Goal: Feedback & Contribution: Leave review/rating

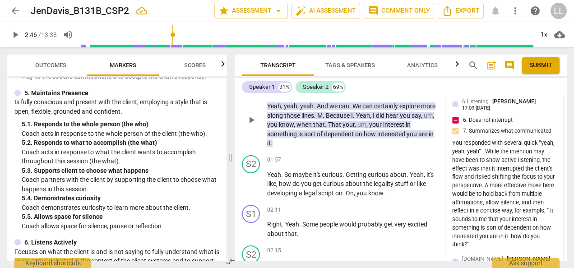
scroll to position [181, 0]
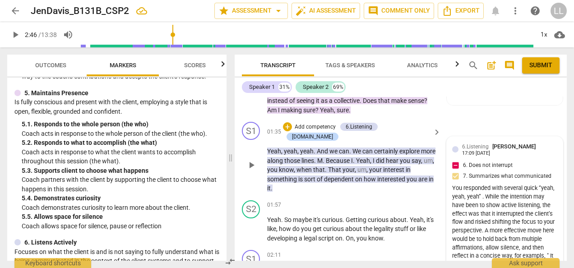
click at [521, 177] on div "6.Listening [PERSON_NAME] 17:09 [DATE] 6. Does not interrupt 7. Summarizes what…" at bounding box center [504, 219] width 105 height 154
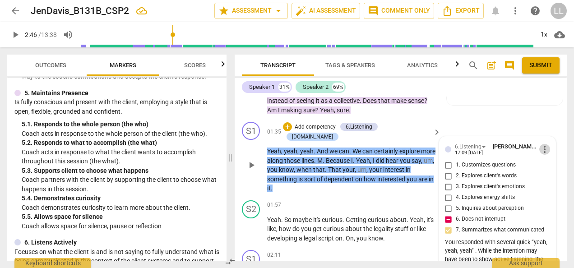
click at [541, 145] on span "more_vert" at bounding box center [545, 149] width 11 height 11
click at [547, 147] on li "Edit" at bounding box center [550, 148] width 31 height 17
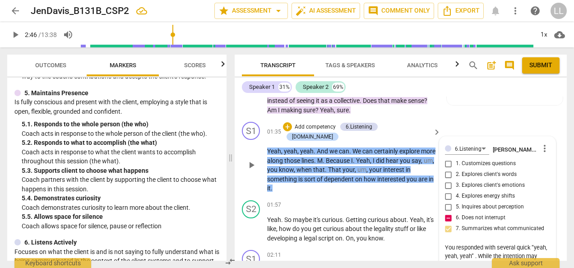
click at [445, 216] on div "6.Listening [PERSON_NAME] more_vert 1. Customizes questions 2. Explores client'…" at bounding box center [497, 238] width 105 height 193
click at [545, 145] on span "more_vert" at bounding box center [545, 148] width 11 height 11
click at [547, 144] on li "Edit" at bounding box center [550, 147] width 31 height 17
click at [448, 216] on div "6.Listening [PERSON_NAME] more_vert 1. Customizes questions 2. Explores client'…" at bounding box center [497, 238] width 105 height 193
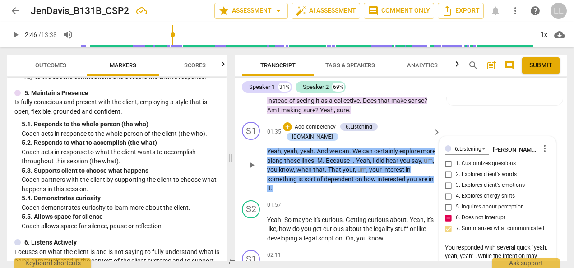
click at [446, 218] on div "6.Listening [PERSON_NAME] more_vert 1. Customizes questions 2. Explores client'…" at bounding box center [497, 238] width 105 height 193
click at [446, 216] on div "6.Listening [PERSON_NAME] more_vert 1. Customizes questions 2. Explores client'…" at bounding box center [497, 238] width 105 height 193
drag, startPoint x: 446, startPoint y: 216, endPoint x: 463, endPoint y: 239, distance: 28.7
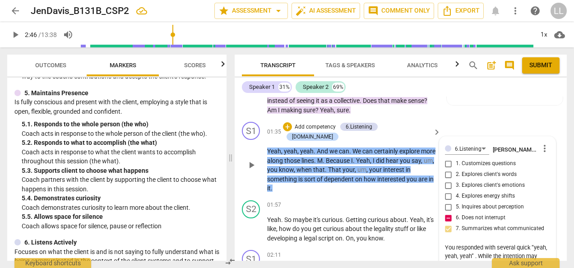
click at [463, 239] on div "6.Listening [PERSON_NAME] more_vert 1. Customizes questions 2. Explores client'…" at bounding box center [497, 238] width 105 height 193
click at [341, 200] on div "01:57 + Add competency keyboard_arrow_right" at bounding box center [354, 205] width 175 height 10
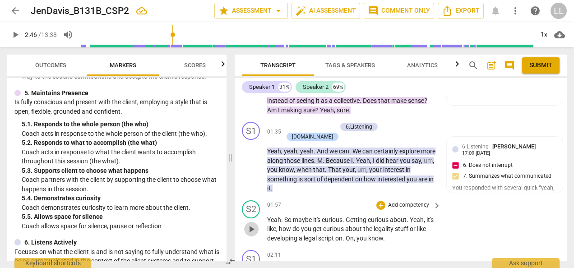
click at [247, 224] on span "play_arrow" at bounding box center [251, 229] width 11 height 11
click at [251, 224] on span "pause" at bounding box center [251, 229] width 11 height 11
click at [251, 224] on span "play_arrow" at bounding box center [251, 229] width 11 height 11
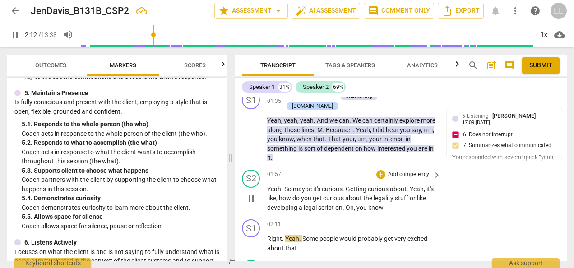
scroll to position [226, 0]
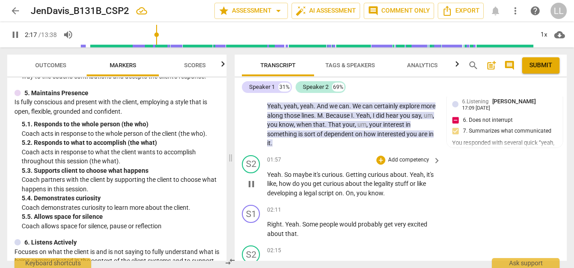
click at [252, 179] on span "pause" at bounding box center [251, 184] width 11 height 11
click at [251, 179] on span "play_arrow" at bounding box center [251, 184] width 11 height 11
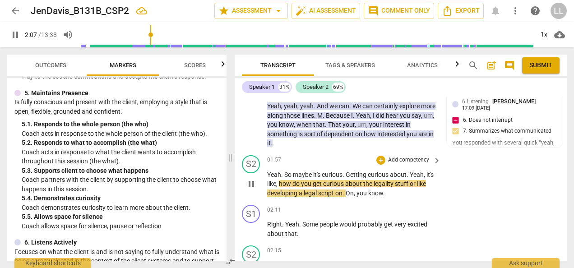
click at [251, 179] on span "pause" at bounding box center [251, 184] width 11 height 11
click at [439, 177] on div "Yeah . So maybe it's curious . Getting curious about . Yeah , it's like , how d…" at bounding box center [354, 184] width 175 height 28
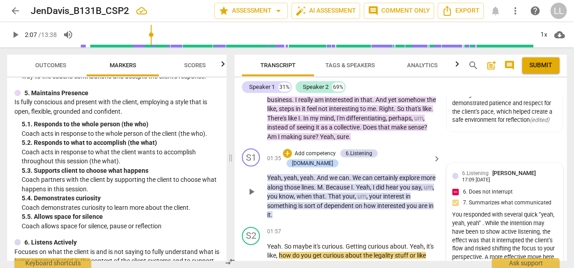
scroll to position [135, 0]
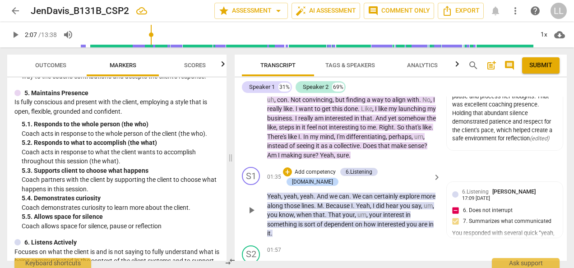
click at [320, 169] on p "Add competency" at bounding box center [315, 172] width 43 height 8
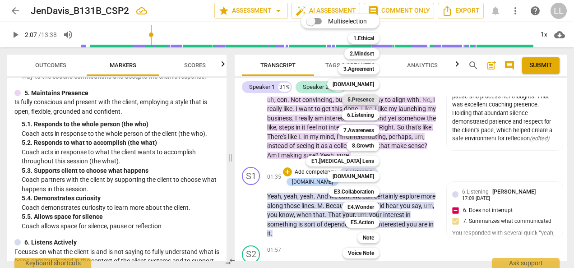
click at [363, 100] on b "5.Presence" at bounding box center [361, 99] width 27 height 11
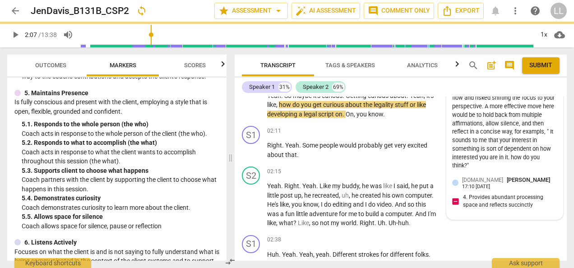
scroll to position [316, 0]
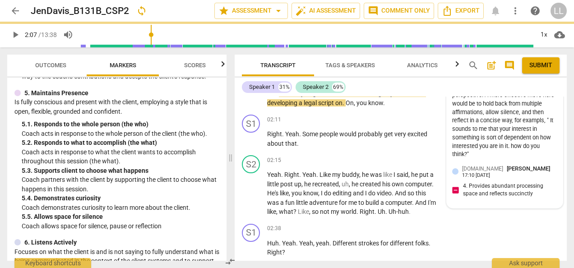
type input "128"
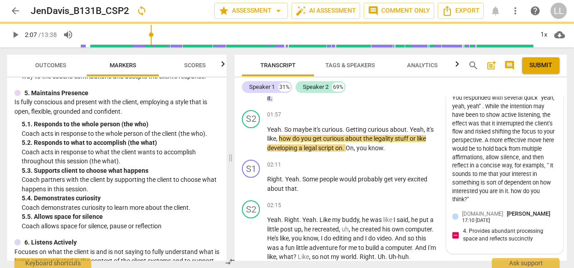
scroll to position [181, 0]
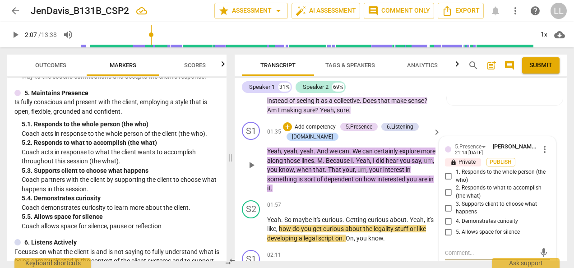
click at [447, 231] on input "5. Allows space for silence" at bounding box center [449, 232] width 14 height 11
checkbox input "true"
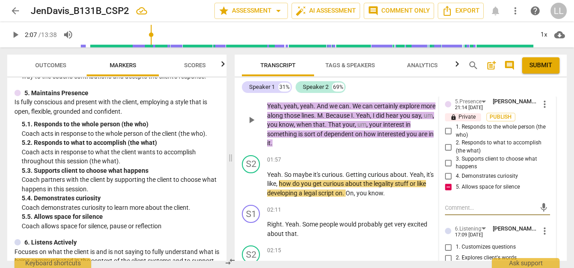
click at [449, 207] on textarea at bounding box center [490, 208] width 91 height 9
type textarea """
type textarea ""Y"
type textarea ""Ye"
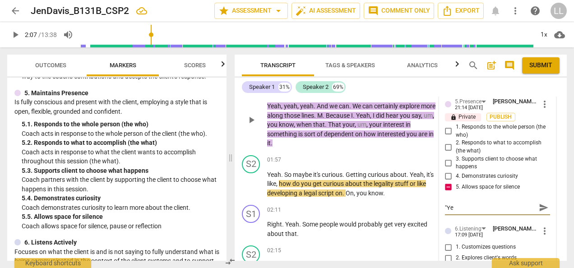
type textarea ""Yea"
type textarea ""Yeah"
type textarea ""Yeah""
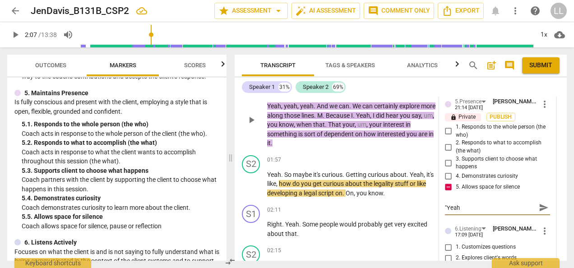
type textarea ""Yeah""
type textarea "Y"Yeah""
type textarea "Yo"Yeah""
type textarea "You"Yeah""
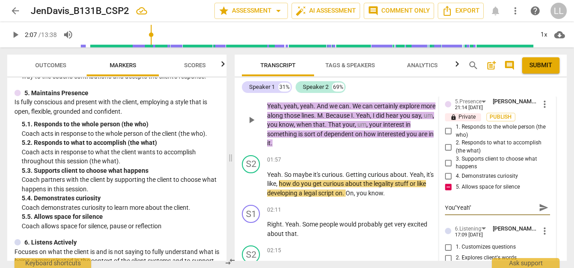
type textarea "Your"Yeah""
type textarea "Your "Yeah""
type textarea "Your q"Yeah""
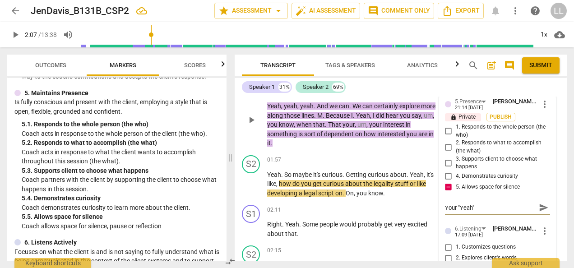
type textarea "Your q"Yeah""
type textarea "Your qu"Yeah""
type textarea "Your qui"Yeah""
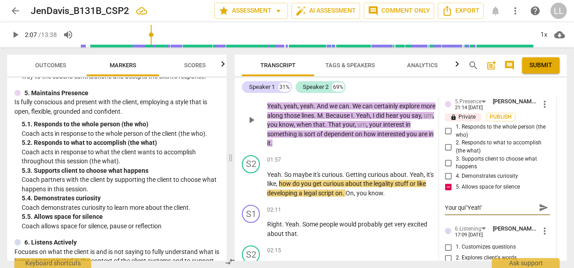
type textarea "Your quic"Yeah""
type textarea "Your quick"Yeah""
type textarea "Your quick "Yeah""
type textarea "Your quick r"Yeah""
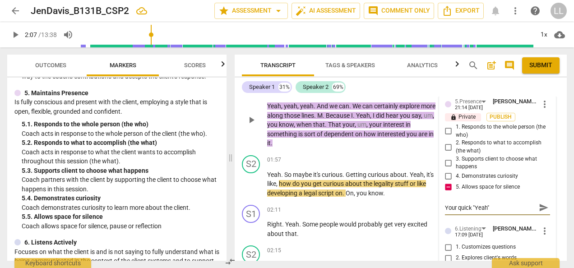
type textarea "Your quick r"Yeah""
type textarea "Your quick re"Yeah""
type textarea "Your quick res"Yeah""
type textarea "Your quick resp"Yeah""
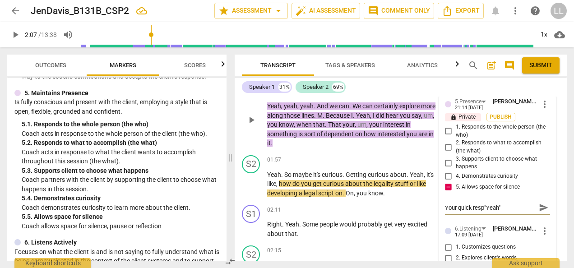
type textarea "Your quick respo"Yeah""
type textarea "Your quick respon"Yeah""
type textarea "Your quick responc"Yeah""
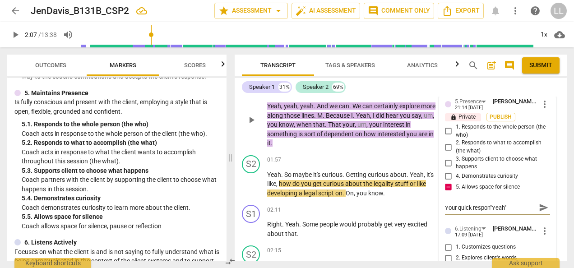
type textarea "Your quick responc"Yeah""
type textarea "Your quick responce"Yeah""
type textarea "Your quick responc"Yeah""
type textarea "Your quick respon"Yeah""
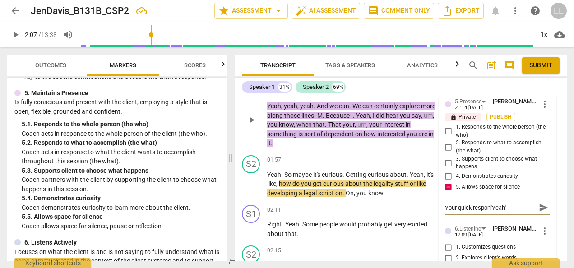
type textarea "Your quick respons"Yeah""
type textarea "Your quick response"Yeah""
type textarea "Your quick response "Yeah""
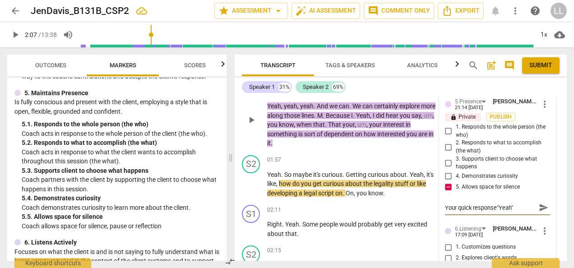
type textarea "Your quick response "Yeah""
type textarea "Your quick response o"Yeah""
type textarea "Your quick response of"Yeah""
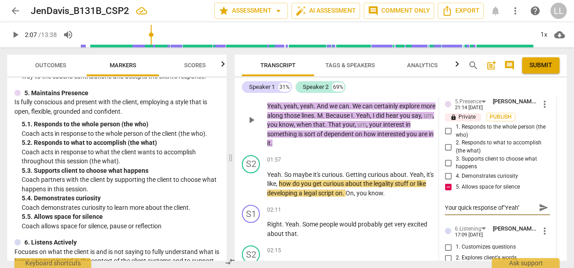
type textarea "Your quick response of "Yeah""
type textarea "Your quick response of "Yeah" s"
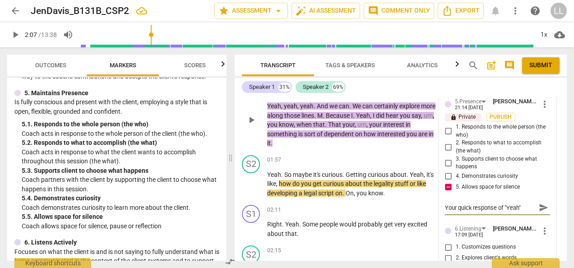
type textarea "Your quick response of "Yeah" s"
type textarea "Your quick response of "Yeah" sh"
type textarea "Your quick response of "Yeah" shi"
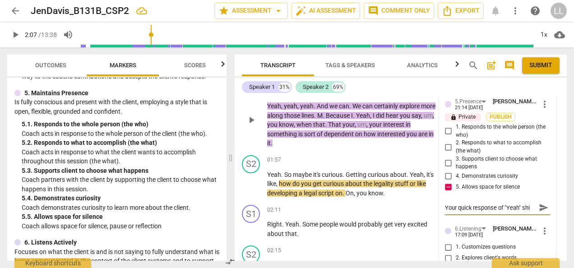
type textarea "Your quick response of "Yeah" shif"
type textarea "Your quick response of "Yeah" shift"
type textarea "Your quick response of "Yeah" shifts"
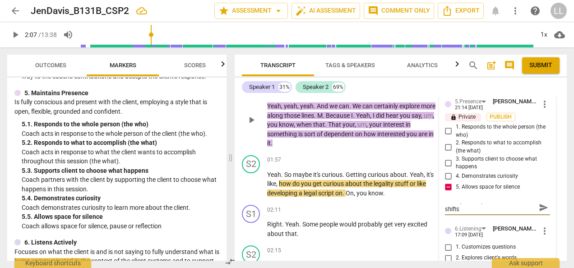
type textarea "Your quick response of "Yeah" shifts"
type textarea "Your quick response of "Yeah" shifts a"
type textarea "Your quick response of "Yeah" shifts at"
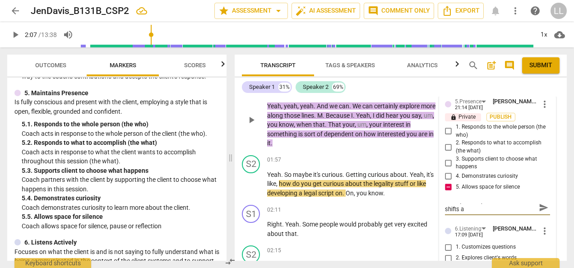
type textarea "Your quick response of "Yeah" shifts at"
type textarea "Your quick response of "Yeah" shifts att"
type textarea "Your quick response of "Yeah" shifts atte"
type textarea "Your quick response of "Yeah" shifts atten"
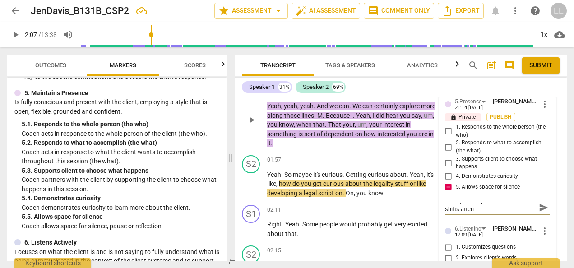
scroll to position [0, 0]
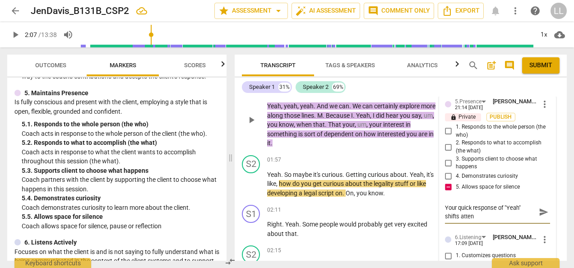
type textarea "Your quick response of "Yeah" shifts attend"
type textarea "Your quick response of "Yeah" shifts atten"
type textarea "Your quick response of "Yeah" shifts attent"
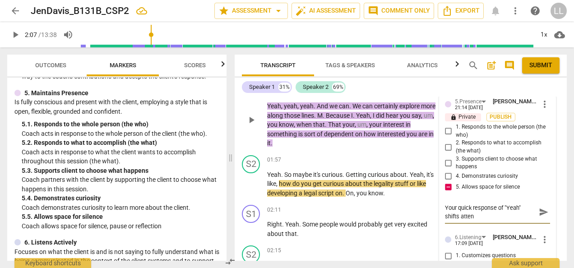
type textarea "Your quick response of "Yeah" shifts attent"
type textarea "Your quick response of "Yeah" shifts attenti"
type textarea "Your quick response of "Yeah" shifts attentio"
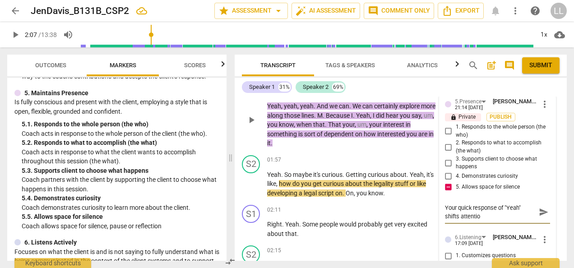
type textarea "Your quick response of "Yeah" shifts attention"
type textarea "Your quick response of "Yeah" shifts attention f"
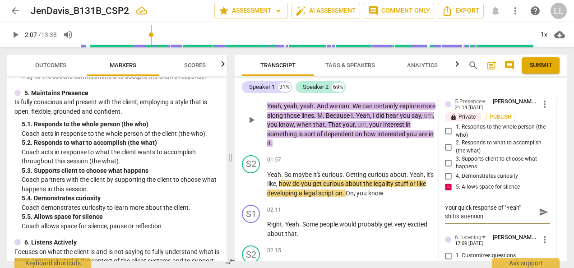
type textarea "Your quick response of "Yeah" shifts attention f"
type textarea "Your quick response of "Yeah" shifts attention fr"
type textarea "Your quick response of "Yeah" shifts attention fro"
type textarea "Your quick response of "Yeah" shifts attention from"
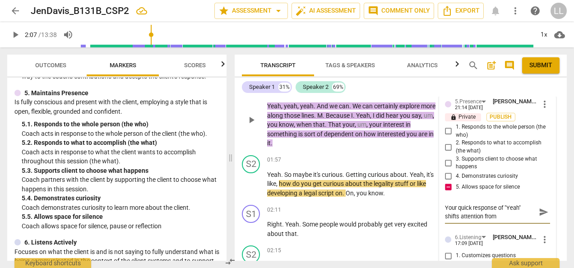
type textarea "Your quick response of "Yeah" shifts attention from"
type textarea "Your quick response of "Yeah" shifts attention from y"
type textarea "Your quick response of "Yeah" shifts attention from"
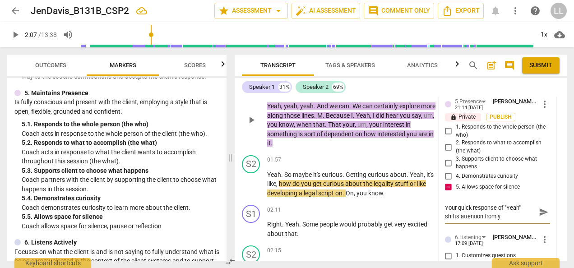
type textarea "Your quick response of "Yeah" shifts attention from"
type textarea "Your quick response of "Yeah" shifts attention from t"
type textarea "Your quick response of "Yeah" shifts attention from th"
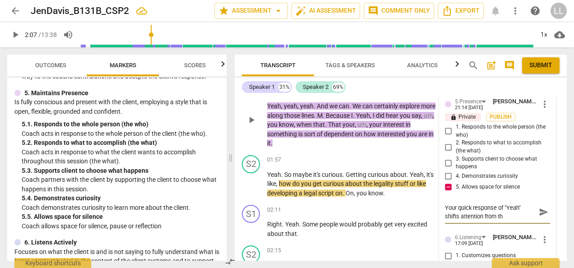
type textarea "Your quick response of "Yeah" shifts attention from the"
type textarea "Your quick response of "Yeah" shifts attention from the c"
type textarea "Your quick response of "Yeah" shifts attention from the cl"
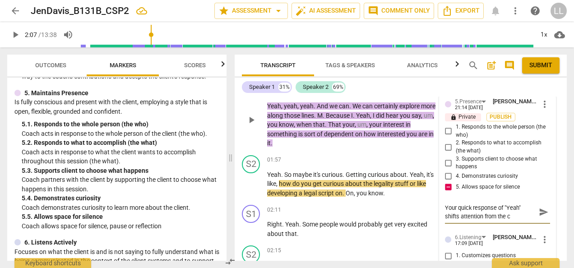
type textarea "Your quick response of "Yeah" shifts attention from the cl"
type textarea "Your quick response of "Yeah" shifts attention from the cli"
type textarea "Your quick response of "Yeah" shifts attention from the clie"
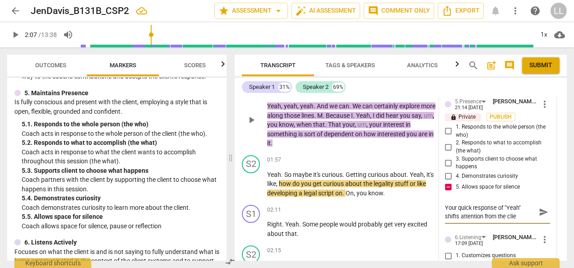
type textarea "Your quick response of "Yeah" shifts attention from the clien"
type textarea "Your quick response of "Yeah" shifts attention from the client"
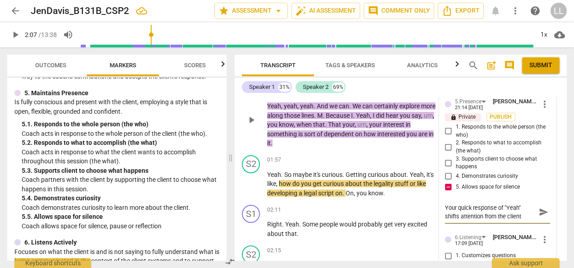
type textarea "Your quick response of "Yeah" shifts attention from the client"
type textarea "Your quick response of "Yeah" shifts attention from the client t"
type textarea "Your quick response of "Yeah" shifts attention from the client to"
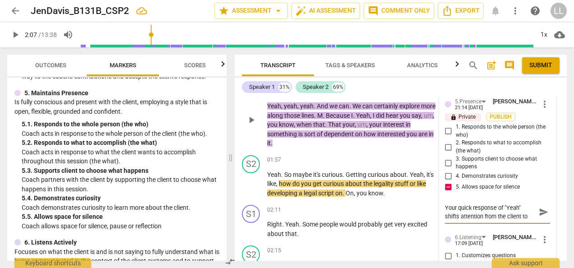
type textarea "Your quick response of "Yeah" shifts attention from the client to y"
type textarea "Your quick response of "Yeah" shifts attention from the client to you"
type textarea "Your quick response of "Yeah" shifts attention from the client to you."
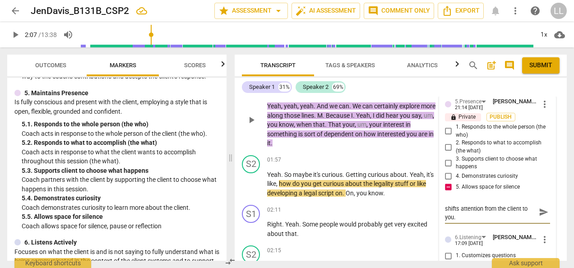
scroll to position [0, 0]
click at [503, 205] on textarea "Your quick response of "Yeah" shifts attention from the client to you." at bounding box center [490, 212] width 91 height 17
type textarea "Your quick response of s"Yeah" shifts attention from the client to you."
type textarea "Your quick response of se"Yeah" shifts attention from the client to you."
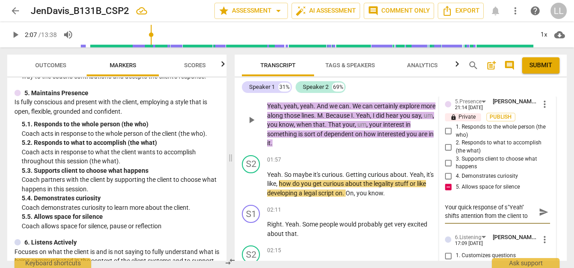
type textarea "Your quick response of se"Yeah" shifts attention from the client to you."
type textarea "Your quick response of sev"Yeah" shifts attention from the client to you."
type textarea "Your quick response of seve"Yeah" shifts attention from the client to you."
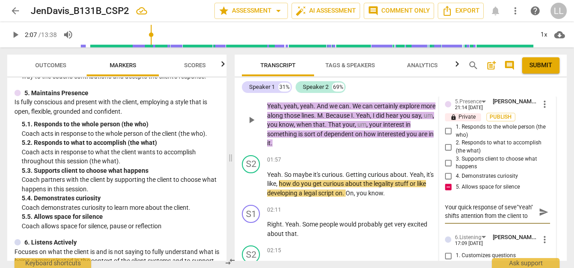
type textarea "Your quick response of sever"Yeah" shifts attention from the client to you."
type textarea "Your quick response of severa"Yeah" shifts attention from the client to you."
type textarea "Your quick response of several"Yeah" shifts attention from the client to you."
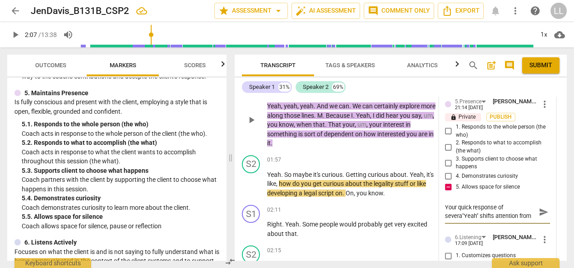
type textarea "Your quick response of several"Yeah" shifts attention from the client to you."
type textarea "Your quick response of several "Yeah" shifts attention from the client to you."
type textarea "Your quick response of several"Yeah" shifts attention from the client to you."
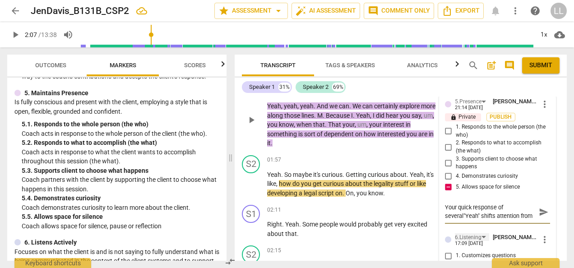
type textarea "Your quick response of severa"Yeah" shifts attention from the client to you."
type textarea "Your quick response of sever"Yeah" shifts attention from the client to you."
type textarea "Your quick response of seve"Yeah" shifts attention from the client to you."
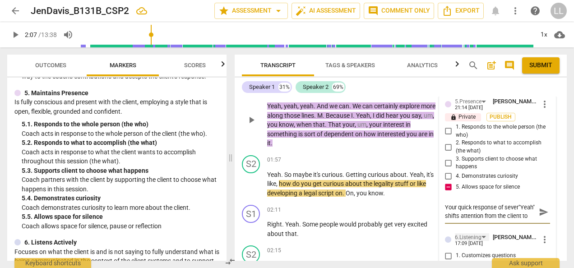
type textarea "Your quick response of seve"Yeah" shifts attention from the client to you."
type textarea "Your quick response of sev"Yeah" shifts attention from the client to you."
type textarea "Your quick response of se"Yeah" shifts attention from the client to you."
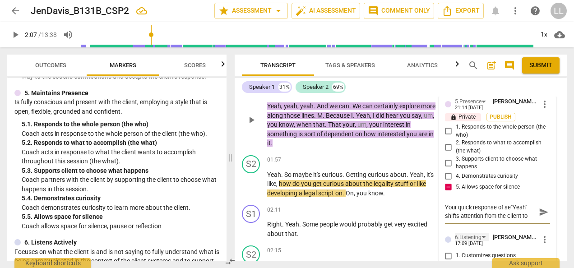
type textarea "Your quick response of s"Yeah" shifts attention from the client to you."
type textarea "Your quick response of "Yeah" shifts attention from the client to you."
type textarea "Your quick response of "Yeah," shifts attention from the client to you."
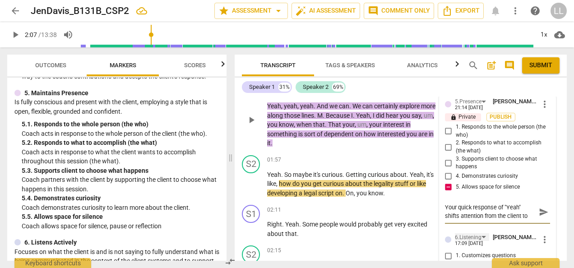
type textarea "Your quick response of "Yeah," shifts attention from the client to you."
type textarea "Your quick response of "Yeah, " shifts attention from the client to you."
type textarea "Your quick response of "Yeah, y" shifts attention from the client to you."
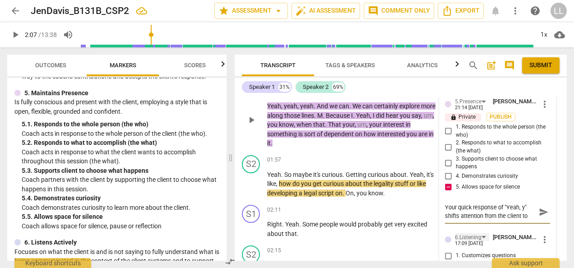
type textarea "Your quick response of "Yeah, ye" shifts attention from the client to you."
type textarea "Your quick response of "Yeah, yea" shifts attention from the client to you."
type textarea "Your quick response of "Yeah, yeah" shifts attention from the client to you."
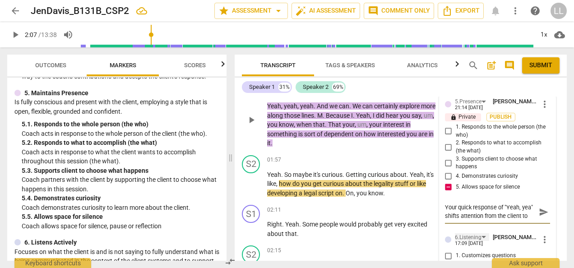
type textarea "Your quick response of "Yeah, yeah" shifts attention from the client to you."
type textarea "Your quick response of "Yeah, yeah," shifts attention from the client to you."
type textarea "Your quick response of "Yeah, yeah, " shifts attention from the client to you."
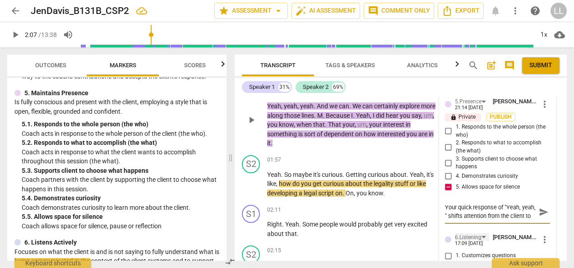
type textarea "Your quick response of "Yeah, yeah, y" shifts attention from the client to you."
type textarea "Your quick response of "Yeah, yeah, ye" shifts attention from the client to you."
type textarea "Your quick response of "Yeah, yeah, yea" shifts attention from the client to yo…"
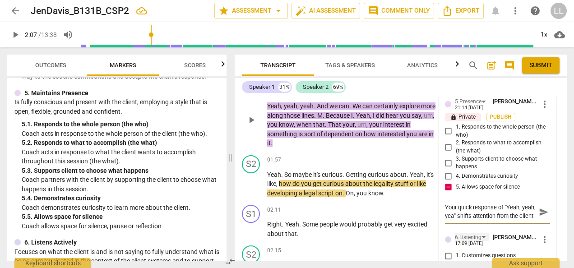
type textarea "Your quick response of "Yeah, yeah, year" shifts attention from the client to y…"
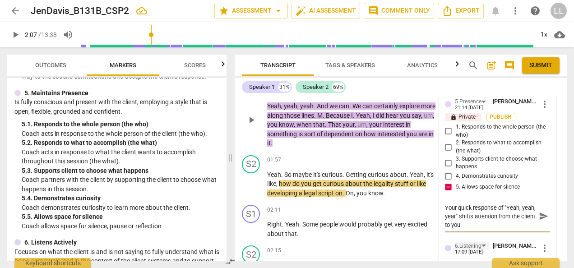
scroll to position [0, 0]
type textarea "Your quick response of "Yeah, yeah, year" shifts attention from the client to y…"
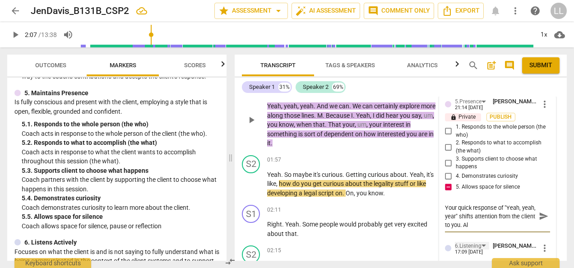
type textarea "Your quick response of "Yeah, yeah, year" shifts attention from the client to y…"
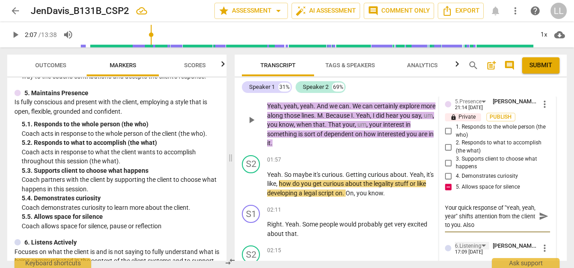
type textarea "Your quick response of "Yeah, yeah, year" shifts attention from the client to y…"
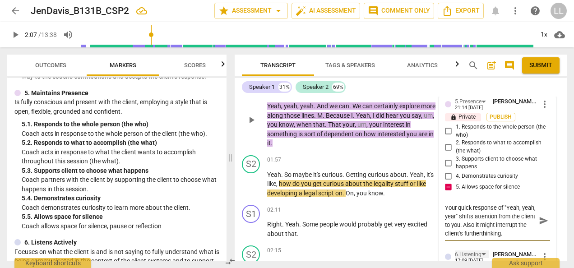
scroll to position [8, 0]
click at [472, 235] on textarea "Your quick response of "Yeah, yeah, year" shifts attention from the client to y…" at bounding box center [490, 221] width 91 height 34
click at [496, 232] on textarea "Your quick response of "Yeah, yeah, year" shifts attention from the client to y…" at bounding box center [490, 221] width 91 height 34
click at [511, 231] on textarea "Your quick response of "Yeah, yeah, year" shifts attention from the client to y…" at bounding box center [490, 221] width 91 height 34
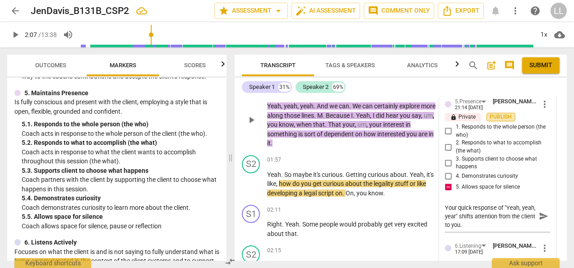
click at [501, 117] on span "Publish" at bounding box center [501, 117] width 14 height 8
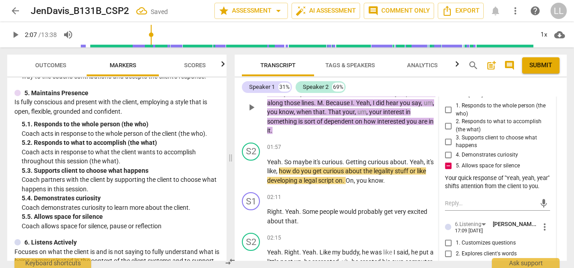
scroll to position [226, 0]
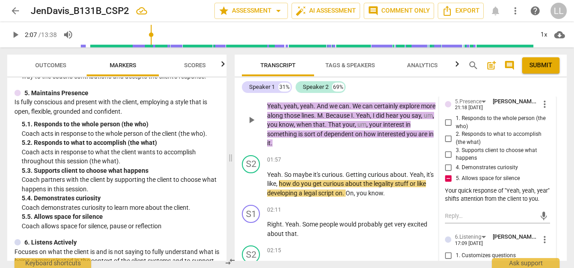
click at [326, 146] on p "Yeah , yeah , yeah . And we can . We can certainly explore more along those lin…" at bounding box center [351, 125] width 169 height 47
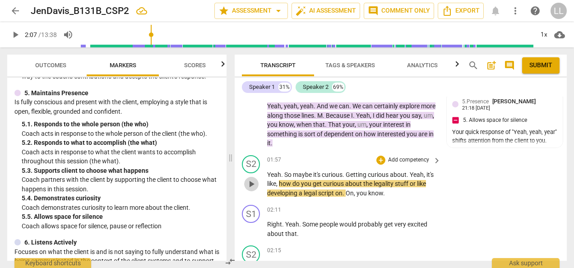
click at [251, 184] on span "play_arrow" at bounding box center [251, 184] width 11 height 11
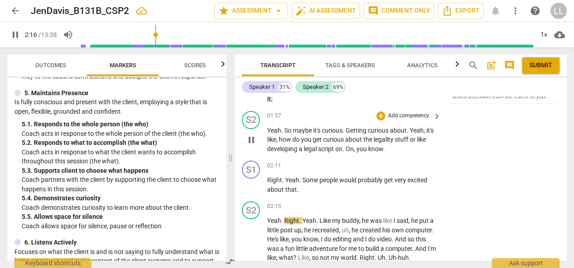
scroll to position [271, 0]
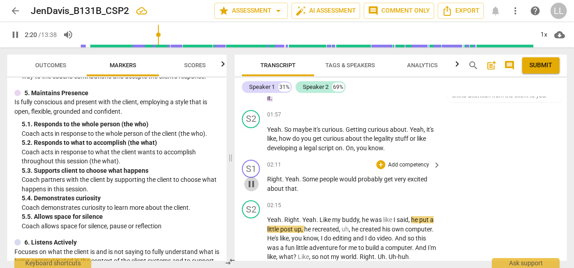
click at [249, 184] on span "pause" at bounding box center [251, 184] width 11 height 11
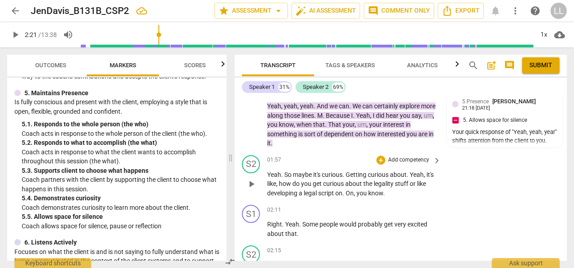
click at [416, 162] on p "Add competency" at bounding box center [408, 160] width 43 height 8
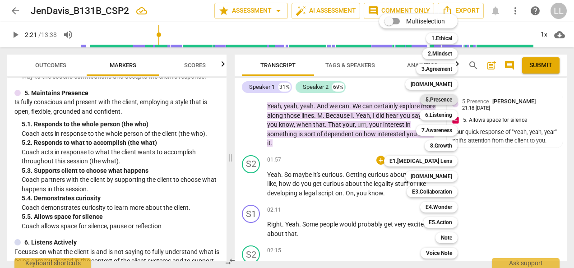
click at [445, 100] on b "5.Presence" at bounding box center [439, 99] width 27 height 11
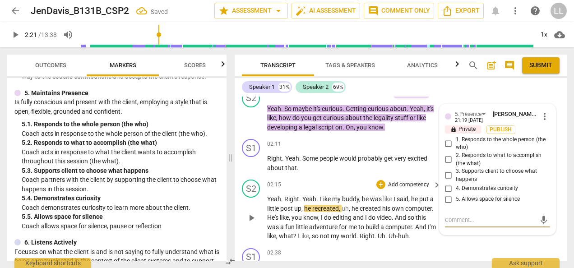
scroll to position [287, 0]
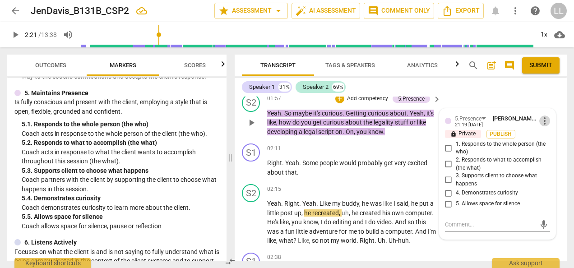
click at [544, 121] on span "more_vert" at bounding box center [545, 121] width 11 height 11
click at [545, 138] on li "Delete" at bounding box center [550, 137] width 31 height 17
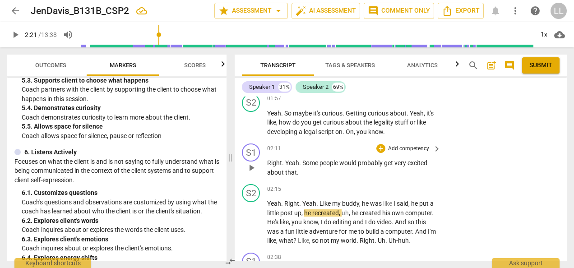
click at [406, 150] on p "Add competency" at bounding box center [408, 149] width 43 height 8
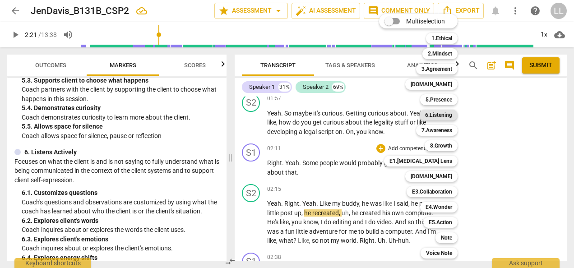
click at [444, 115] on b "6.Listening" at bounding box center [438, 115] width 27 height 11
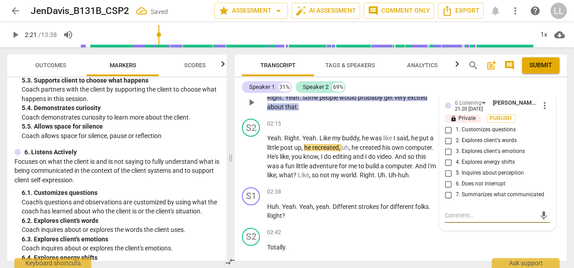
scroll to position [343, 0]
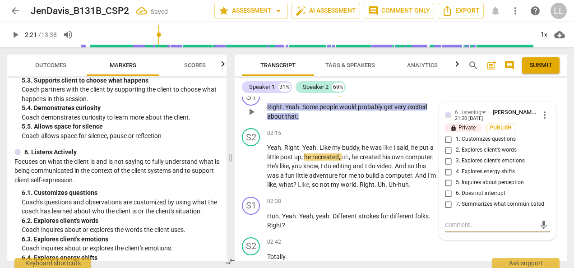
click at [447, 137] on input "1. Customizes questions" at bounding box center [449, 139] width 14 height 11
click at [500, 124] on span "Publish" at bounding box center [501, 128] width 14 height 8
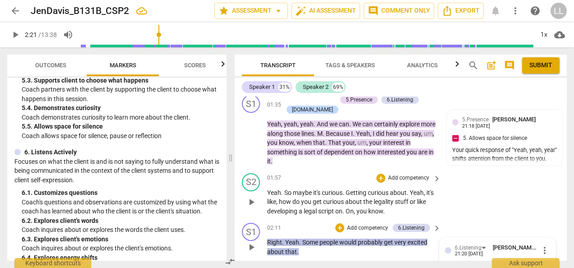
scroll to position [163, 0]
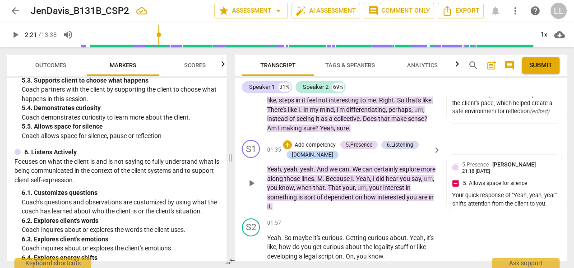
click at [291, 144] on div "+ Add competency" at bounding box center [310, 144] width 54 height 9
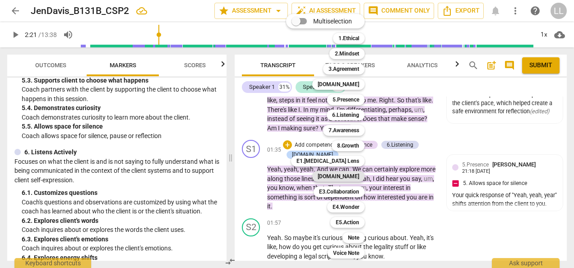
click at [354, 177] on b "[DOMAIN_NAME]" at bounding box center [339, 176] width 42 height 11
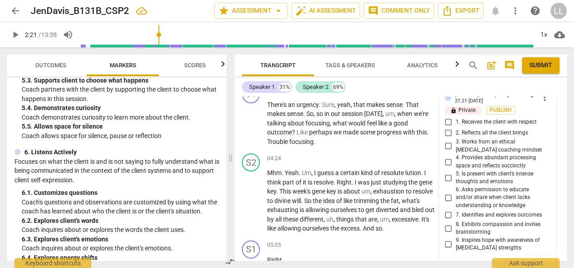
scroll to position [795, 0]
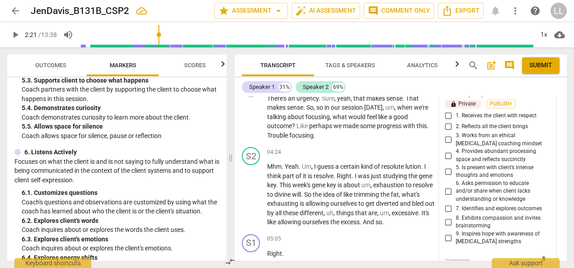
click at [543, 97] on span "more_vert" at bounding box center [545, 91] width 11 height 11
click at [552, 114] on li "Delete" at bounding box center [550, 115] width 31 height 17
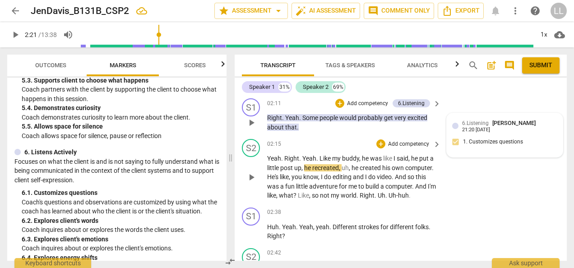
scroll to position [340, 0]
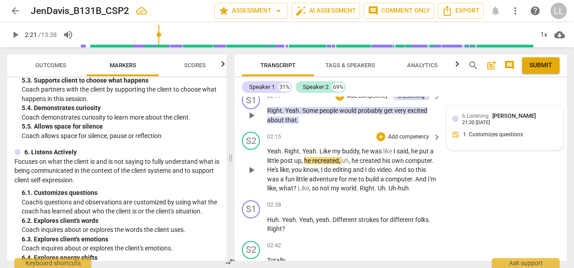
click at [412, 135] on p "Add competency" at bounding box center [408, 137] width 43 height 8
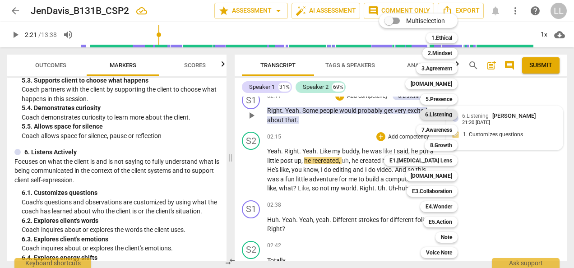
click at [442, 113] on b "6.Listening" at bounding box center [438, 114] width 27 height 11
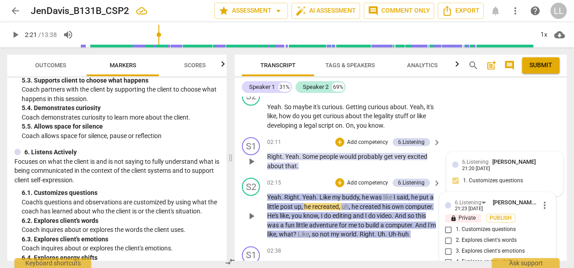
scroll to position [339, 0]
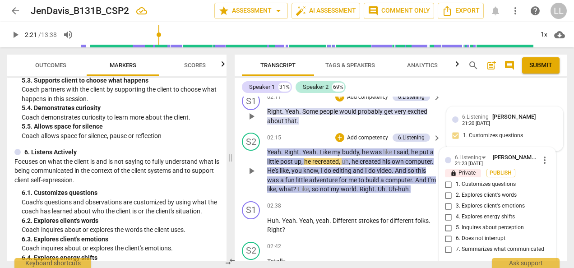
click at [447, 183] on input "1. Customizes questions" at bounding box center [449, 184] width 14 height 11
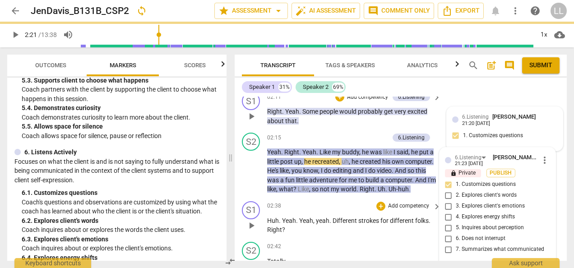
scroll to position [384, 0]
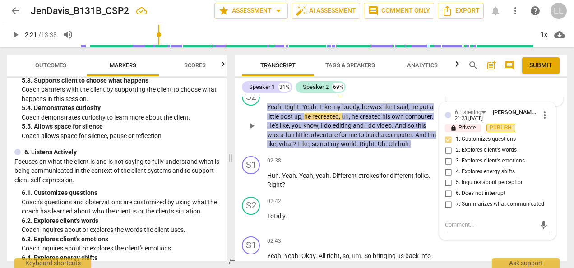
click at [498, 126] on span "Publish" at bounding box center [501, 128] width 14 height 8
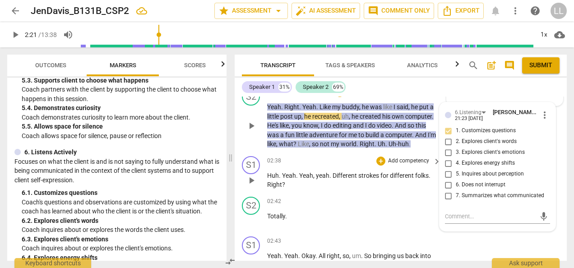
click at [385, 190] on p "Huh . Yeah . Yeah , yeah . Different strokes for different folks . Right ?" at bounding box center [351, 180] width 169 height 19
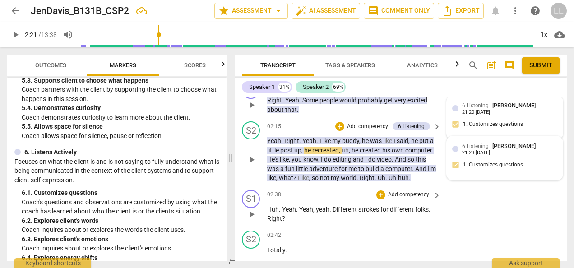
scroll to position [339, 0]
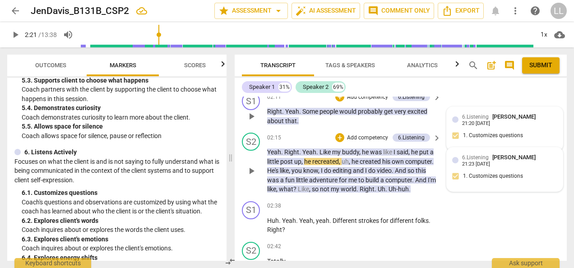
click at [522, 163] on div "6.Listening [PERSON_NAME] 21:23 [DATE] 1. Customizes questions" at bounding box center [504, 169] width 105 height 33
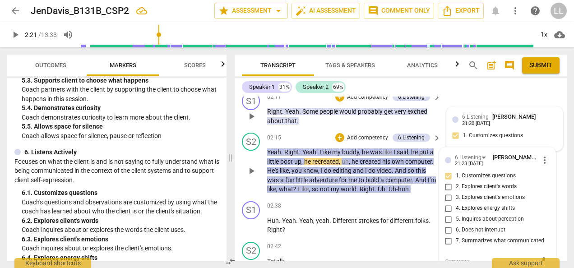
scroll to position [342, 0]
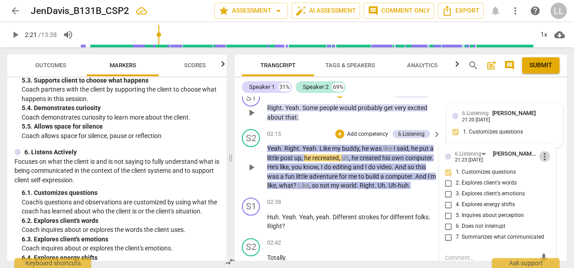
click at [544, 153] on span "more_vert" at bounding box center [545, 156] width 11 height 11
click at [549, 174] on li "Delete" at bounding box center [550, 172] width 31 height 17
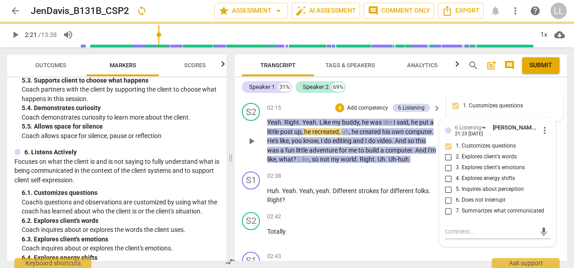
scroll to position [387, 0]
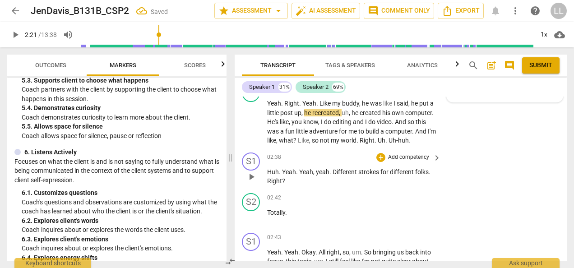
click at [415, 162] on p "Add competency" at bounding box center [408, 158] width 43 height 8
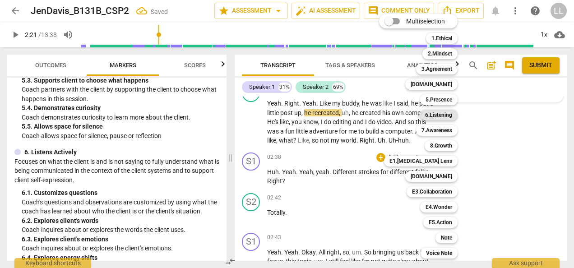
click at [443, 116] on b "6.Listening" at bounding box center [438, 115] width 27 height 11
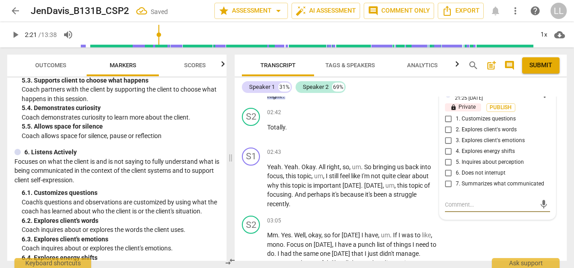
scroll to position [461, 0]
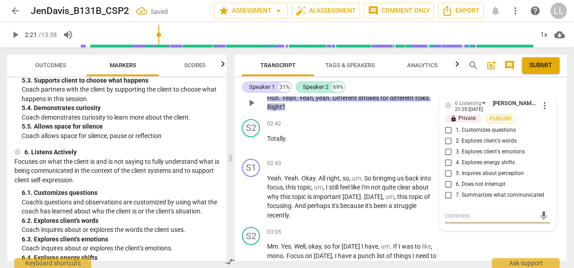
click at [448, 136] on input "1. Customizes questions" at bounding box center [449, 130] width 14 height 11
click at [497, 123] on span "Publish" at bounding box center [501, 119] width 14 height 8
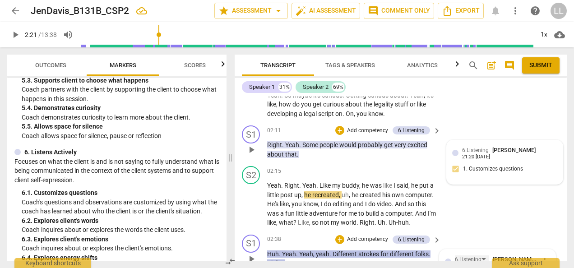
scroll to position [281, 0]
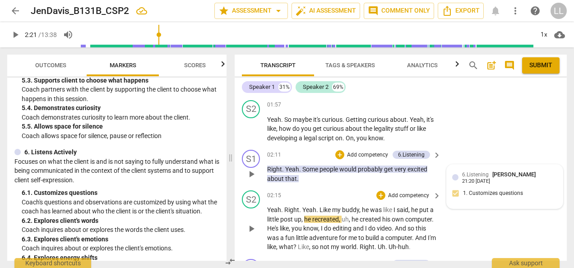
click at [358, 235] on span "me" at bounding box center [354, 237] width 10 height 7
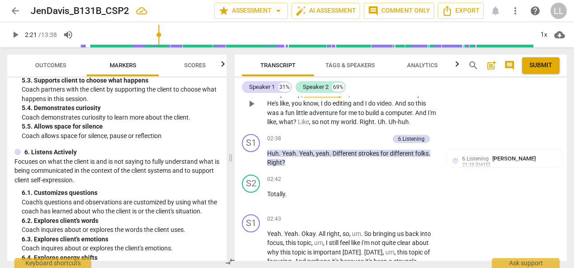
scroll to position [416, 0]
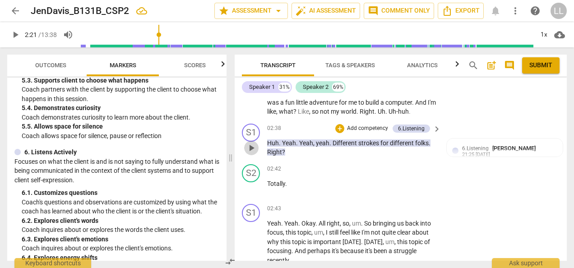
click at [252, 154] on span "play_arrow" at bounding box center [251, 148] width 11 height 11
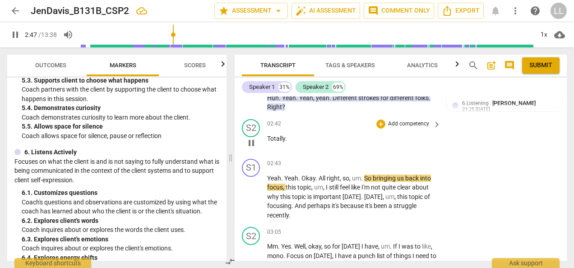
scroll to position [461, 0]
click at [254, 149] on span "pause" at bounding box center [251, 143] width 11 height 11
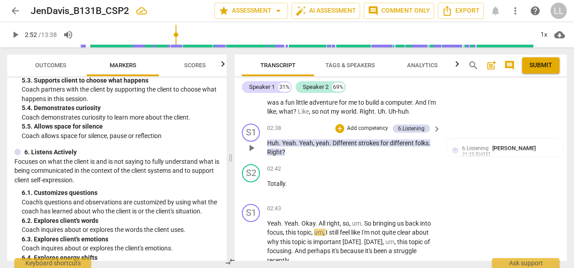
click at [351, 133] on p "Add competency" at bounding box center [367, 129] width 43 height 8
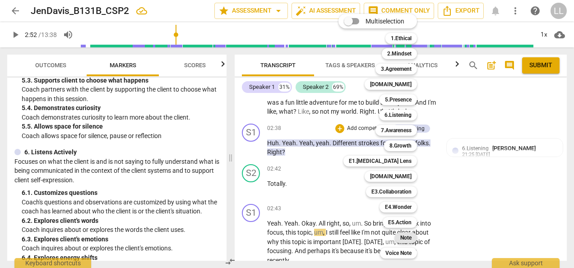
click at [406, 238] on b "Note" at bounding box center [405, 238] width 11 height 11
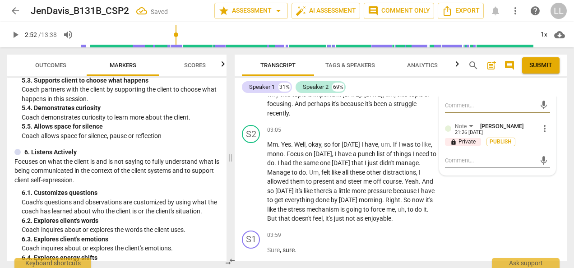
scroll to position [555, 0]
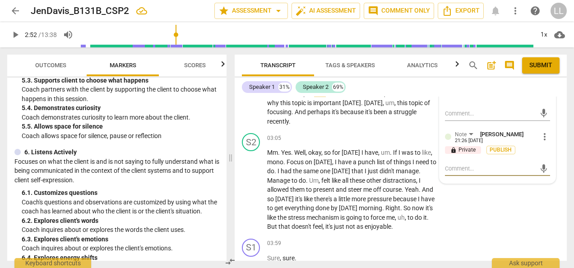
click at [457, 173] on textarea at bounding box center [490, 168] width 91 height 9
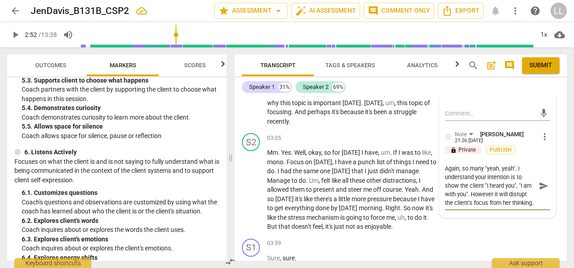
scroll to position [7, 0]
click at [503, 186] on textarea "Again, so many "yeah, yeah". I understand your intention is to show the client …" at bounding box center [490, 185] width 91 height 43
click at [476, 207] on textarea "Again, so many "yeah, yeah". I understand your intention is to show the client …" at bounding box center [490, 185] width 91 height 43
click at [463, 207] on textarea "Again, so many "yeah, yeah". I understand your intention is to show the client …" at bounding box center [490, 185] width 91 height 43
click at [488, 202] on textarea "Again, so many "yeah, yeah". I understand your intention is to show the client …" at bounding box center [490, 185] width 91 height 43
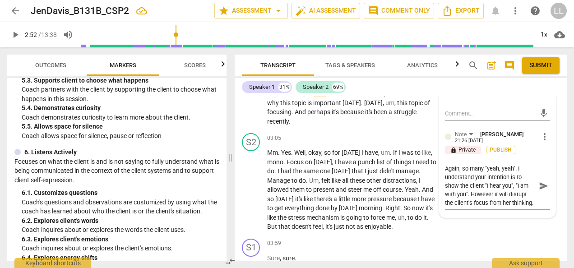
click at [463, 207] on textarea "Again, so many "yeah, yeah". I understand your intention is to show the client …" at bounding box center [490, 185] width 91 height 43
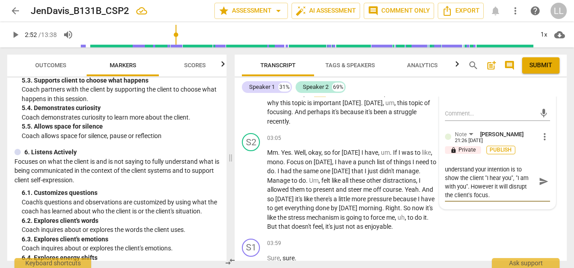
click at [503, 154] on span "Publish" at bounding box center [501, 150] width 14 height 8
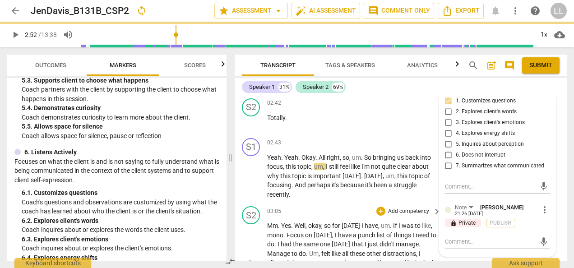
scroll to position [465, 0]
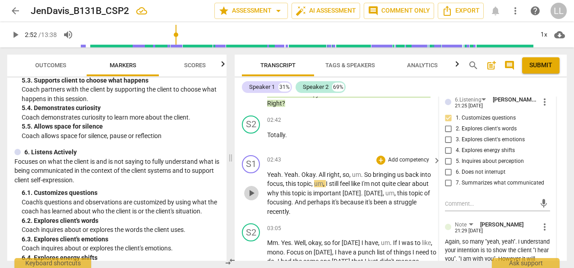
click at [251, 199] on span "play_arrow" at bounding box center [251, 193] width 11 height 11
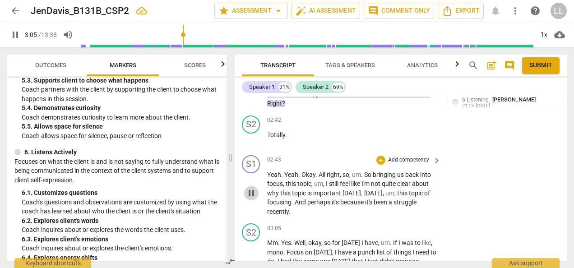
click at [250, 199] on span "pause" at bounding box center [251, 193] width 11 height 11
click at [382, 165] on div "+" at bounding box center [381, 160] width 9 height 9
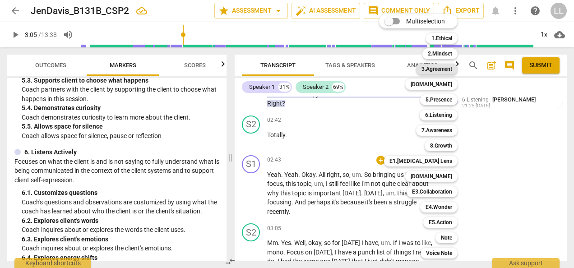
click at [443, 69] on b "3.Agreement" at bounding box center [437, 69] width 31 height 11
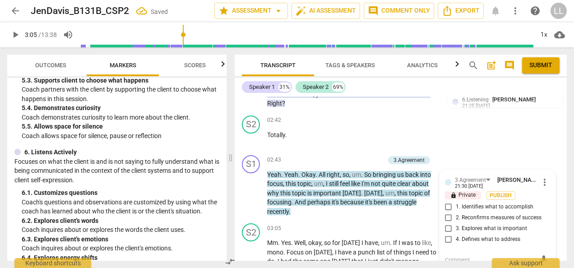
scroll to position [554, 0]
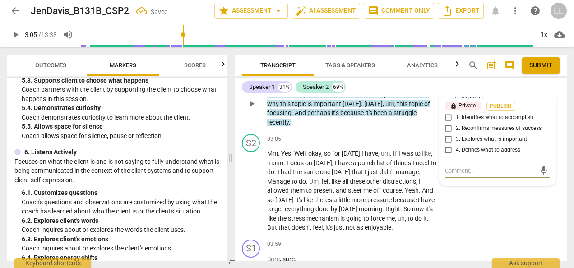
click at [448, 123] on input "1. Identifies what to accomplish" at bounding box center [449, 117] width 14 height 11
click at [445, 145] on input "3. Explores what is important" at bounding box center [449, 139] width 14 height 11
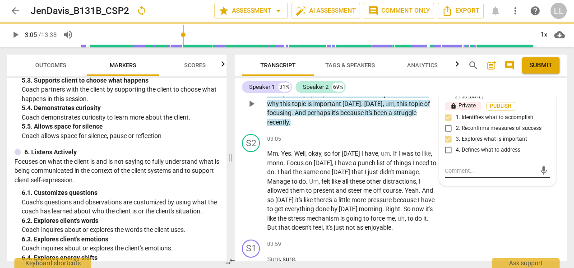
click at [454, 175] on textarea at bounding box center [490, 171] width 91 height 9
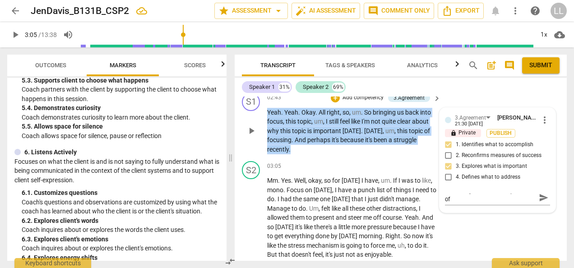
scroll to position [501, 0]
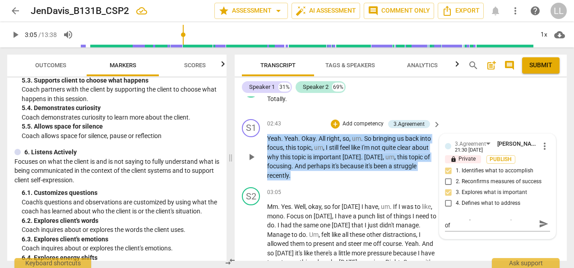
drag, startPoint x: 294, startPoint y: 131, endPoint x: 263, endPoint y: 155, distance: 39.0
click at [263, 155] on div "S1 play_arrow pause 02:43 + Add competency 3.Agreement keyboard_arrow_right Yea…" at bounding box center [401, 150] width 332 height 69
copy p "Yeah . Yeah . Okay . All right , so , um . So bringing us back into focus , thi…"
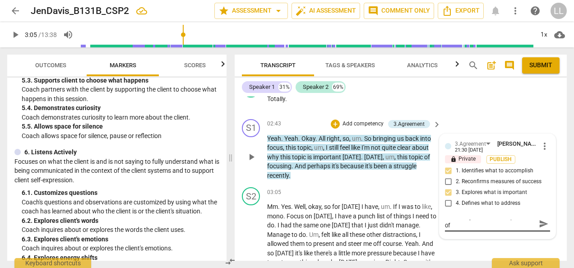
click at [485, 228] on textarea "I can see you know the importance of" at bounding box center [490, 224] width 91 height 9
drag, startPoint x: 485, startPoint y: 230, endPoint x: 435, endPoint y: 223, distance: 50.1
click at [435, 223] on div "S1 play_arrow pause 00:01 + Add competency 3.Agreement [DOMAIN_NAME] keyboard_a…" at bounding box center [401, 179] width 332 height 164
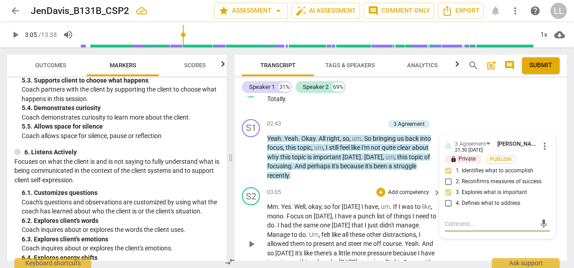
paste textarea "In this moment, I can see that you recognize the importance of establishing a c…"
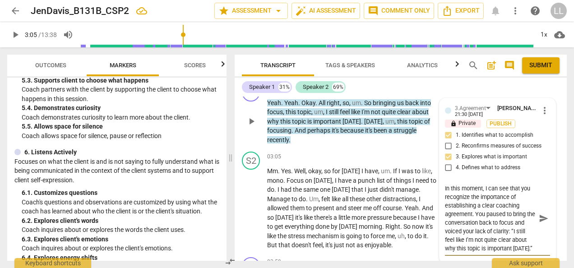
drag, startPoint x: 484, startPoint y: 197, endPoint x: 442, endPoint y: 192, distance: 41.3
click at [442, 192] on div "3.Agreement [PERSON_NAME] 21:30 [DATE] more_vert lock Private Publish 1. Identi…" at bounding box center [498, 180] width 116 height 165
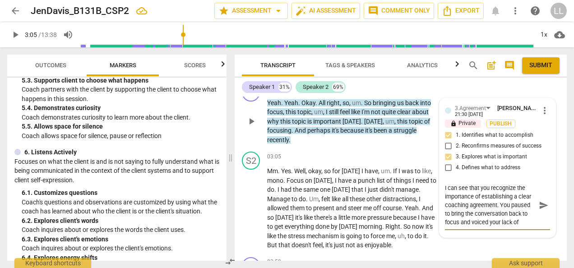
scroll to position [7, 0]
click at [497, 128] on span "Publish" at bounding box center [501, 124] width 14 height 8
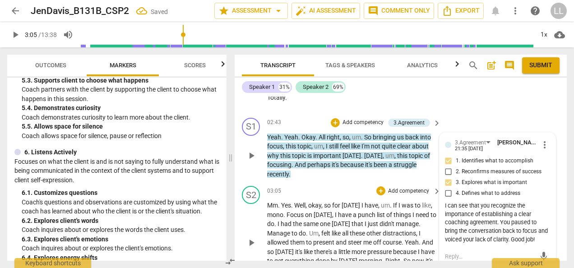
scroll to position [492, 0]
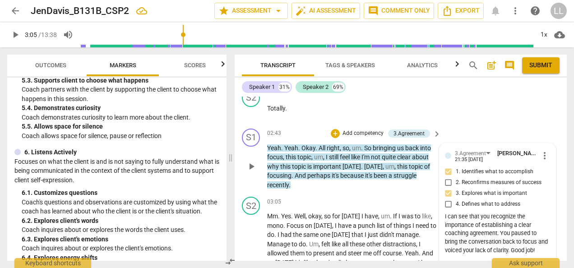
click at [342, 138] on p "Add competency" at bounding box center [363, 134] width 43 height 8
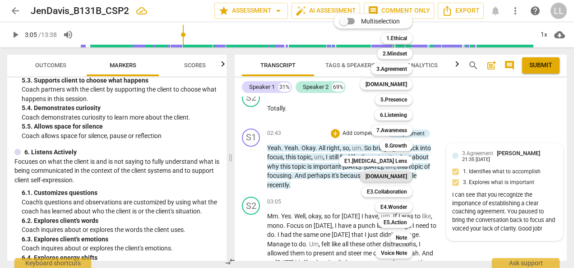
click at [390, 176] on b "[DOMAIN_NAME]" at bounding box center [387, 176] width 42 height 11
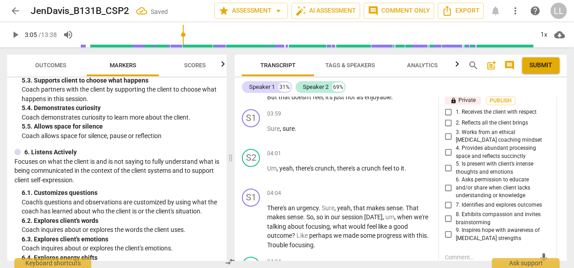
scroll to position [717, 0]
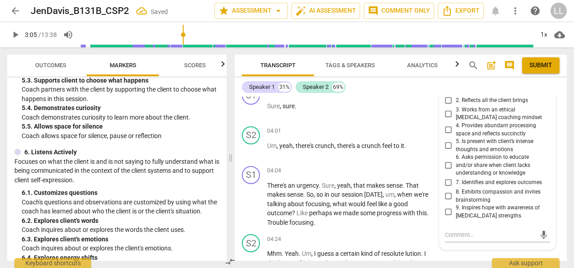
click at [446, 188] on input "7. Identifies and explores outcomes" at bounding box center [449, 182] width 14 height 11
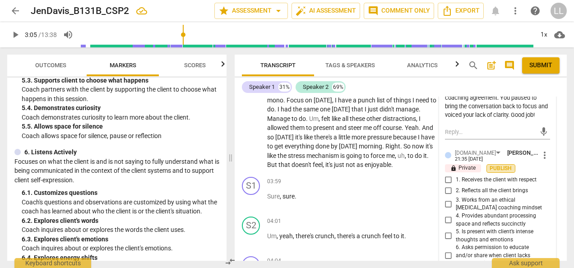
click at [497, 172] on span "Publish" at bounding box center [501, 169] width 14 height 8
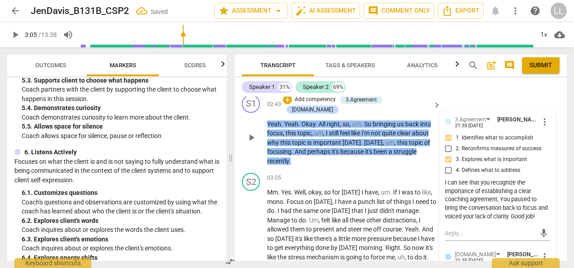
scroll to position [537, 0]
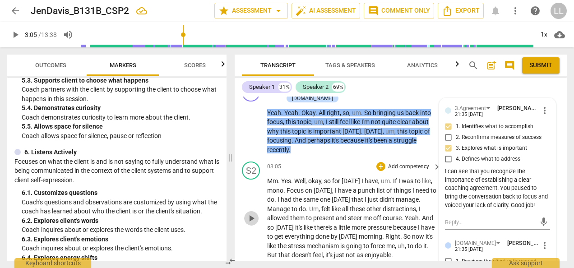
drag, startPoint x: 254, startPoint y: 215, endPoint x: 248, endPoint y: 228, distance: 14.6
click at [254, 215] on span "play_arrow" at bounding box center [251, 218] width 11 height 11
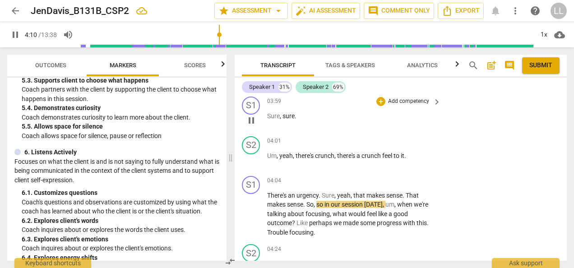
scroll to position [716, 0]
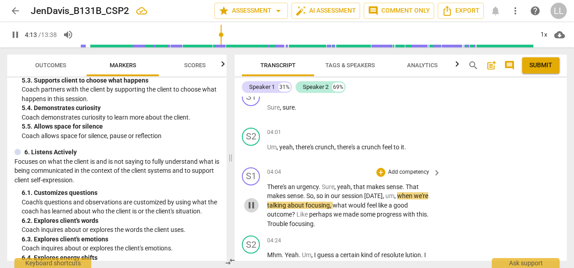
click at [248, 204] on span "pause" at bounding box center [251, 205] width 11 height 11
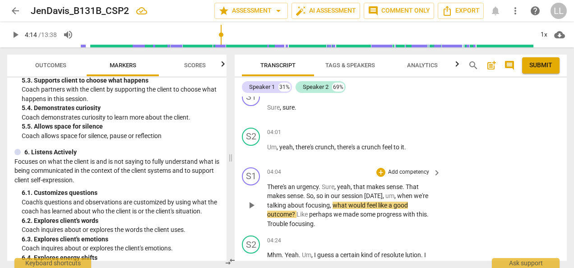
click at [387, 170] on p "Add competency" at bounding box center [408, 172] width 43 height 8
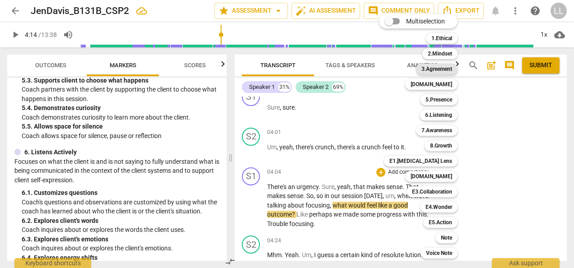
click at [446, 68] on b "3.Agreement" at bounding box center [437, 69] width 31 height 11
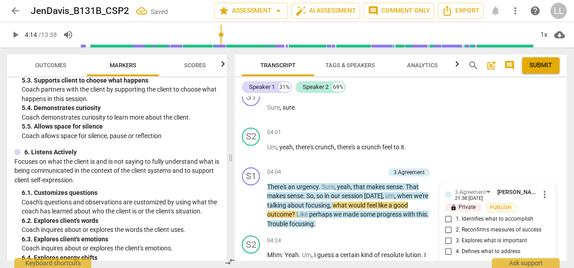
scroll to position [808, 0]
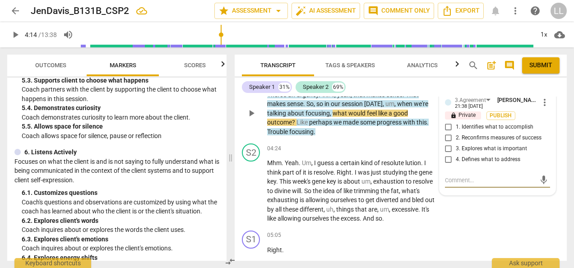
click at [448, 135] on input "2. Reconfirms measures of success" at bounding box center [449, 138] width 14 height 11
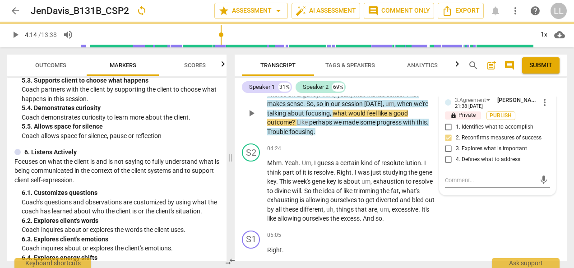
click at [446, 126] on input "1. Identifies what to accomplish" at bounding box center [449, 127] width 14 height 11
click at [499, 113] on span "Publish" at bounding box center [501, 116] width 14 height 8
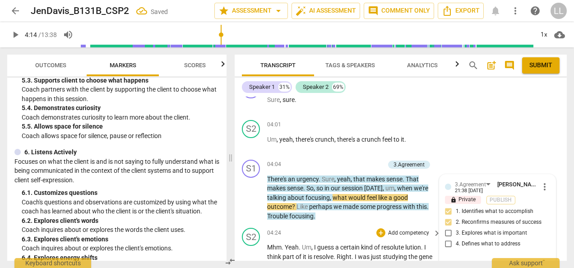
scroll to position [718, 0]
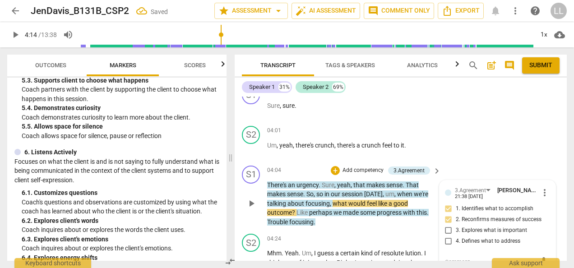
click at [358, 172] on p "Add competency" at bounding box center [363, 171] width 43 height 8
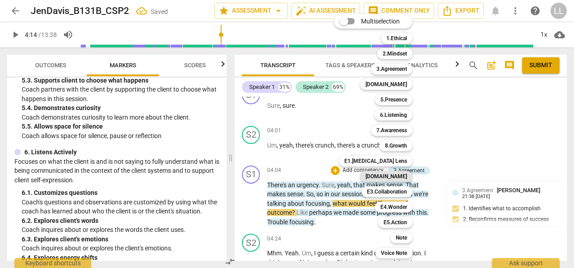
click at [398, 175] on b "[DOMAIN_NAME]" at bounding box center [387, 176] width 42 height 11
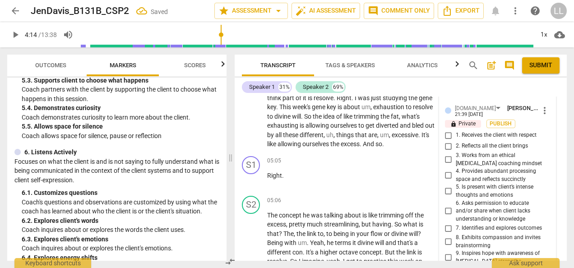
scroll to position [901, 0]
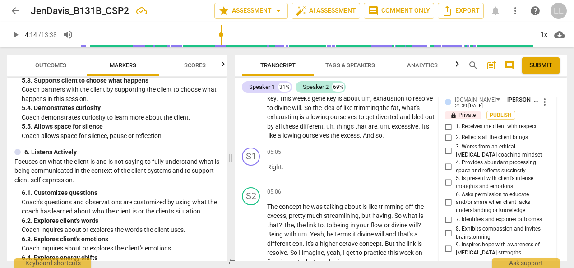
click at [446, 219] on input "7. Identifies and explores outcomes" at bounding box center [449, 219] width 14 height 11
click at [496, 113] on span "Publish" at bounding box center [501, 116] width 14 height 8
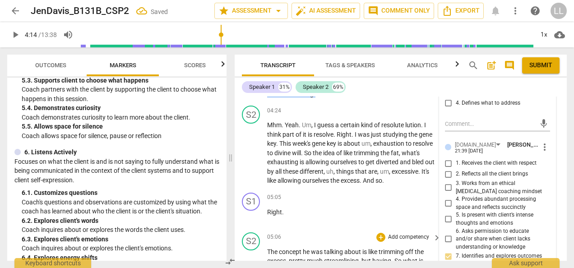
scroll to position [811, 0]
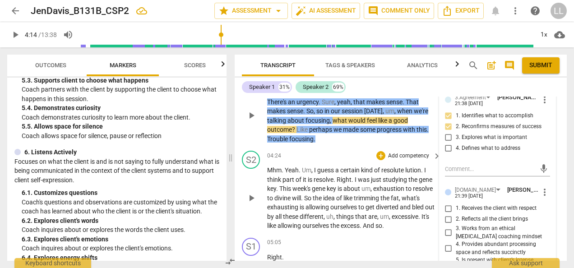
click at [337, 147] on div "S2 play_arrow pause 04:24 + Add competency keyboard_arrow_right Mhm . Yeah . Um…" at bounding box center [401, 190] width 332 height 87
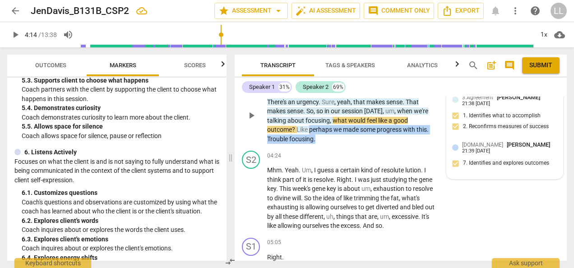
drag, startPoint x: 311, startPoint y: 117, endPoint x: 318, endPoint y: 126, distance: 11.9
click at [318, 126] on p "There's an urgency . Sure , yeah , that makes sense . That makes sense . So , s…" at bounding box center [351, 121] width 169 height 47
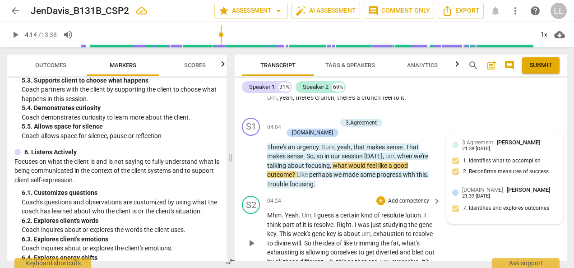
click at [456, 205] on div "S2 play_arrow pause 04:24 + Add competency keyboard_arrow_right Mhm . Yeah . Um…" at bounding box center [401, 235] width 332 height 87
click at [321, 121] on p "Add competency" at bounding box center [315, 123] width 43 height 8
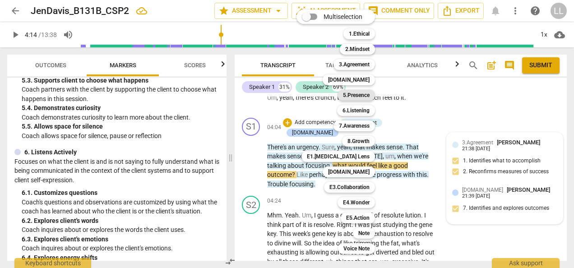
click at [355, 96] on b "5.Presence" at bounding box center [356, 95] width 27 height 11
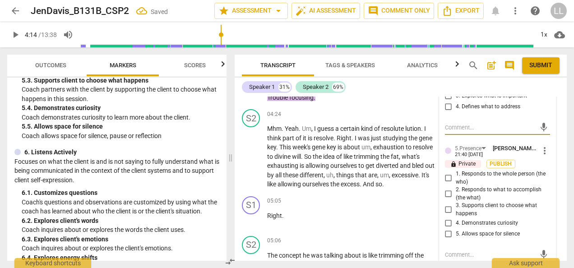
scroll to position [856, 0]
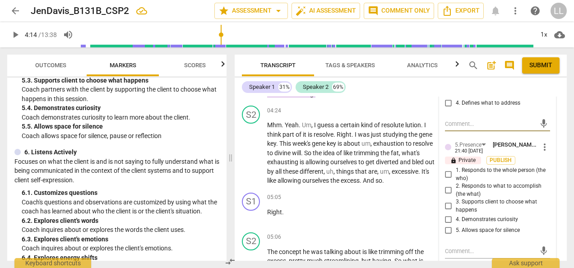
click at [447, 205] on input "3. Supports client to choose what happens" at bounding box center [449, 206] width 14 height 11
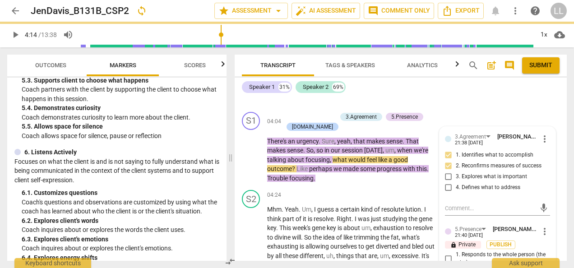
scroll to position [766, 0]
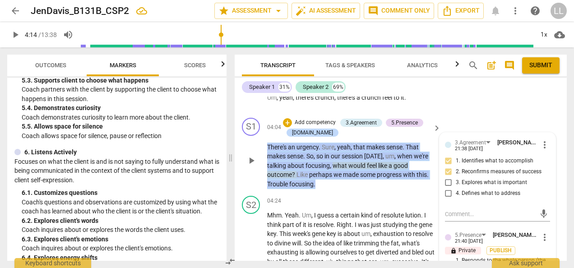
drag, startPoint x: 321, startPoint y: 186, endPoint x: 266, endPoint y: 145, distance: 68.4
click at [266, 145] on div "S1 play_arrow pause 04:04 + Add competency 3.Agreement 5.Presence [DOMAIN_NAME]…" at bounding box center [401, 153] width 332 height 79
copy p "There's an urgency . Sure , yeah , that makes sense . That makes sense . So , s…"
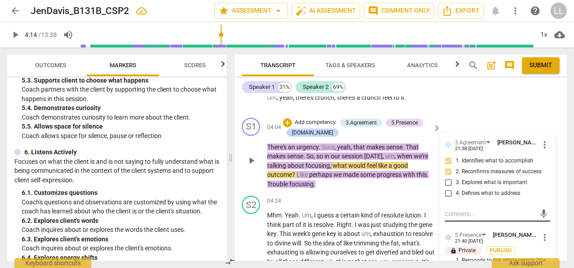
click at [456, 213] on textarea at bounding box center [490, 214] width 91 height 9
paste textarea "You asked directly, “What would feel like a good outcome?” which is a strong mo…"
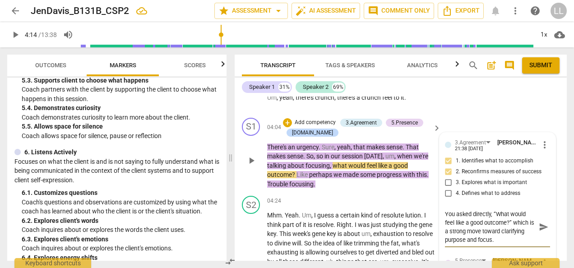
drag, startPoint x: 540, startPoint y: 225, endPoint x: 522, endPoint y: 220, distance: 18.6
click at [540, 225] on span "send" at bounding box center [544, 227] width 10 height 10
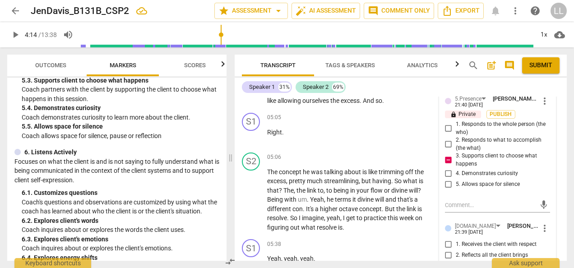
scroll to position [946, 0]
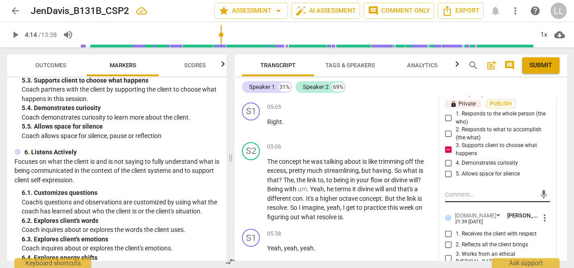
click at [455, 193] on textarea at bounding box center [490, 195] width 91 height 9
paste textarea "by adding “like perhaps we made some progress with this trouble focusing,” you …"
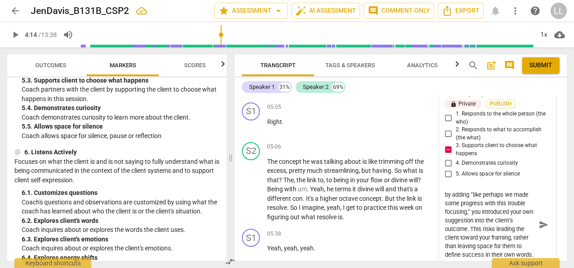
scroll to position [16, 0]
click at [457, 194] on textarea "by adding “like perhaps we made some progress with this trouble focusing,” you …" at bounding box center [490, 225] width 91 height 69
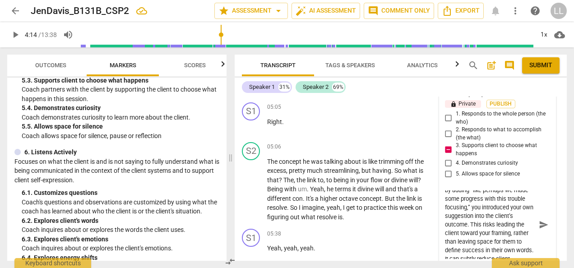
scroll to position [0, 0]
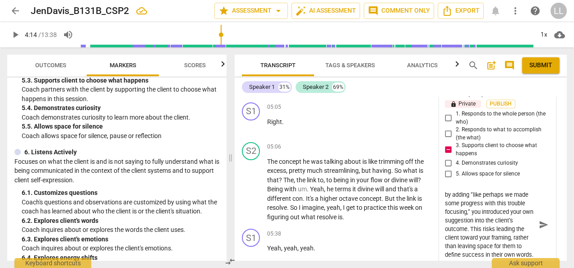
click at [448, 192] on textarea "by adding “like perhaps we made some progress with this trouble focusing,” you …" at bounding box center [490, 225] width 91 height 69
click at [514, 244] on textarea "By adding “like perhaps we made some progress with this trouble focusing,” you …" at bounding box center [490, 225] width 91 height 69
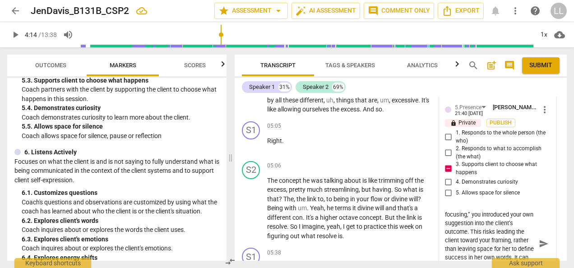
scroll to position [946, 0]
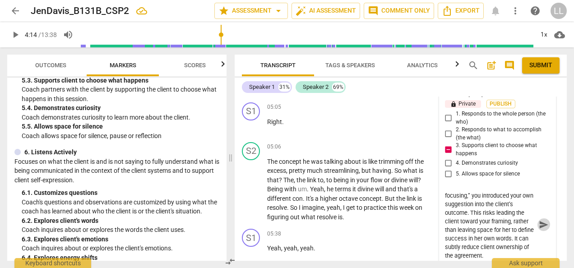
click at [540, 223] on span "send" at bounding box center [544, 225] width 10 height 10
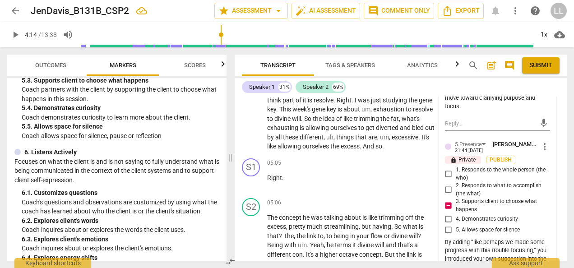
scroll to position [901, 0]
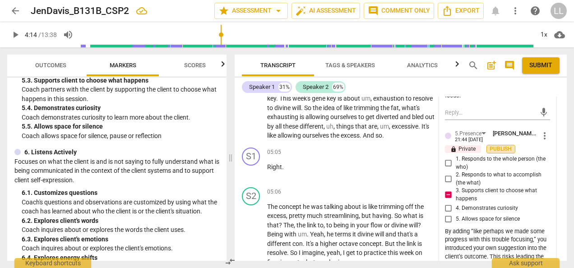
click at [502, 148] on span "Publish" at bounding box center [501, 149] width 14 height 8
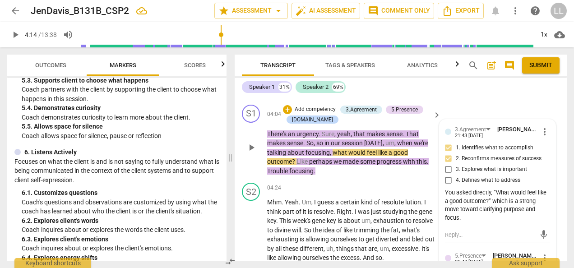
scroll to position [766, 0]
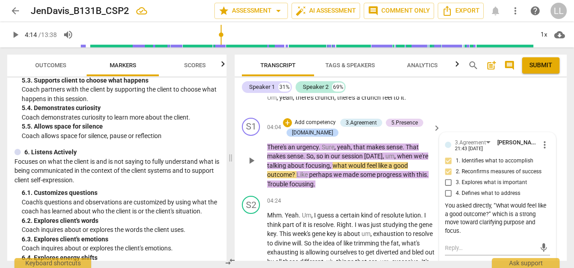
click at [421, 186] on p "There's an urgency . Sure , yeah , that makes sense . That makes sense . So , s…" at bounding box center [351, 166] width 169 height 47
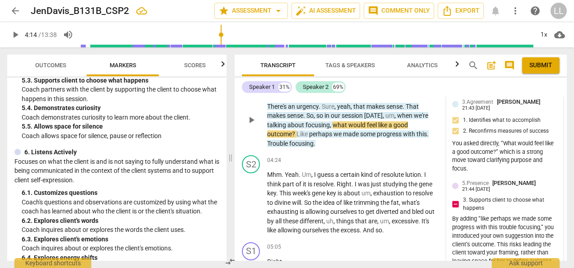
scroll to position [811, 0]
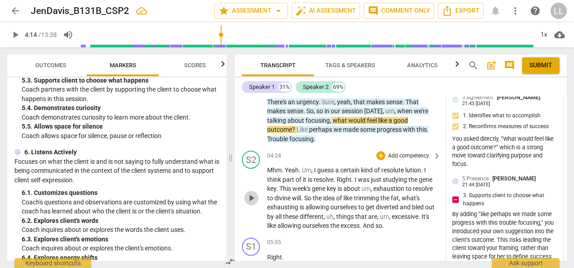
click at [249, 202] on button "play_arrow" at bounding box center [251, 198] width 14 height 14
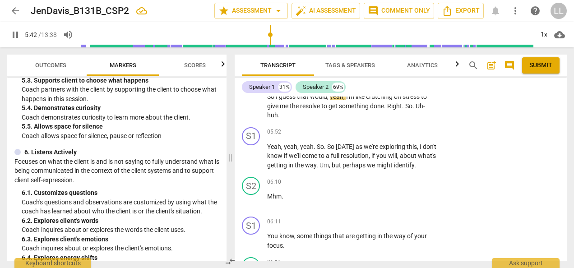
scroll to position [1093, 0]
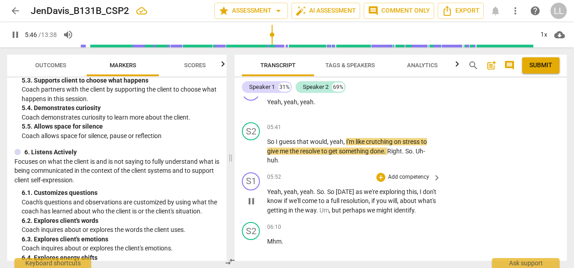
click at [251, 205] on span "pause" at bounding box center [251, 201] width 11 height 11
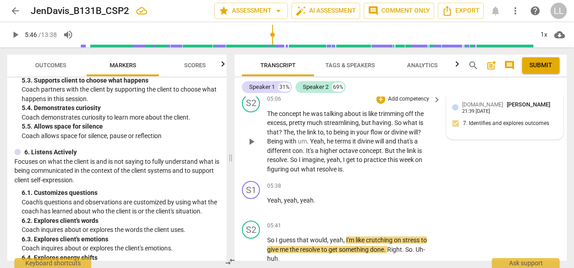
scroll to position [1002, 0]
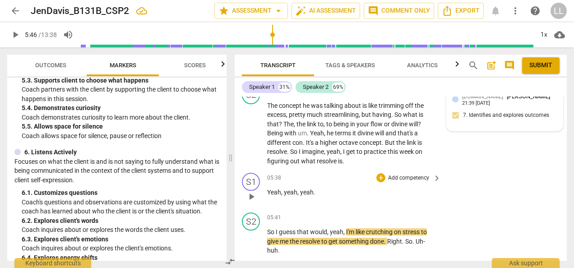
click at [396, 178] on p "Add competency" at bounding box center [408, 178] width 43 height 8
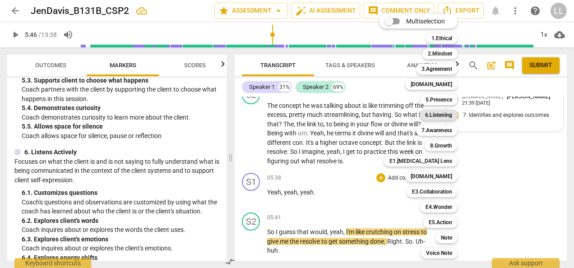
click at [438, 116] on b "6.Listening" at bounding box center [438, 115] width 27 height 11
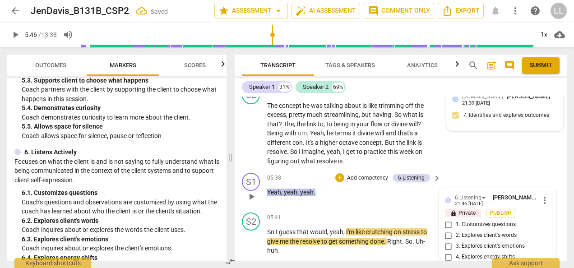
scroll to position [1132, 0]
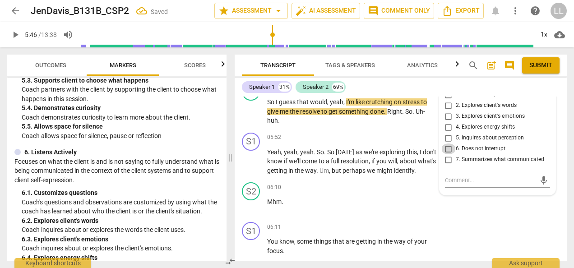
click at [447, 146] on input "6. Does not interrupt" at bounding box center [449, 149] width 14 height 11
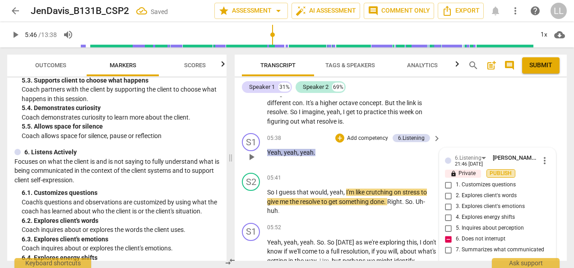
click at [498, 170] on span "Publish" at bounding box center [501, 174] width 14 height 8
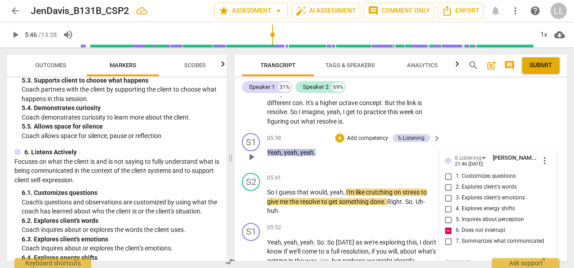
click at [377, 163] on div "05:38 + Add competency 6.Listening keyboard_arrow_right Yeah , yeah , yeah ." at bounding box center [354, 149] width 175 height 33
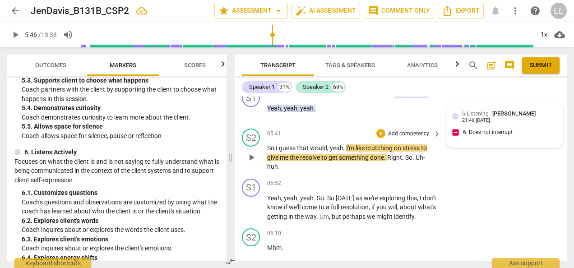
scroll to position [1087, 0]
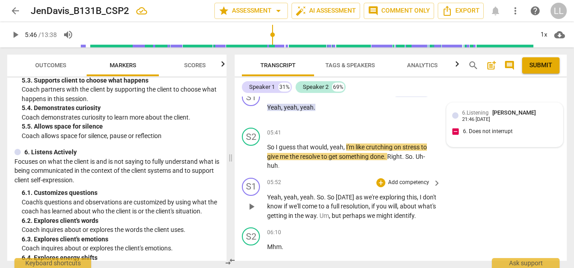
click at [251, 209] on span "play_arrow" at bounding box center [251, 206] width 11 height 11
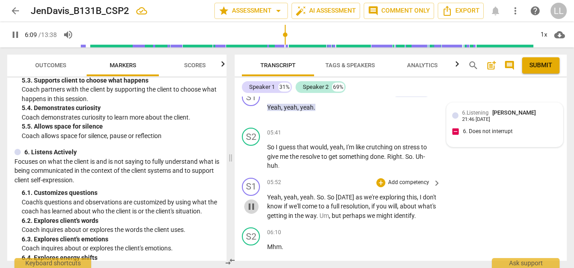
click at [249, 209] on span "pause" at bounding box center [251, 206] width 11 height 11
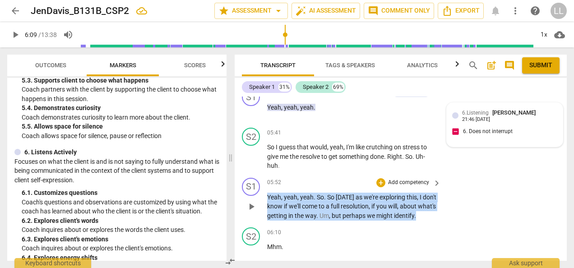
drag, startPoint x: 295, startPoint y: 224, endPoint x: 263, endPoint y: 198, distance: 41.4
click at [263, 198] on div "S1 play_arrow pause 05:52 + Add competency keyboard_arrow_right Yeah , yeah , y…" at bounding box center [401, 199] width 332 height 50
copy p "Yeah , yeah , yeah . So . So [DATE] as we're exploring this , I don't know if w…"
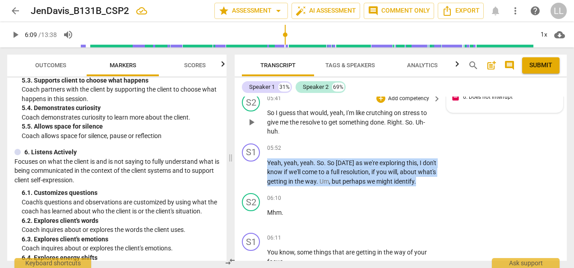
scroll to position [1132, 0]
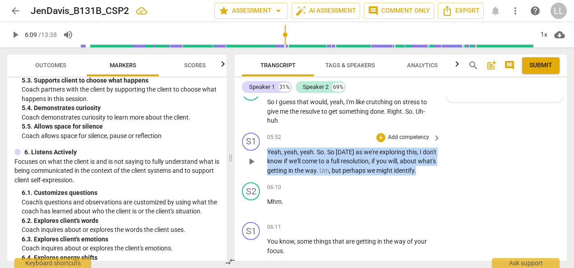
click at [391, 137] on p "Add competency" at bounding box center [408, 138] width 43 height 8
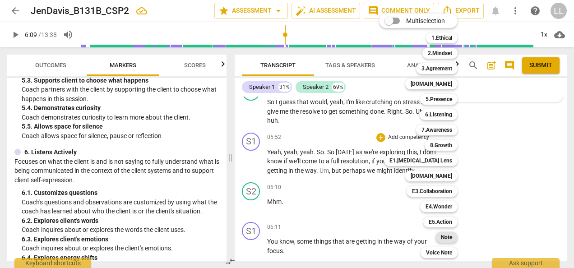
click at [446, 237] on b "Note" at bounding box center [446, 237] width 11 height 11
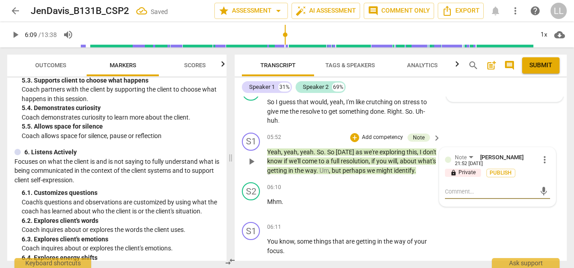
click at [456, 190] on textarea at bounding box center [490, 191] width 91 height 9
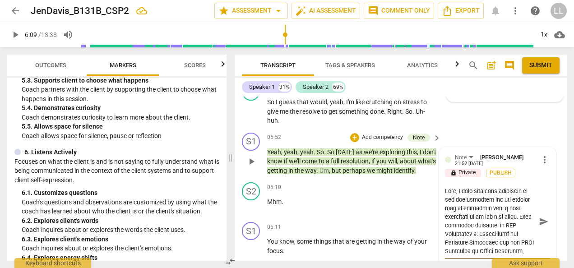
scroll to position [0, 0]
click at [458, 190] on textarea at bounding box center [490, 221] width 91 height 69
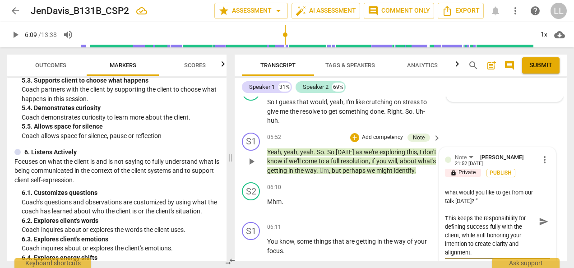
scroll to position [196, 0]
click at [500, 171] on span "Publish" at bounding box center [501, 173] width 14 height 8
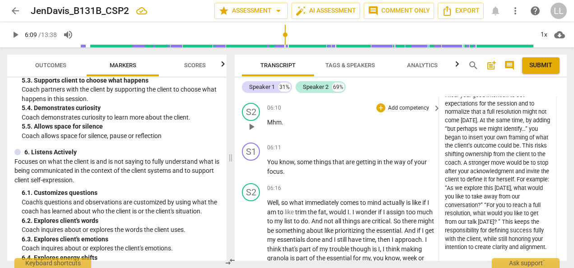
scroll to position [1223, 0]
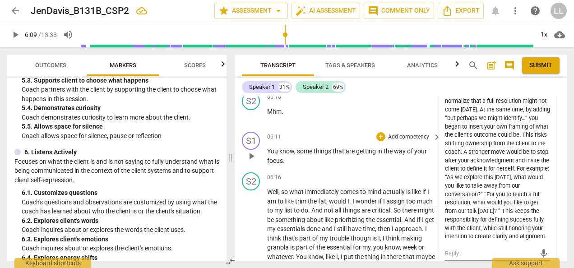
click at [253, 162] on span "play_arrow" at bounding box center [251, 156] width 11 height 11
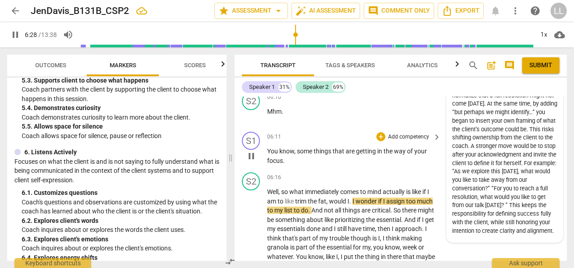
click at [254, 162] on span "pause" at bounding box center [251, 156] width 11 height 11
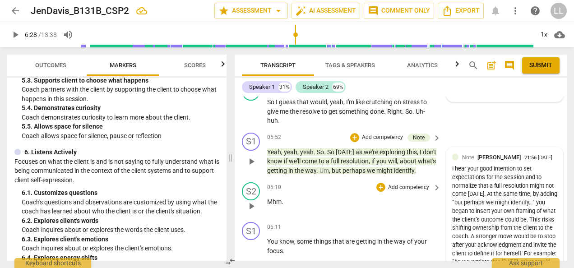
scroll to position [1177, 0]
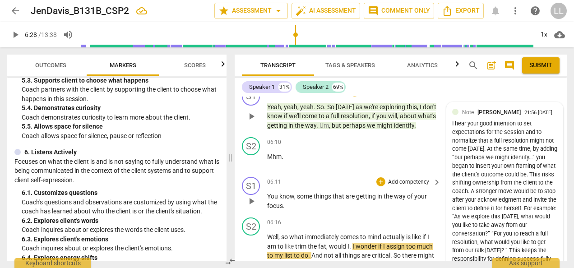
click at [400, 186] on p "Add competency" at bounding box center [408, 182] width 43 height 8
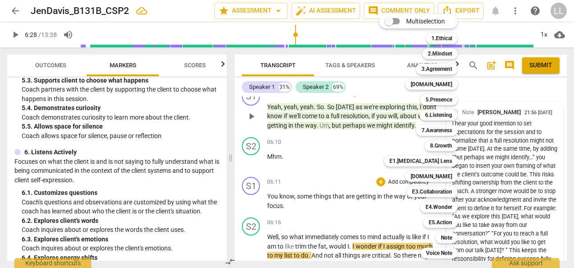
click at [372, 226] on div at bounding box center [287, 134] width 574 height 268
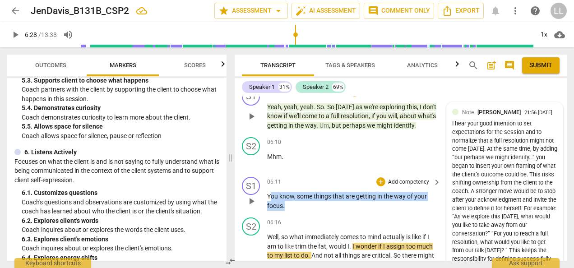
drag, startPoint x: 275, startPoint y: 207, endPoint x: 284, endPoint y: 211, distance: 9.9
click at [284, 210] on p "You know , some things that are getting in the way of your focus ." at bounding box center [351, 201] width 169 height 19
drag, startPoint x: 284, startPoint y: 211, endPoint x: 295, endPoint y: 217, distance: 12.9
click at [299, 221] on div "S1 play_arrow pause 00:01 + Add competency 3.Agreement [DOMAIN_NAME] keyboard_a…" at bounding box center [401, 179] width 332 height 164
click at [288, 210] on p "You know , some things that are getting in the way of your focus ." at bounding box center [351, 201] width 169 height 19
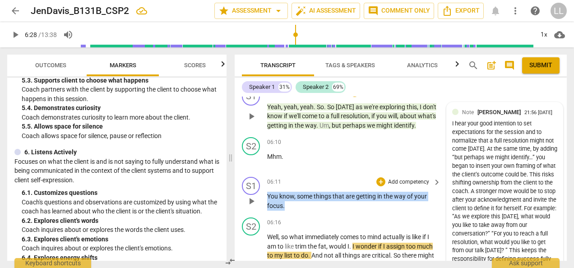
drag, startPoint x: 288, startPoint y: 216, endPoint x: 266, endPoint y: 205, distance: 24.4
click at [266, 205] on div "S1 play_arrow pause 06:11 + Add competency keyboard_arrow_right You know , some…" at bounding box center [401, 193] width 332 height 41
copy p "You know , some things that are getting in the way of your focus ."
click at [395, 186] on p "Add competency" at bounding box center [408, 182] width 43 height 8
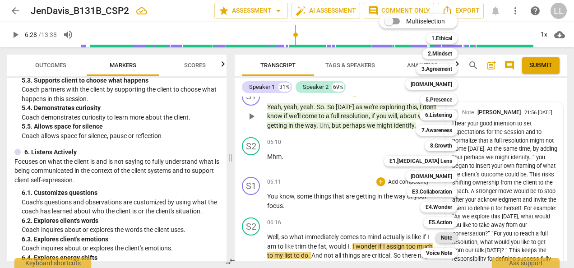
click at [444, 239] on b "Note" at bounding box center [446, 238] width 11 height 11
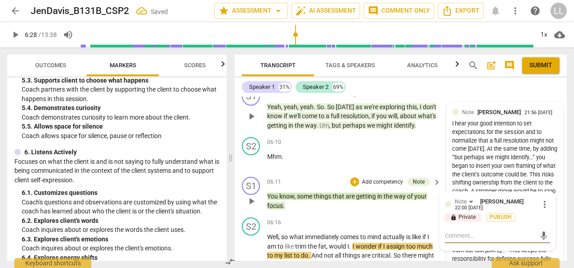
click at [457, 240] on textarea at bounding box center [490, 236] width 91 height 9
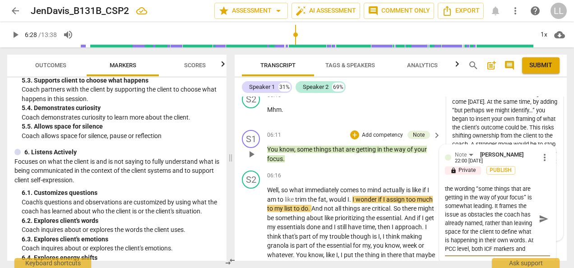
scroll to position [45, 0]
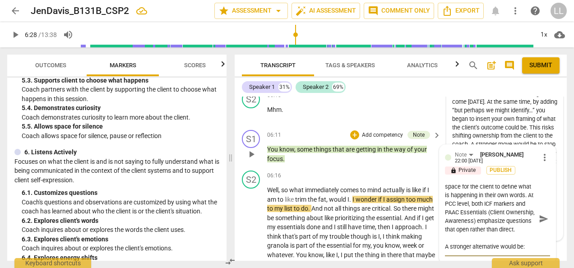
click at [526, 204] on textarea "the wording “some things that are getting in the way of your focus” is somewhat…" at bounding box center [490, 219] width 91 height 69
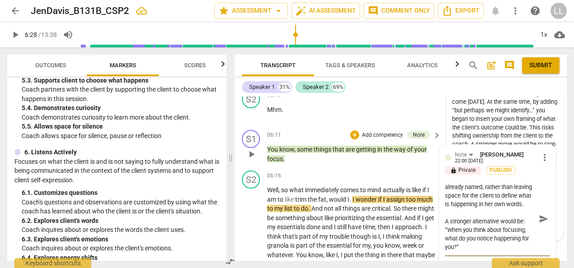
scroll to position [0, 0]
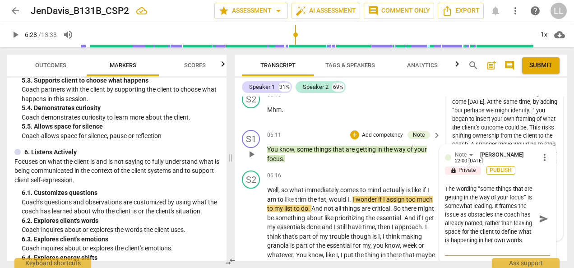
click at [501, 174] on span "Publish" at bounding box center [501, 171] width 14 height 8
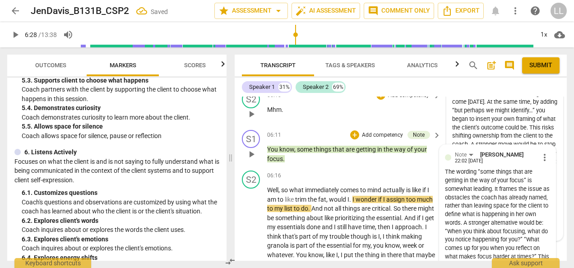
scroll to position [1270, 0]
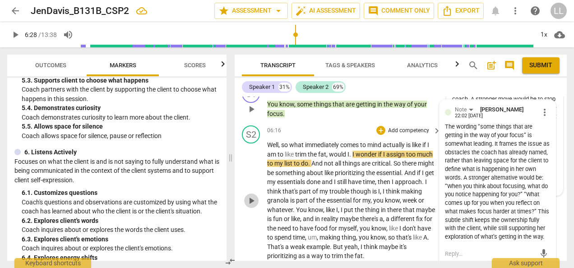
click at [252, 206] on span "play_arrow" at bounding box center [251, 200] width 11 height 11
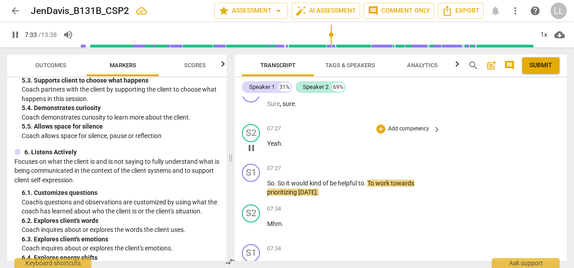
scroll to position [1408, 0]
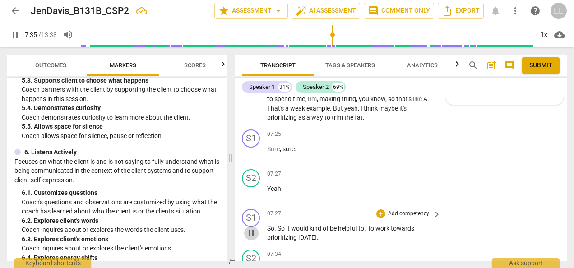
click at [251, 239] on span "pause" at bounding box center [251, 233] width 11 height 11
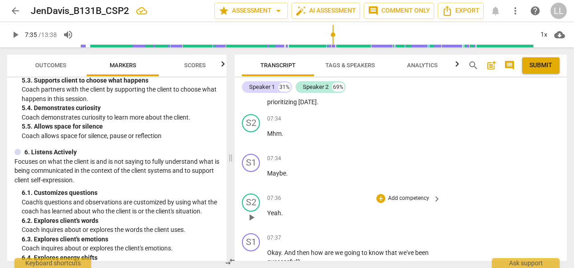
scroll to position [1498, 0]
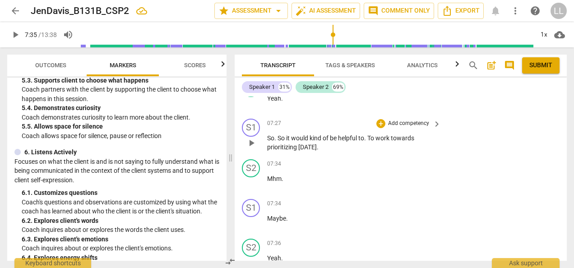
click at [392, 128] on p "Add competency" at bounding box center [408, 124] width 43 height 8
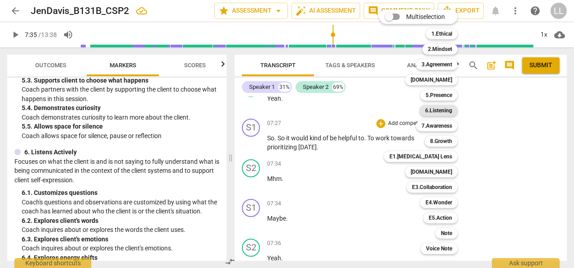
click at [442, 112] on b "6.Listening" at bounding box center [438, 110] width 27 height 11
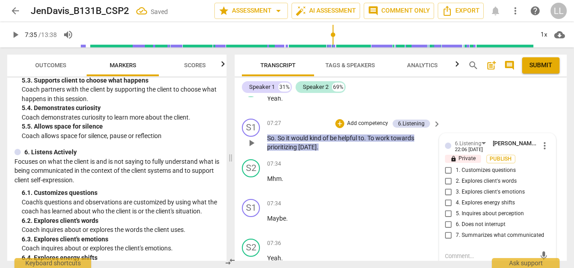
scroll to position [1505, 0]
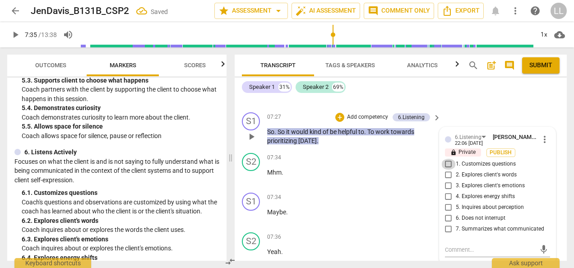
click at [453, 170] on input "1. Customizes questions" at bounding box center [449, 164] width 14 height 11
click at [502, 157] on span "Publish" at bounding box center [501, 153] width 14 height 8
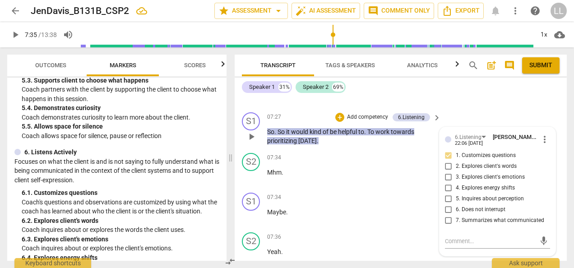
click at [360, 121] on p "Add competency" at bounding box center [367, 117] width 43 height 8
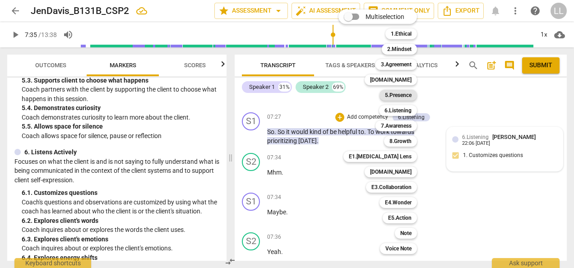
click at [400, 95] on b "5.Presence" at bounding box center [398, 95] width 27 height 11
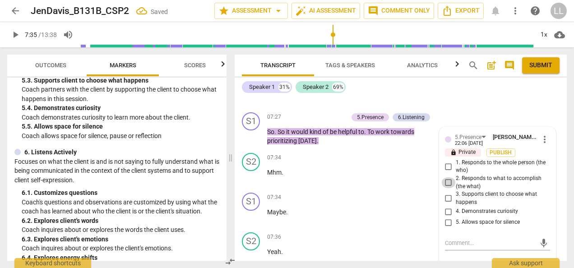
click at [447, 188] on input "2. Responds to what to accomplish (the what)" at bounding box center [449, 182] width 14 height 11
click at [496, 157] on span "Publish" at bounding box center [501, 153] width 14 height 8
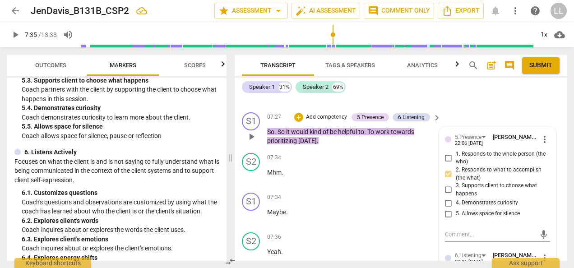
click at [308, 121] on p "Add competency" at bounding box center [326, 117] width 43 height 8
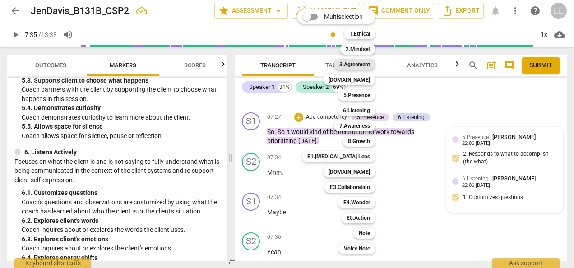
click at [362, 64] on b "3.Agreement" at bounding box center [355, 64] width 31 height 11
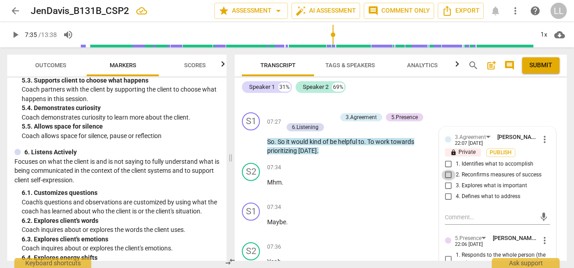
click at [445, 181] on input "2. Reconfirms measures of success" at bounding box center [449, 175] width 14 height 11
click at [450, 202] on input "4. Defines what to address" at bounding box center [449, 196] width 14 height 11
click at [498, 157] on span "Publish" at bounding box center [501, 153] width 14 height 8
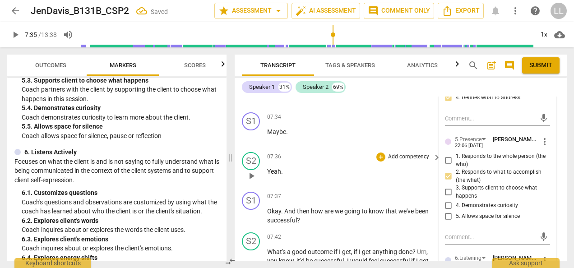
scroll to position [1640, 0]
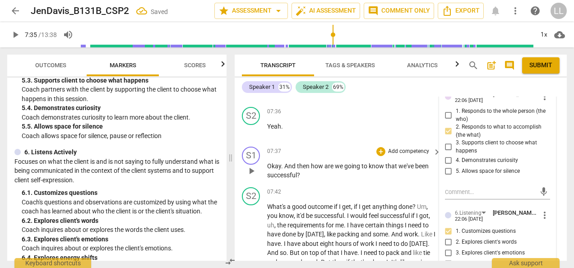
click at [390, 156] on p "Add competency" at bounding box center [408, 152] width 43 height 8
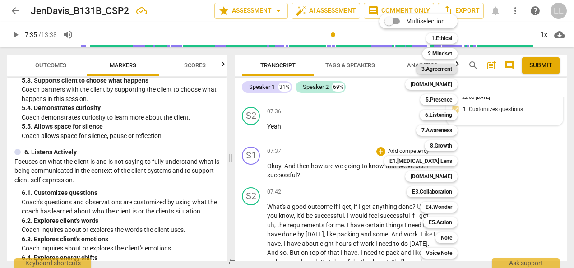
click at [438, 72] on b "3.Agreement" at bounding box center [437, 69] width 31 height 11
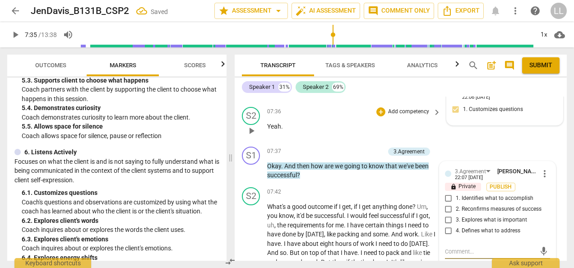
scroll to position [1642, 0]
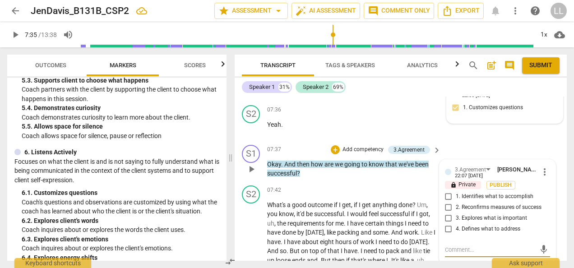
click at [445, 213] on input "2. Reconfirms measures of success" at bounding box center [449, 207] width 14 height 11
click at [502, 189] on span "Publish" at bounding box center [501, 185] width 14 height 8
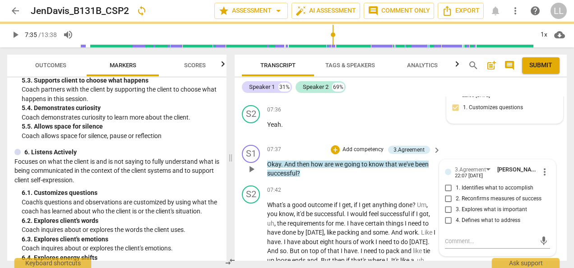
click at [358, 154] on p "Add competency" at bounding box center [363, 150] width 43 height 8
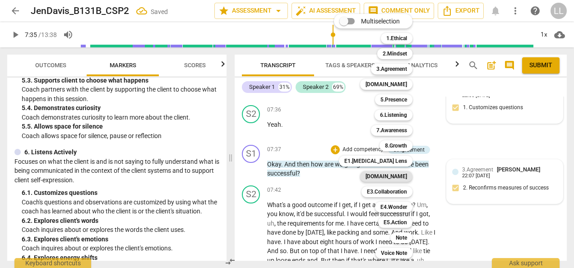
click at [398, 177] on b "[DOMAIN_NAME]" at bounding box center [387, 176] width 42 height 11
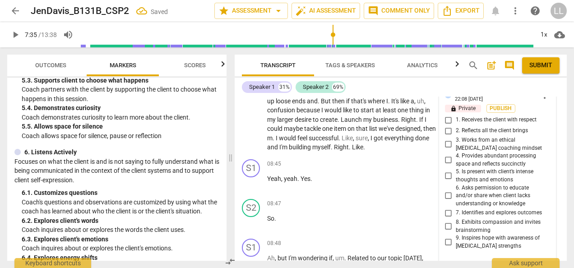
scroll to position [1823, 0]
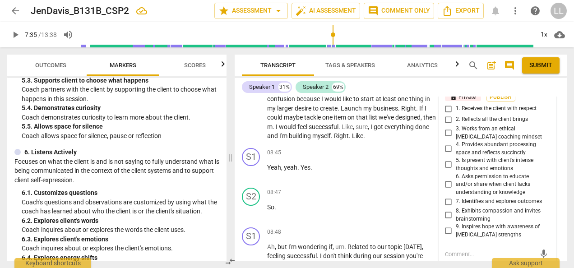
click at [445, 207] on input "7. Identifies and explores outcomes" at bounding box center [449, 201] width 14 height 11
click at [507, 101] on span "Publish" at bounding box center [501, 97] width 14 height 8
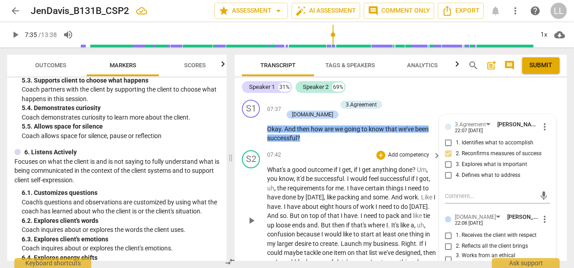
scroll to position [1642, 0]
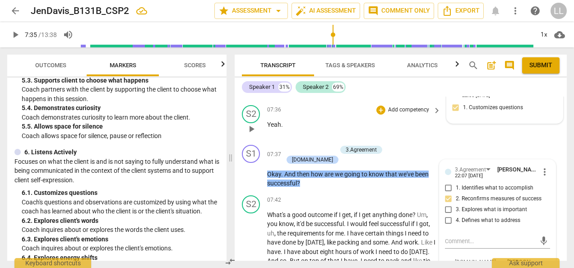
click at [456, 133] on div "S2 play_arrow pause 07:36 + Add competency keyboard_arrow_right Yeah ." at bounding box center [401, 122] width 332 height 40
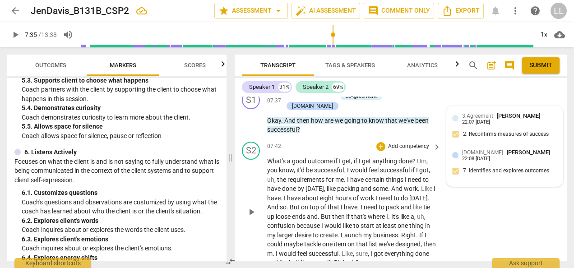
scroll to position [1687, 0]
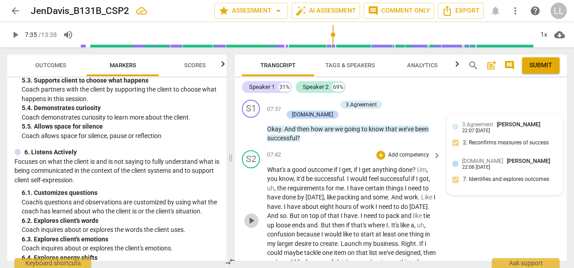
click at [248, 219] on span "play_arrow" at bounding box center [251, 220] width 11 height 11
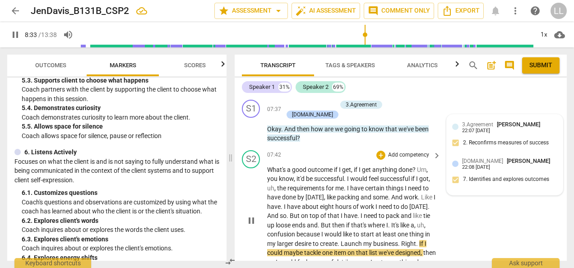
scroll to position [1732, 0]
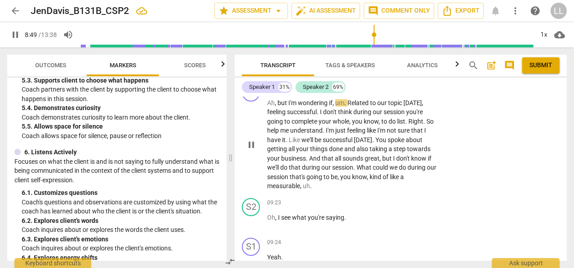
click at [252, 144] on span "pause" at bounding box center [251, 145] width 11 height 11
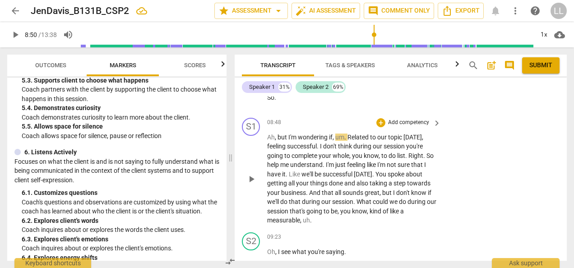
scroll to position [1921, 0]
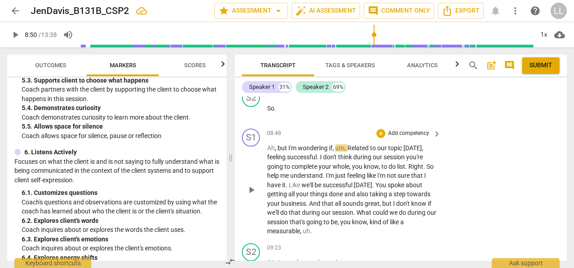
click at [399, 131] on p "Add competency" at bounding box center [408, 134] width 43 height 8
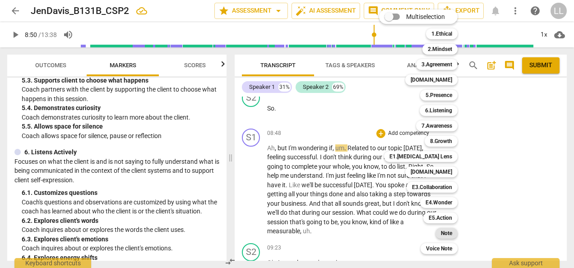
click at [449, 234] on b "Note" at bounding box center [446, 233] width 11 height 11
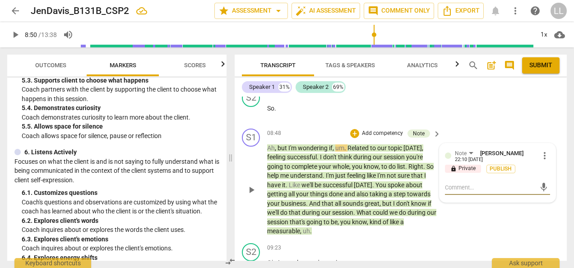
click at [542, 153] on span "more_vert" at bounding box center [545, 155] width 11 height 11
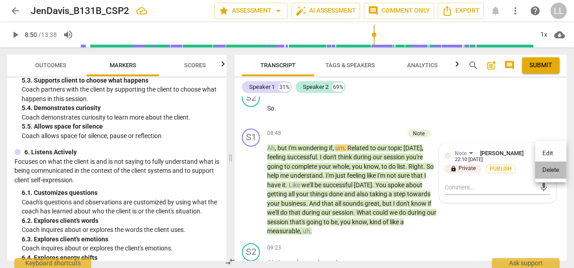
click at [548, 170] on li "Delete" at bounding box center [550, 170] width 31 height 17
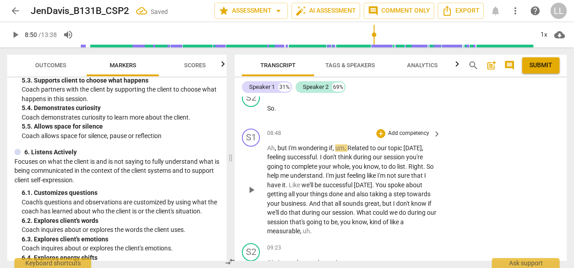
click at [395, 130] on p "Add competency" at bounding box center [408, 134] width 43 height 8
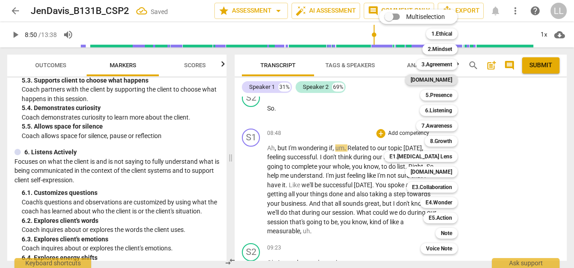
click at [446, 79] on b "[DOMAIN_NAME]" at bounding box center [432, 79] width 42 height 11
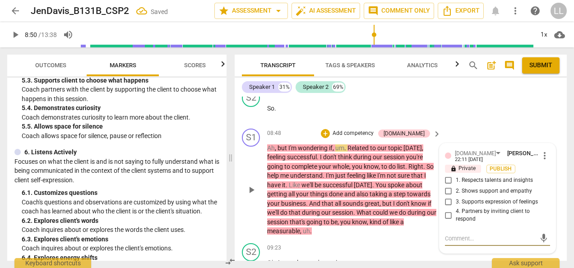
click at [447, 198] on input "3. Supports expression of feelings" at bounding box center [449, 202] width 14 height 11
click at [366, 131] on p "Add competency" at bounding box center [353, 134] width 43 height 8
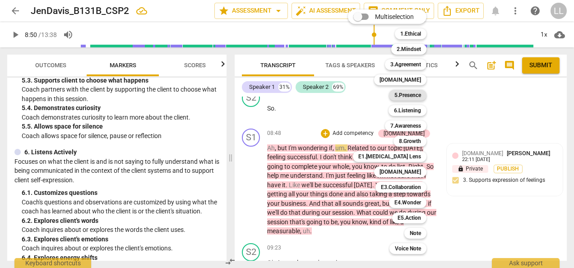
click at [411, 93] on b "5.Presence" at bounding box center [408, 95] width 27 height 11
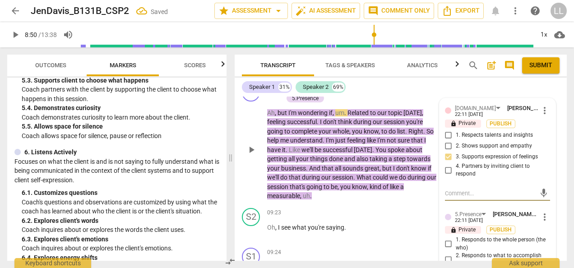
scroll to position [2012, 0]
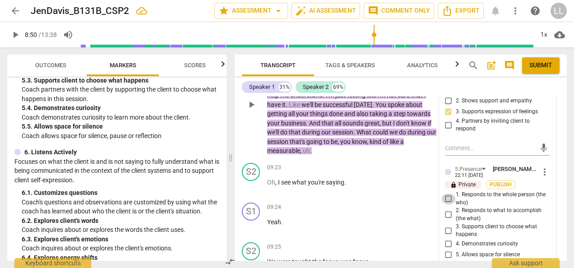
click at [450, 194] on input "1. Responds to the whole person (the who)" at bounding box center [449, 199] width 14 height 11
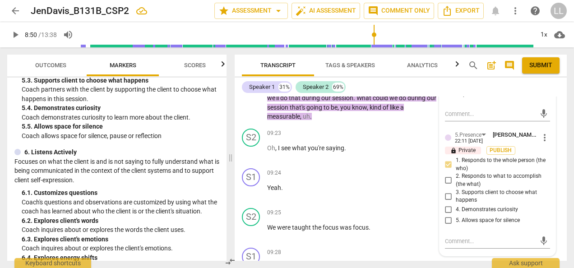
scroll to position [2057, 0]
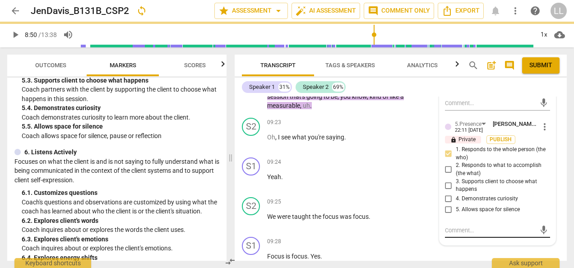
click at [461, 230] on textarea at bounding box center [490, 230] width 91 height 9
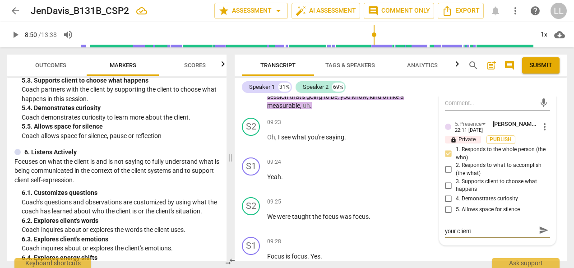
scroll to position [0, 0]
click at [445, 227] on textarea "You've built a good repport with your client" at bounding box center [490, 234] width 91 height 17
click at [462, 236] on textarea "I can tell you've built a good repport with your client" at bounding box center [490, 234] width 91 height 17
click at [520, 237] on textarea "I can tell you've built a good repport with your client" at bounding box center [490, 234] width 91 height 17
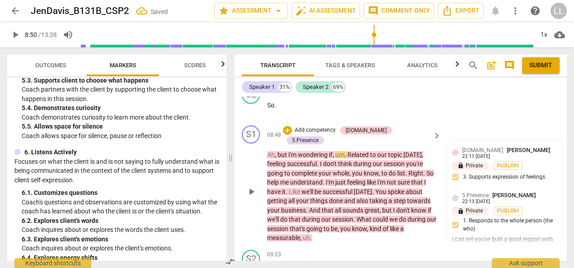
scroll to position [1941, 0]
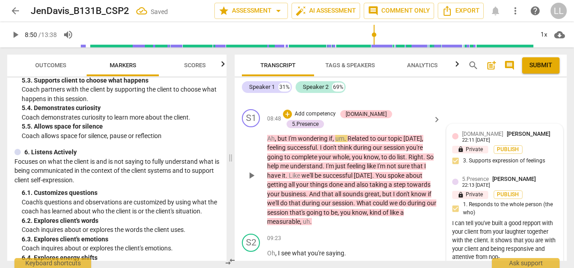
click at [494, 231] on div "I can tell you've built a good repport with your client from your laughter toge…" at bounding box center [504, 240] width 105 height 42
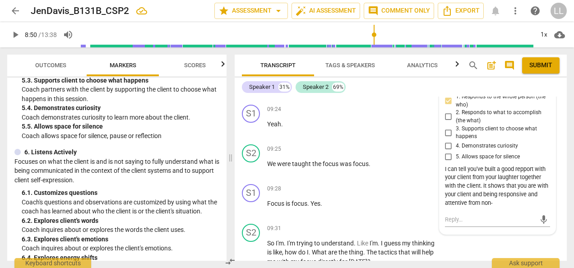
scroll to position [2122, 0]
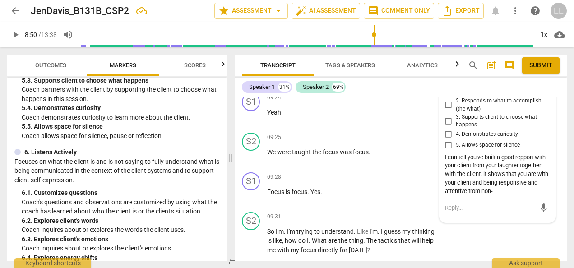
click at [489, 188] on div "I can tell you've built a good repport with your client from your laughter toge…" at bounding box center [497, 175] width 105 height 42
click at [494, 186] on div "I can tell you've built a good repport with your client from your laughter toge…" at bounding box center [497, 175] width 105 height 42
click at [479, 191] on div "I can tell you've built a good repport with your client from your laughter toge…" at bounding box center [497, 175] width 105 height 42
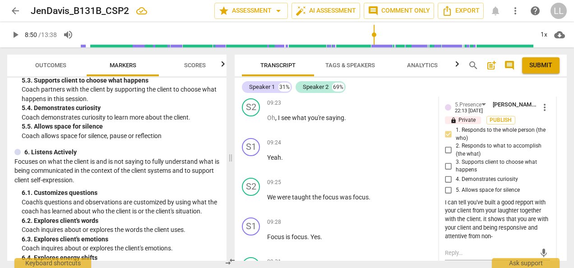
scroll to position [2031, 0]
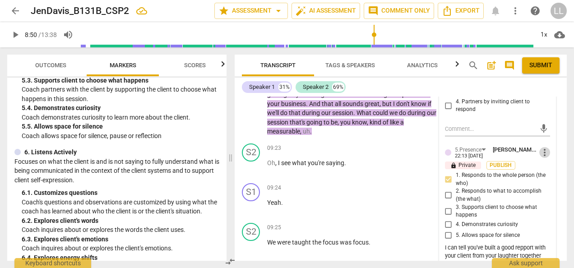
click at [540, 150] on span "more_vert" at bounding box center [545, 152] width 11 height 11
click at [543, 150] on li "Edit" at bounding box center [550, 149] width 31 height 17
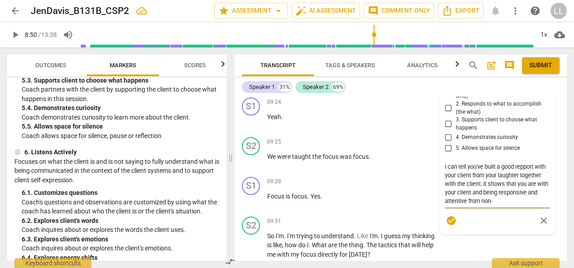
scroll to position [2122, 0]
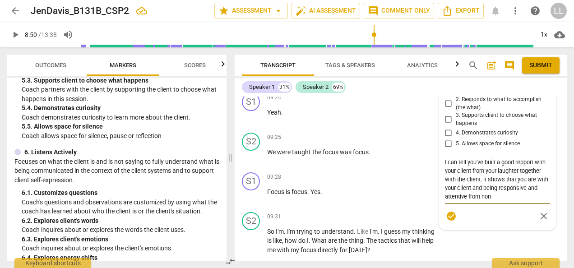
click at [503, 194] on textarea "I can tell you've built a good repport with your client from your laughter toge…" at bounding box center [497, 179] width 105 height 43
click at [468, 194] on textarea "I can tell you've built a good repport with your client from your laughter toge…" at bounding box center [497, 179] width 105 height 43
click at [466, 193] on textarea "I can tell you've built a good repport with your client from your laughter toge…" at bounding box center [497, 179] width 105 height 43
click at [482, 193] on textarea "I can tell you've built a good repport with your client from your laughter toge…" at bounding box center [497, 179] width 105 height 43
click at [445, 194] on textarea "I can tell you've built a good repport with your client from your laughter toge…" at bounding box center [497, 179] width 105 height 43
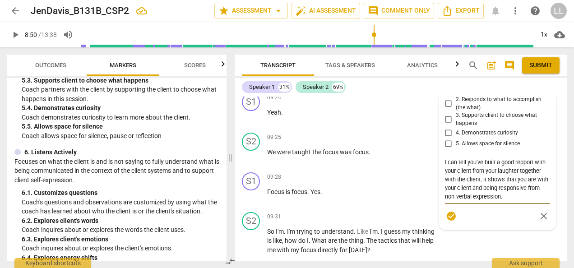
click at [509, 194] on textarea "I can tell you've built a good repport with your client from your laughter toge…" at bounding box center [497, 179] width 105 height 43
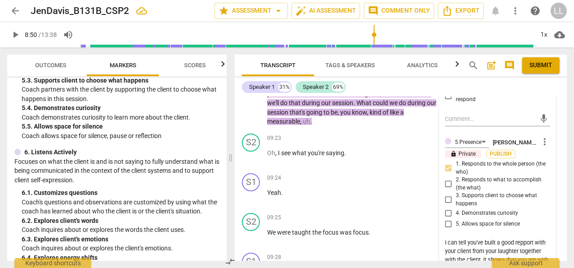
scroll to position [2031, 0]
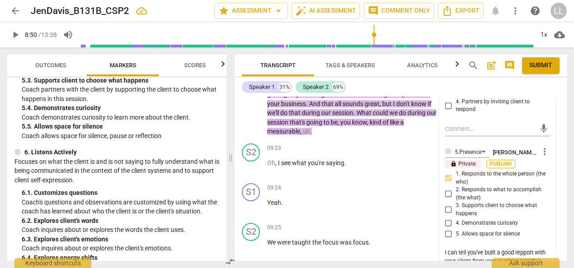
click at [497, 163] on span "Publish" at bounding box center [501, 164] width 14 height 8
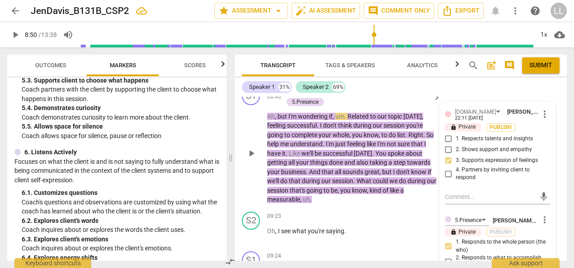
scroll to position [1941, 0]
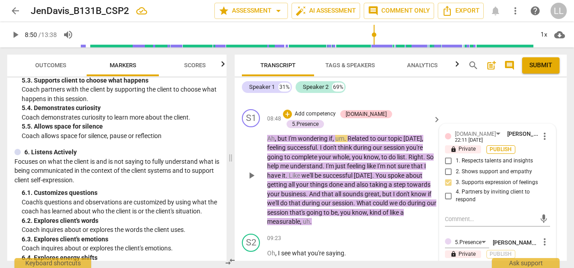
click at [498, 147] on span "Publish" at bounding box center [501, 150] width 14 height 8
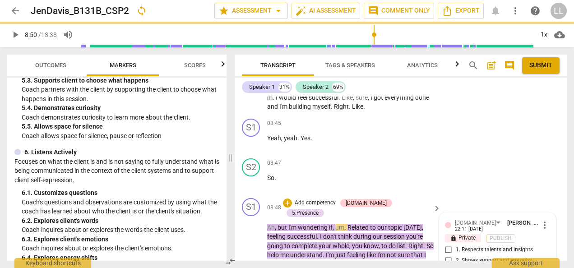
scroll to position [1851, 0]
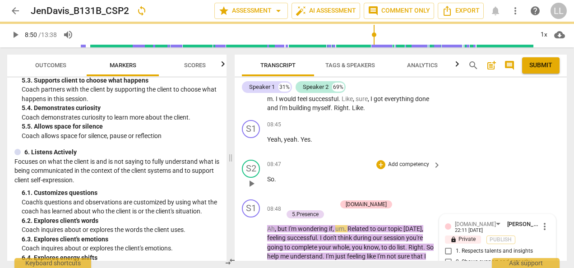
click at [448, 156] on div "S2 play_arrow pause 08:47 + Add competency keyboard_arrow_right So ." at bounding box center [401, 176] width 332 height 40
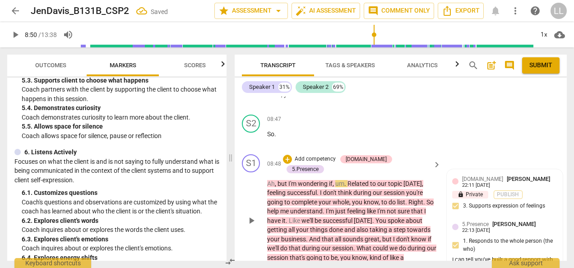
click at [337, 156] on p "Add competency" at bounding box center [315, 159] width 43 height 8
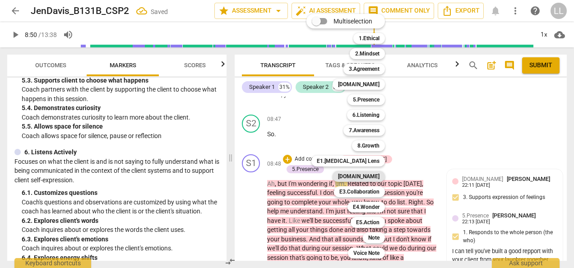
click at [372, 177] on b "[DOMAIN_NAME]" at bounding box center [359, 176] width 42 height 11
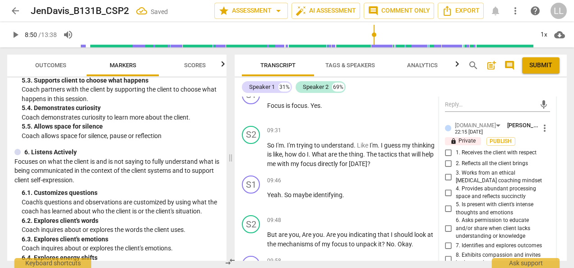
scroll to position [2212, 0]
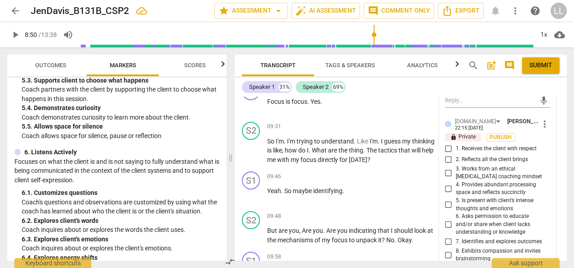
click at [449, 147] on input "1. Receives the client with respect" at bounding box center [449, 149] width 14 height 11
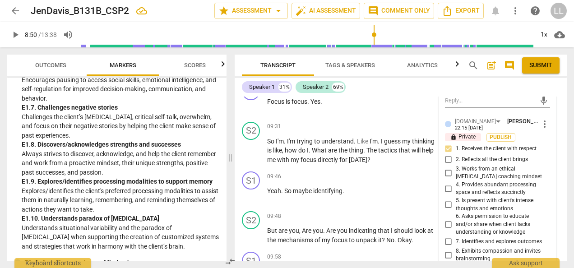
scroll to position [1766, 0]
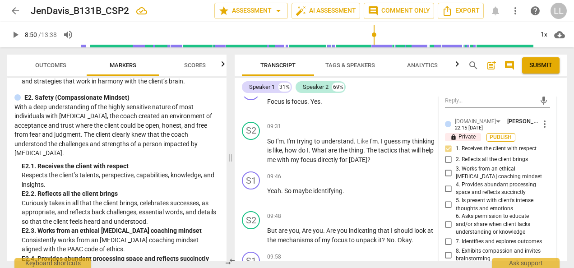
click at [499, 134] on span "Publish" at bounding box center [501, 138] width 14 height 8
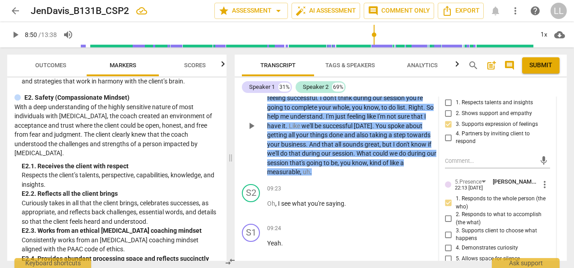
scroll to position [1986, 0]
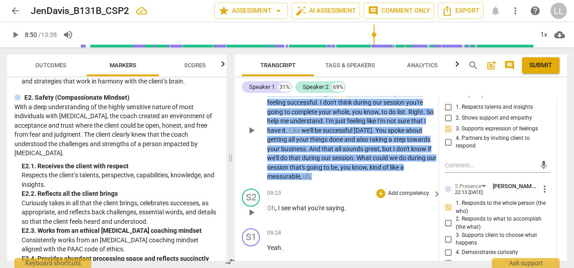
click at [401, 217] on div "09:23 + Add competency keyboard_arrow_right Oh , I see what you're saying ." at bounding box center [354, 205] width 175 height 33
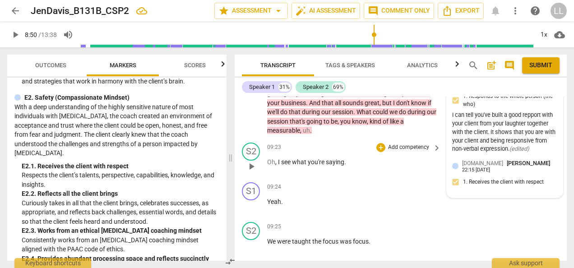
scroll to position [2076, 0]
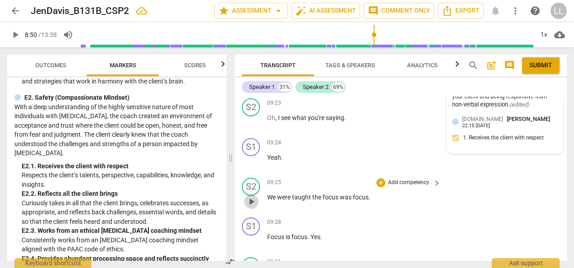
drag, startPoint x: 251, startPoint y: 199, endPoint x: 261, endPoint y: 191, distance: 12.3
click at [251, 199] on span "play_arrow" at bounding box center [251, 201] width 11 height 11
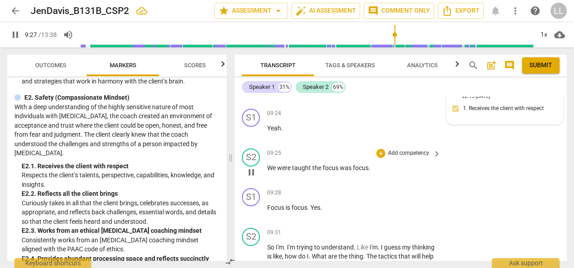
scroll to position [2122, 0]
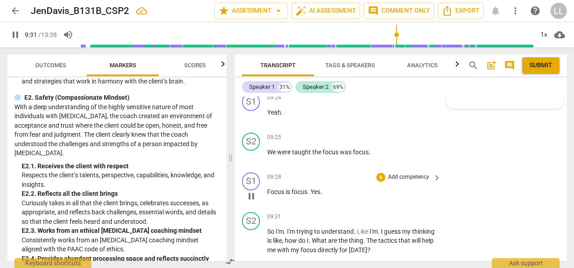
click at [251, 193] on span "pause" at bounding box center [251, 196] width 11 height 11
click at [405, 174] on p "Add competency" at bounding box center [408, 177] width 43 height 8
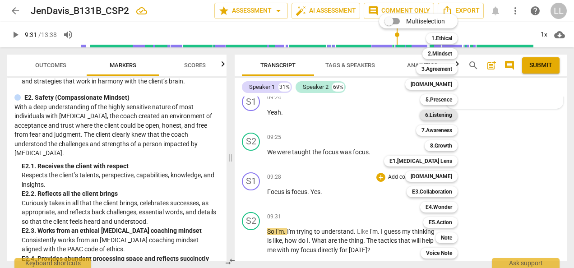
click at [451, 116] on b "6.Listening" at bounding box center [438, 115] width 27 height 11
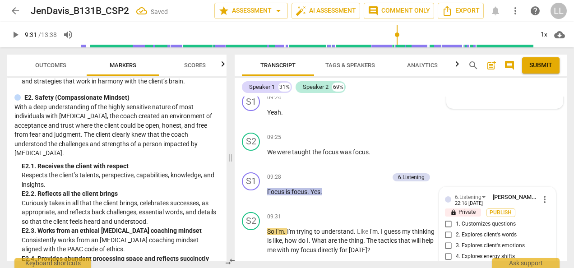
scroll to position [2250, 0]
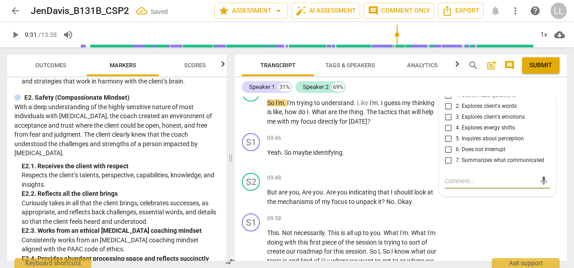
click at [445, 159] on input "7. Summarizes what communicated" at bounding box center [449, 160] width 14 height 11
click at [462, 180] on textarea at bounding box center [490, 181] width 91 height 9
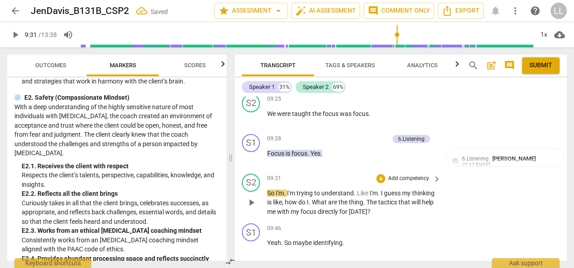
drag, startPoint x: 309, startPoint y: 151, endPoint x: 324, endPoint y: 176, distance: 29.2
click at [324, 176] on div "09:31 + Add competency keyboard_arrow_right" at bounding box center [354, 179] width 175 height 10
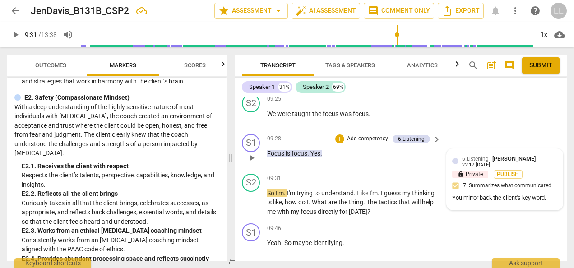
click at [490, 163] on div "22:17 [DATE]" at bounding box center [476, 166] width 28 height 6
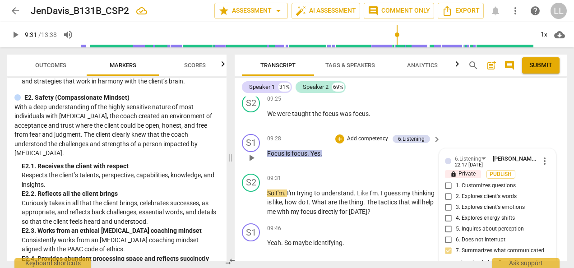
click at [542, 156] on span "more_vert" at bounding box center [545, 161] width 11 height 11
click at [550, 157] on li "Edit" at bounding box center [550, 158] width 31 height 17
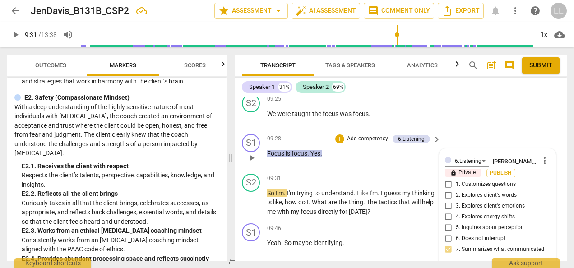
scroll to position [2247, 0]
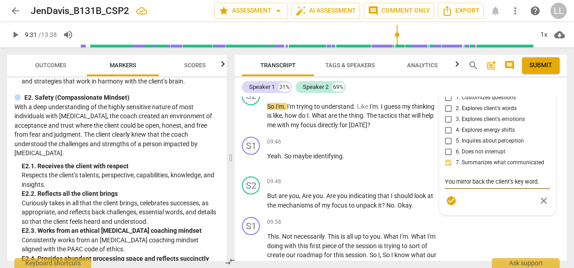
drag, startPoint x: 544, startPoint y: 179, endPoint x: 438, endPoint y: 177, distance: 106.1
click at [440, 177] on div "6.Listening [PERSON_NAME] more_vert lock Private Publish 1. Customizes question…" at bounding box center [498, 138] width 116 height 153
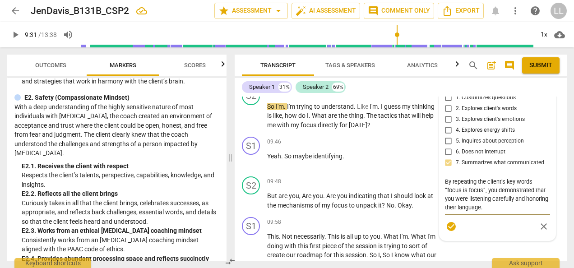
click at [482, 205] on textarea "By repeating the client’s key words “focus is focus”, you demonstrated that you…" at bounding box center [497, 194] width 105 height 34
click at [516, 202] on textarea "By repeating the client’s key words “focus is focus”, you demonstrated that you…" at bounding box center [497, 194] width 105 height 34
click at [447, 226] on span "check_circle" at bounding box center [451, 226] width 11 height 11
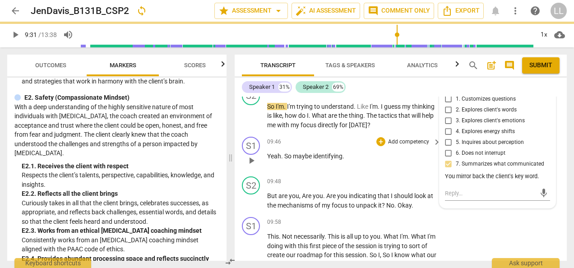
scroll to position [2201, 0]
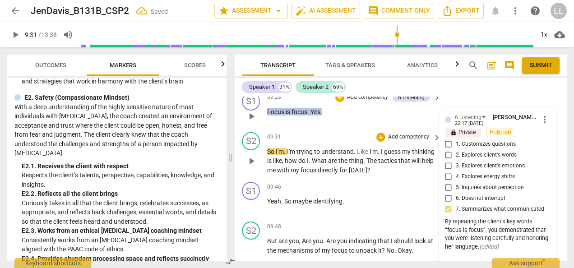
click at [246, 161] on span "play_arrow" at bounding box center [251, 161] width 14 height 11
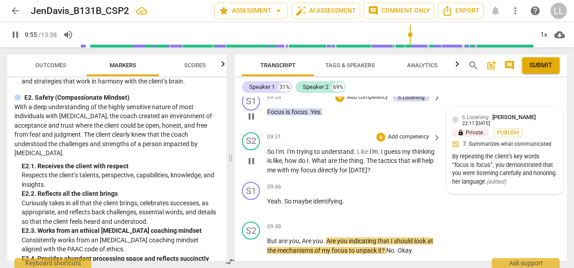
scroll to position [2247, 0]
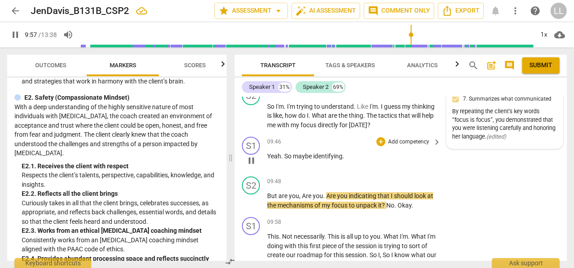
click at [252, 158] on span "pause" at bounding box center [251, 160] width 11 height 11
click at [391, 142] on p "Add competency" at bounding box center [408, 142] width 43 height 8
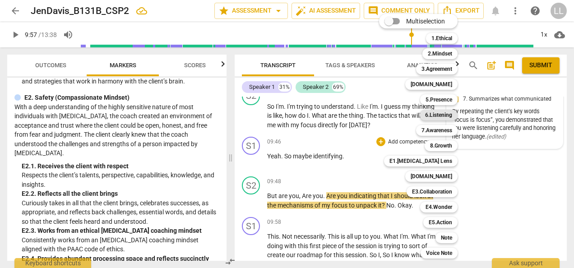
click at [438, 116] on b "6.Listening" at bounding box center [438, 115] width 27 height 11
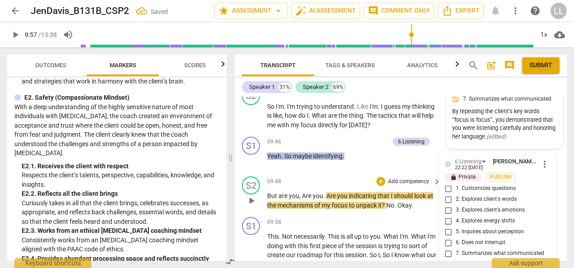
scroll to position [2340, 0]
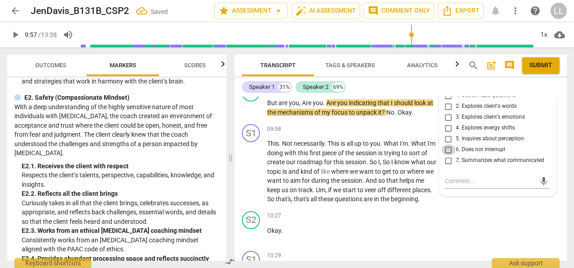
click at [447, 146] on input "6. Does not interrupt" at bounding box center [449, 149] width 14 height 11
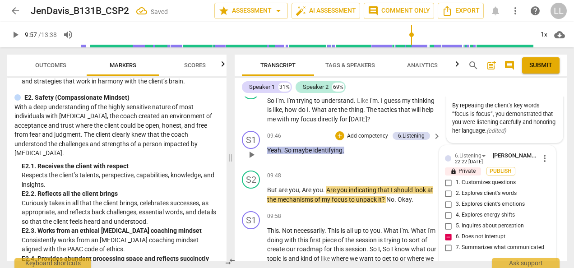
scroll to position [2249, 0]
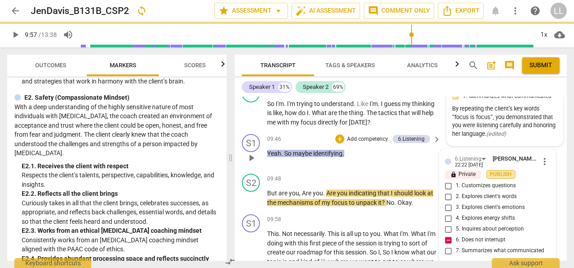
click at [496, 172] on span "Publish" at bounding box center [501, 175] width 14 height 8
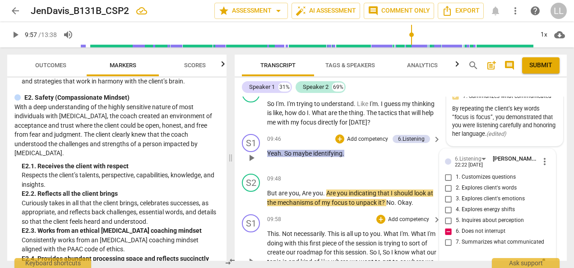
click at [393, 237] on p "This . Not necessarily . This is all up to you . What I'm . What I'm doing with…" at bounding box center [351, 261] width 169 height 65
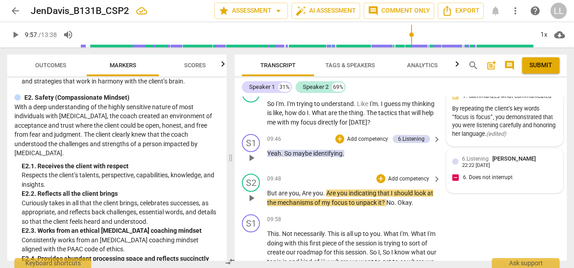
scroll to position [2294, 0]
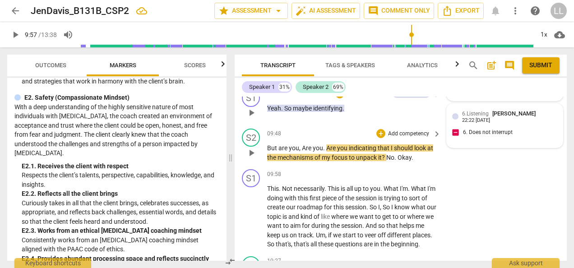
click at [252, 153] on span "play_arrow" at bounding box center [251, 153] width 11 height 11
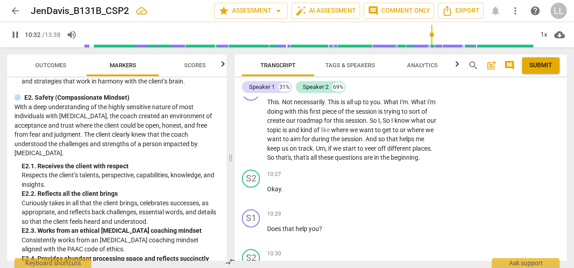
scroll to position [2336, 0]
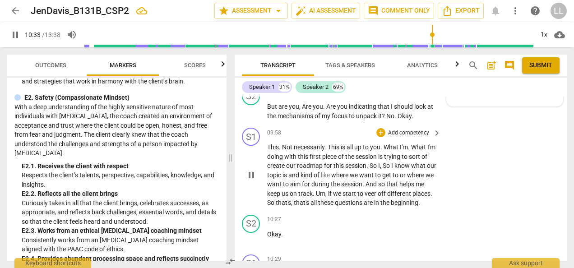
click at [256, 178] on span "pause" at bounding box center [251, 175] width 11 height 11
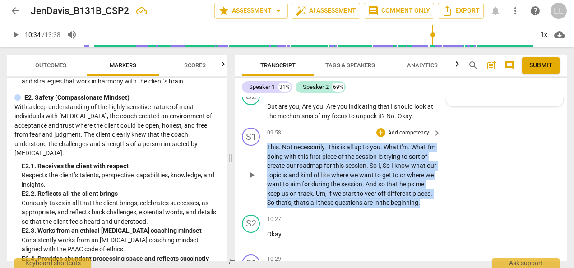
drag, startPoint x: 312, startPoint y: 213, endPoint x: 267, endPoint y: 147, distance: 79.9
click at [267, 147] on p "This . Not necessarily . This is all up to you . What I'm . What I'm doing with…" at bounding box center [351, 175] width 169 height 65
copy p "This . Not necessarily . This is all up to you . What I'm . What I'm doing with…"
click at [393, 132] on p "Add competency" at bounding box center [408, 133] width 43 height 8
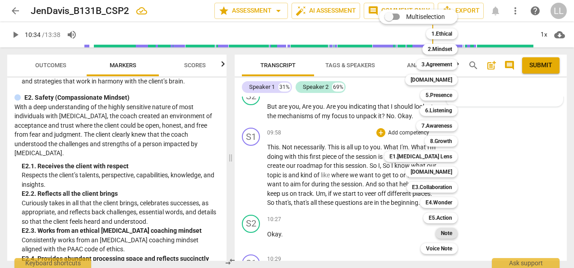
click at [450, 234] on b "Note" at bounding box center [446, 233] width 11 height 11
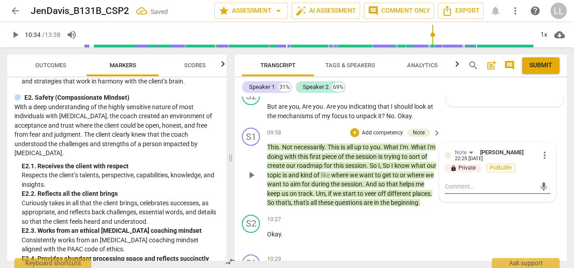
click at [453, 185] on textarea at bounding box center [490, 186] width 91 height 9
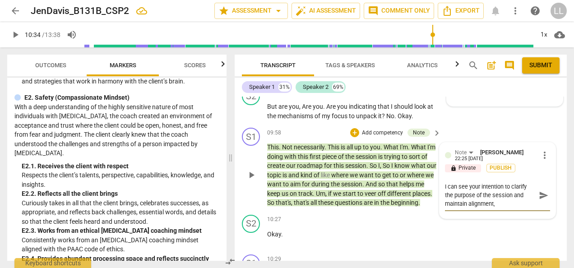
paste textarea "the way you explained your process risked becoming coach-centered"
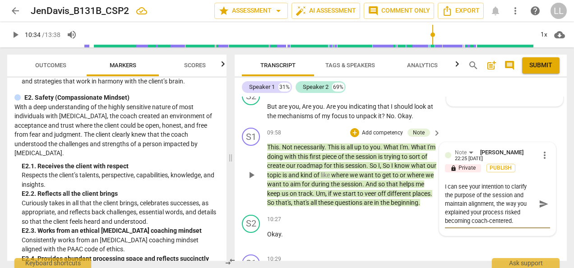
paste textarea "A more empowering approach could sound like: “These opening questions are to he…"
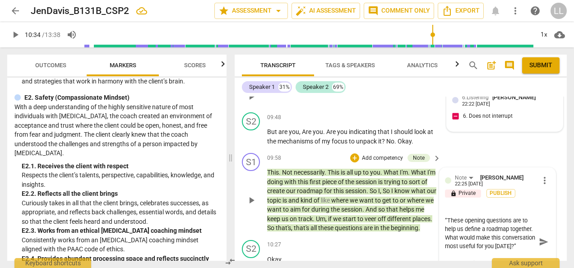
scroll to position [2291, 0]
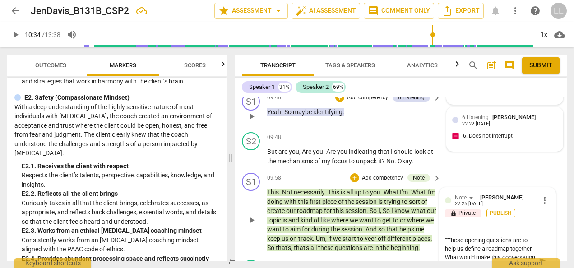
click at [501, 211] on span "Publish" at bounding box center [501, 213] width 14 height 8
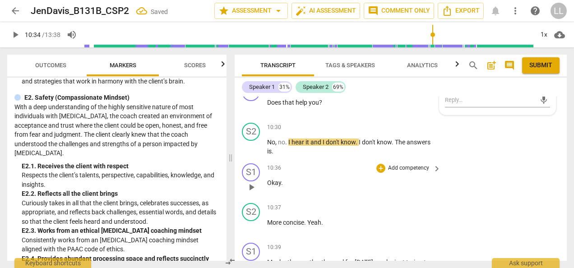
scroll to position [2517, 0]
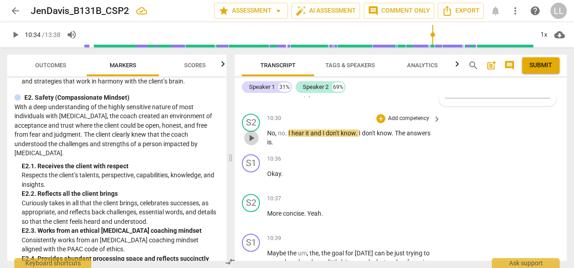
click at [248, 144] on span "play_arrow" at bounding box center [251, 138] width 11 height 11
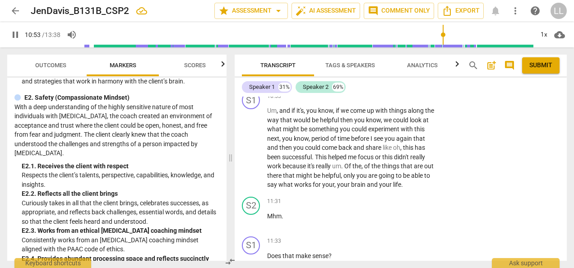
scroll to position [2681, 0]
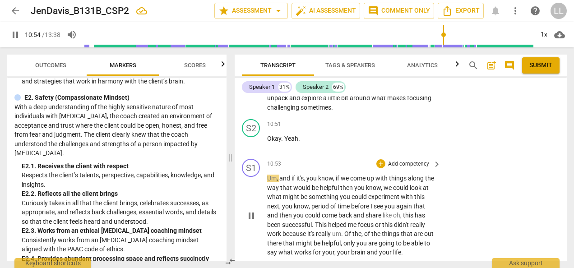
click at [247, 221] on span "pause" at bounding box center [251, 215] width 11 height 11
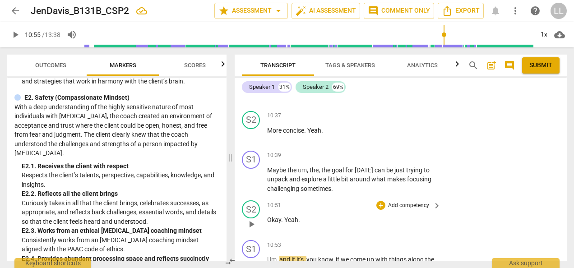
scroll to position [2591, 0]
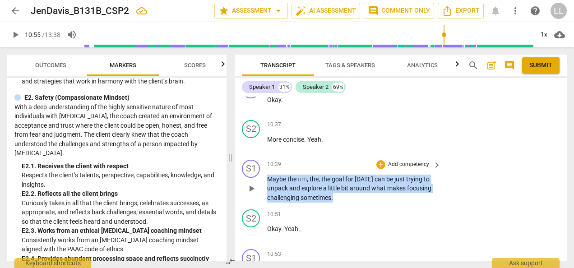
drag, startPoint x: 340, startPoint y: 209, endPoint x: 267, endPoint y: 184, distance: 77.1
click at [267, 184] on p "Maybe the um , the , the goal for [DATE] can be just trying to unpack and explo…" at bounding box center [351, 189] width 169 height 28
copy p "Maybe the um , the , the goal for [DATE] can be just trying to unpack and explo…"
click at [388, 169] on p "Add competency" at bounding box center [408, 165] width 43 height 8
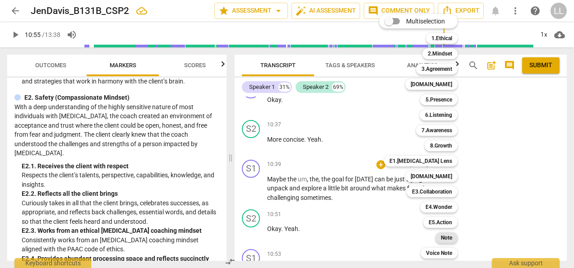
click at [445, 238] on b "Note" at bounding box center [446, 238] width 11 height 11
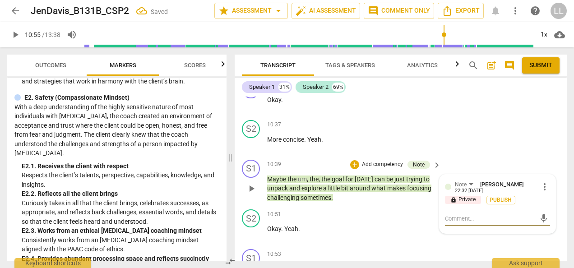
click at [451, 223] on textarea at bounding box center [490, 218] width 91 height 9
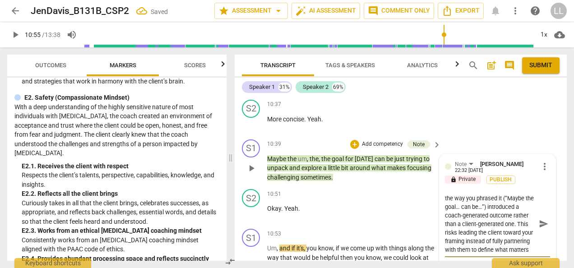
scroll to position [0, 0]
click at [445, 207] on textarea "the way you phrased it (“Maybe the goal… can be…”) introduced a coach-generated…" at bounding box center [490, 224] width 91 height 60
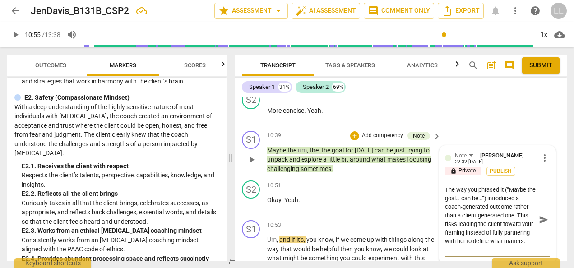
scroll to position [2619, 0]
paste textarea "A stronger move would be to reflect back what you heard and invite the client t…"
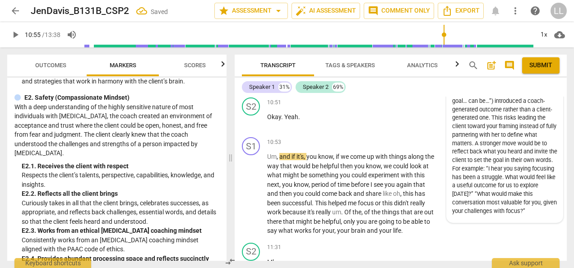
scroll to position [2657, 0]
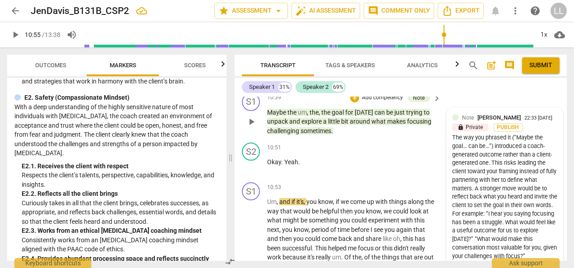
click at [485, 192] on div "The way you phrased it (“Maybe the goal… can be…”) introduced a coach-generated…" at bounding box center [504, 197] width 105 height 127
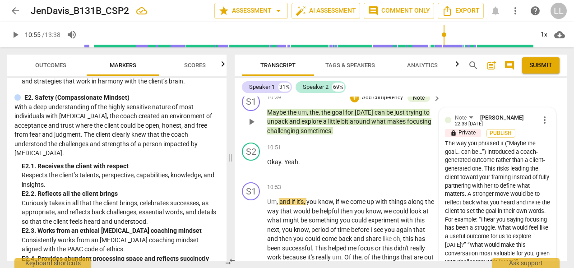
click at [542, 124] on span "more_vert" at bounding box center [545, 120] width 11 height 11
click at [550, 126] on li "Edit" at bounding box center [550, 127] width 31 height 17
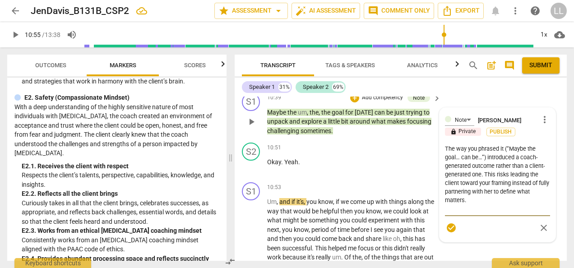
click at [482, 206] on textarea "The way you phrased it (“Maybe the goal… can be…”) introduced a coach-generated…" at bounding box center [497, 178] width 105 height 69
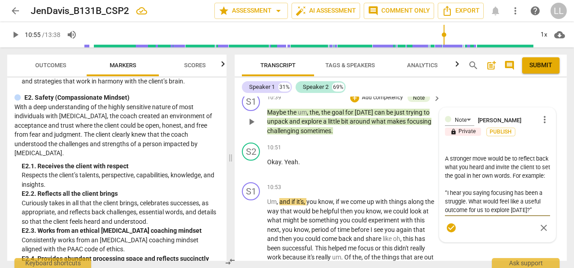
scroll to position [68, 0]
click at [449, 233] on span "check_circle" at bounding box center [451, 228] width 11 height 11
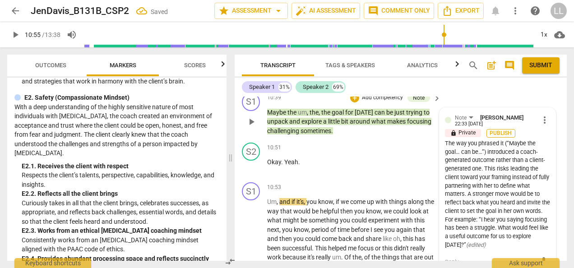
click at [502, 137] on span "Publish" at bounding box center [501, 134] width 14 height 8
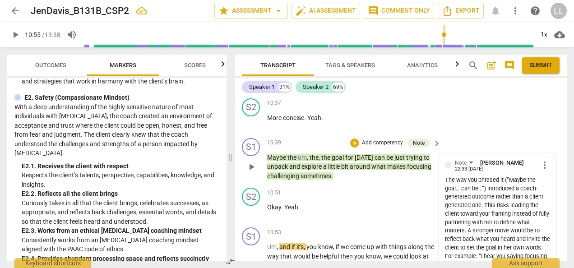
scroll to position [2657, 0]
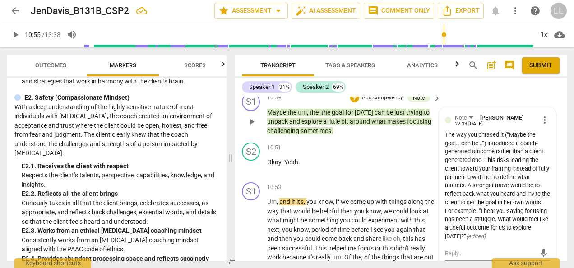
click at [540, 126] on span "more_vert" at bounding box center [545, 120] width 11 height 11
click at [551, 127] on li "Edit" at bounding box center [550, 127] width 31 height 17
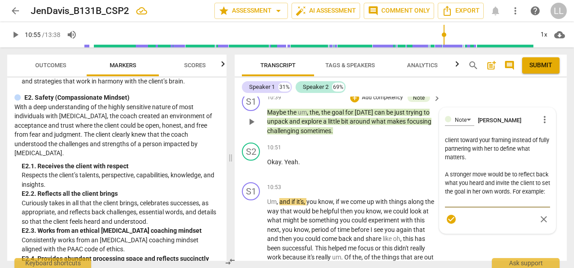
scroll to position [45, 0]
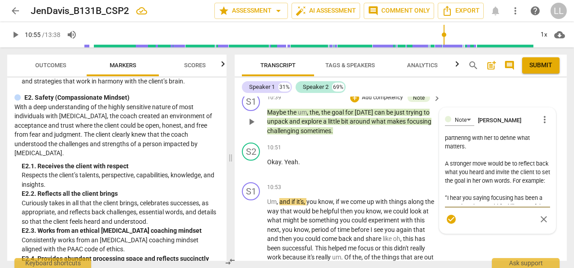
click at [445, 169] on textarea "The way you phrased it (“Maybe the goal… can be…”) introduced a coach-generated…" at bounding box center [497, 170] width 105 height 69
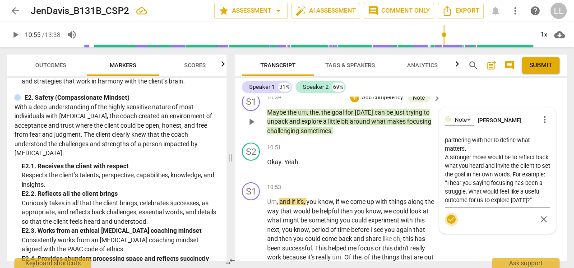
click at [449, 225] on span "check_circle" at bounding box center [451, 219] width 11 height 11
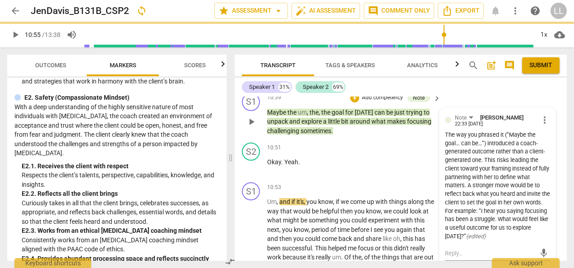
scroll to position [2657, 0]
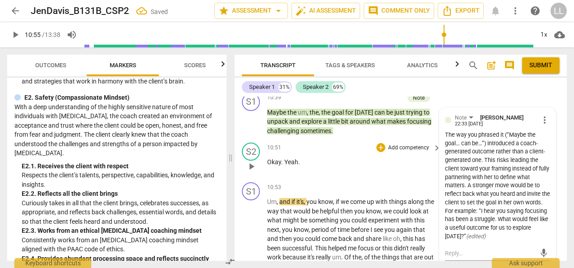
click at [349, 179] on div "S2 play_arrow pause 10:51 + Add competency keyboard_arrow_right Okay . Yeah ." at bounding box center [401, 159] width 332 height 40
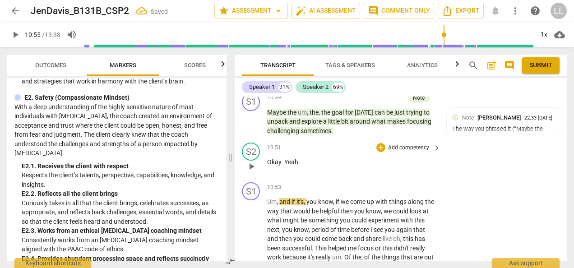
scroll to position [2703, 0]
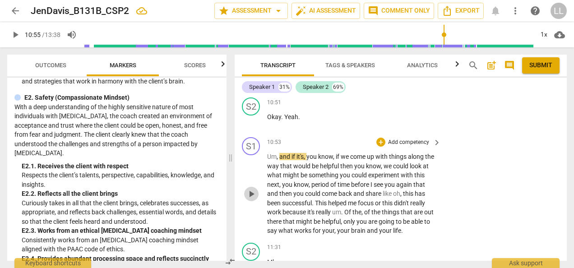
click at [251, 200] on span "play_arrow" at bounding box center [251, 194] width 11 height 11
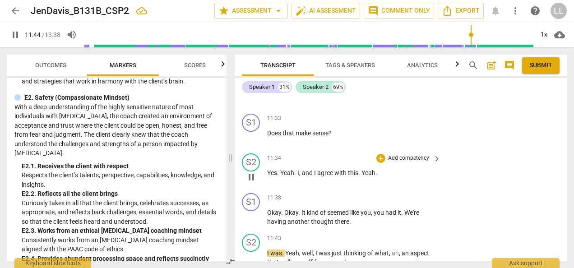
scroll to position [2917, 0]
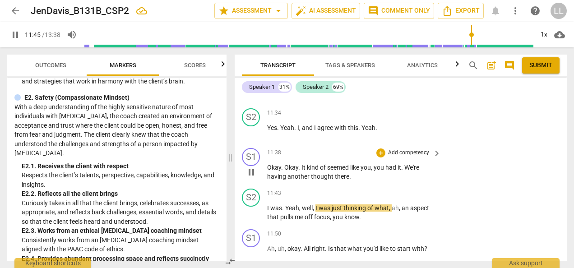
click at [251, 178] on span "pause" at bounding box center [251, 172] width 11 height 11
click at [397, 157] on p "Add competency" at bounding box center [408, 153] width 43 height 8
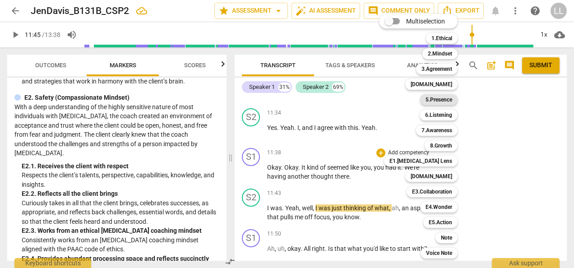
click at [441, 101] on b "5.Presence" at bounding box center [439, 99] width 27 height 11
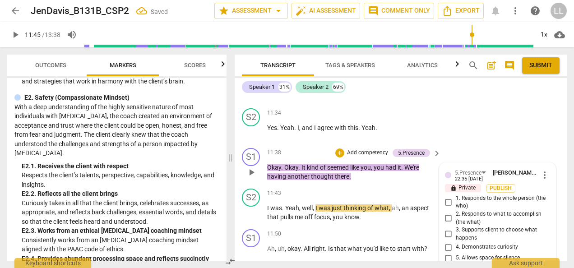
scroll to position [3024, 0]
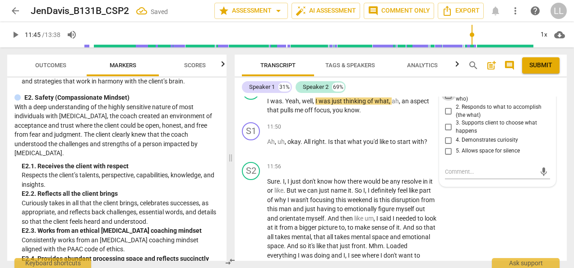
click at [447, 101] on input "1. Responds to the whole person (the who)" at bounding box center [449, 95] width 14 height 11
click at [447, 176] on textarea at bounding box center [490, 171] width 91 height 9
click at [447, 146] on input "4. Demonstrates curiosity" at bounding box center [449, 140] width 14 height 11
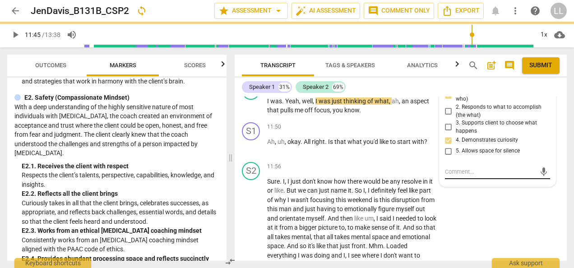
click at [493, 176] on textarea at bounding box center [490, 171] width 91 height 9
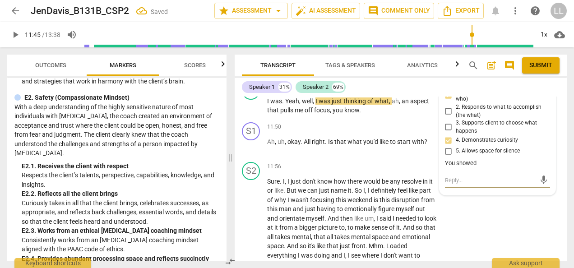
click at [455, 185] on textarea at bounding box center [490, 180] width 91 height 9
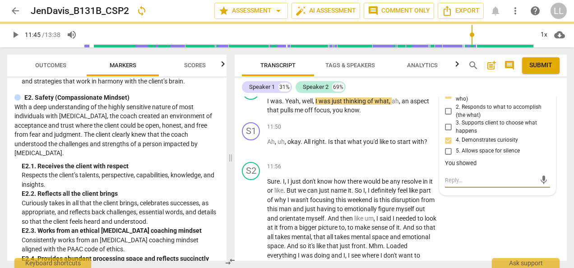
click at [481, 167] on div "You showed" at bounding box center [497, 163] width 105 height 9
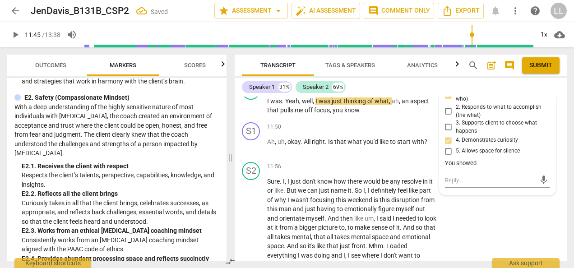
click at [473, 168] on div "You showed" at bounding box center [497, 163] width 105 height 9
click at [472, 168] on div "You showed" at bounding box center [497, 163] width 105 height 9
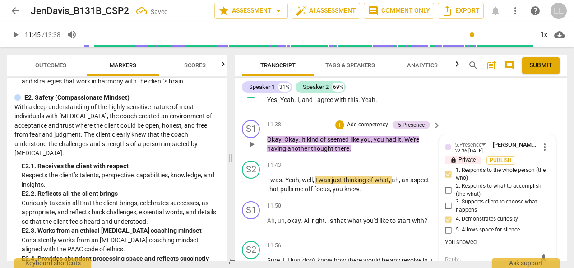
scroll to position [2933, 0]
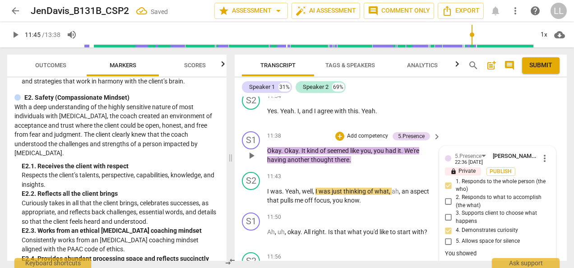
click at [542, 164] on span "more_vert" at bounding box center [545, 158] width 11 height 11
click at [551, 167] on li "Edit" at bounding box center [550, 165] width 31 height 17
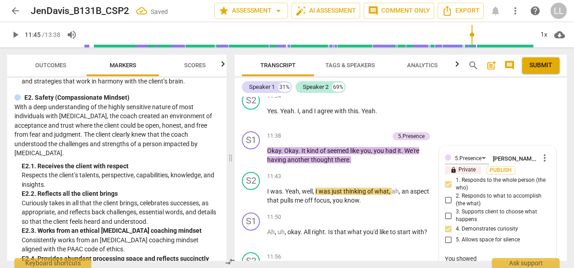
scroll to position [3020, 0]
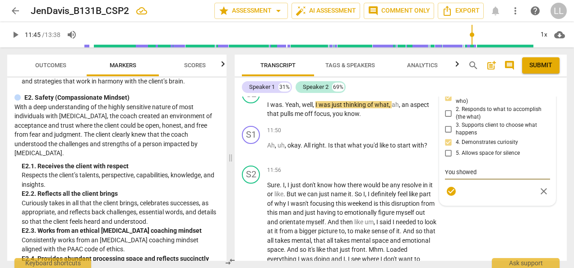
click at [483, 177] on textarea "You showed" at bounding box center [497, 172] width 105 height 9
drag, startPoint x: 487, startPoint y: 178, endPoint x: 490, endPoint y: 184, distance: 6.5
click at [487, 177] on textarea "You showed care to the client" at bounding box center [497, 172] width 105 height 9
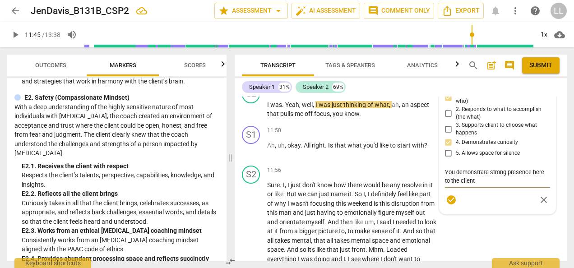
click at [479, 185] on textarea "You demonstrate strong presence here to the client" at bounding box center [497, 176] width 105 height 17
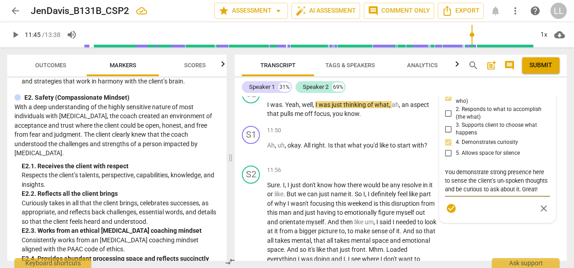
click at [450, 214] on span "check_circle" at bounding box center [451, 208] width 11 height 11
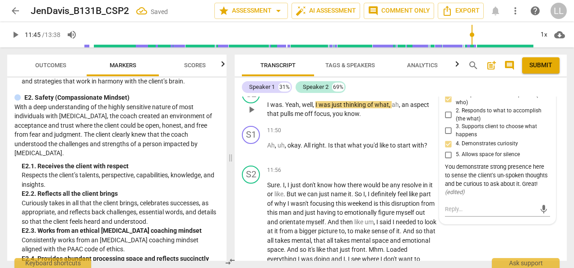
scroll to position [2975, 0]
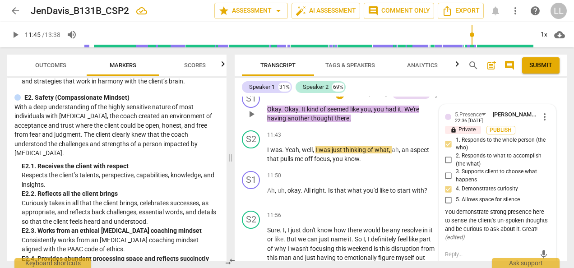
click at [344, 99] on div "+ Add competency" at bounding box center [362, 94] width 54 height 9
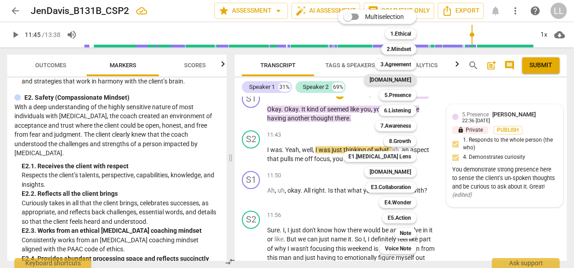
click at [407, 79] on b "[DOMAIN_NAME]" at bounding box center [391, 79] width 42 height 11
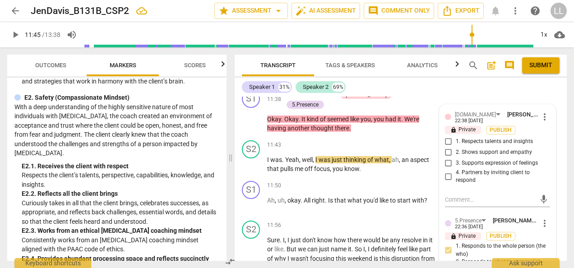
click at [458, 156] on span "2. Shows support and empathy" at bounding box center [494, 153] width 76 height 8
click at [456, 156] on input "2. Shows support and empathy" at bounding box center [449, 152] width 14 height 11
click at [448, 169] on input "3. Supports expression of feelings" at bounding box center [449, 163] width 14 height 11
click at [446, 182] on input "4. Partners by inviting client to respond" at bounding box center [449, 176] width 14 height 11
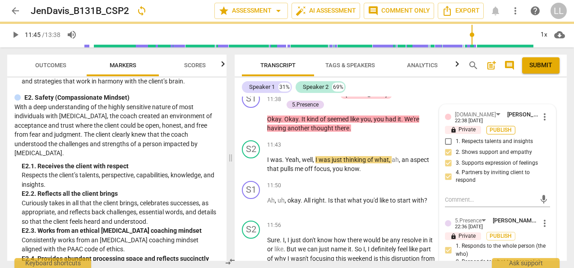
click at [500, 134] on span "Publish" at bounding box center [501, 130] width 14 height 8
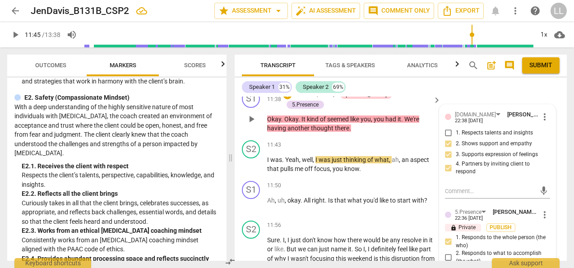
click at [315, 99] on p "Add competency" at bounding box center [315, 95] width 43 height 8
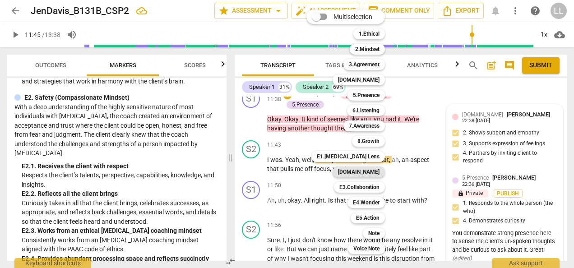
click at [375, 172] on b "[DOMAIN_NAME]" at bounding box center [359, 172] width 42 height 11
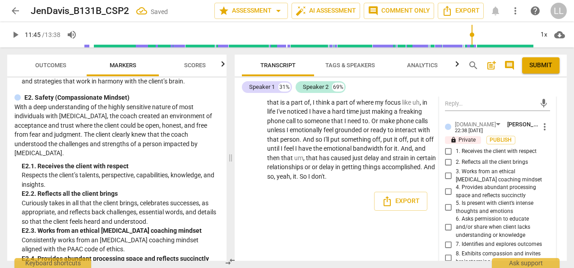
scroll to position [3246, 0]
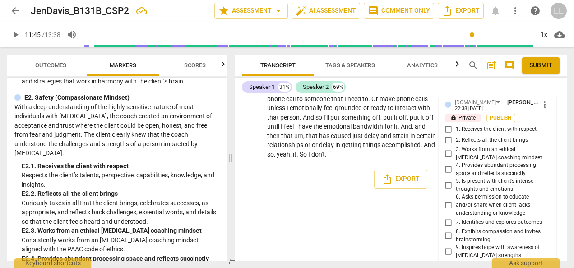
click at [447, 146] on input "2. Reflects all the client brings" at bounding box center [449, 140] width 14 height 11
click at [447, 135] on input "1. Receives the client with respect" at bounding box center [449, 129] width 14 height 11
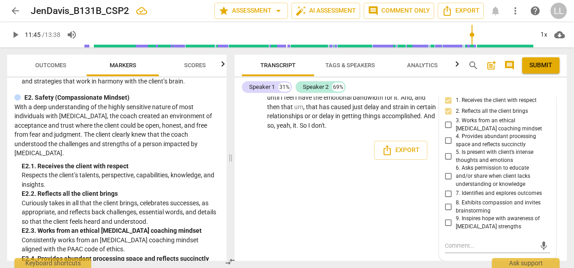
click at [447, 209] on input "8. Exhibits compassion and invites brainstorming" at bounding box center [449, 207] width 14 height 11
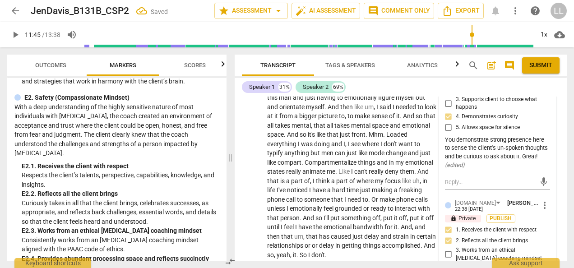
scroll to position [3191, 0]
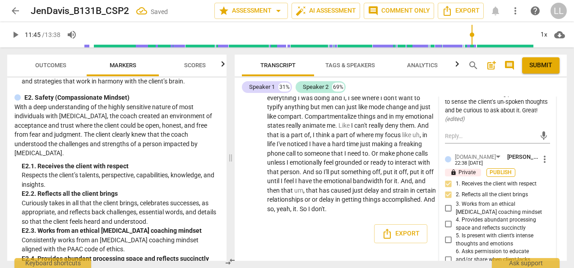
click at [498, 177] on span "Publish" at bounding box center [501, 173] width 14 height 8
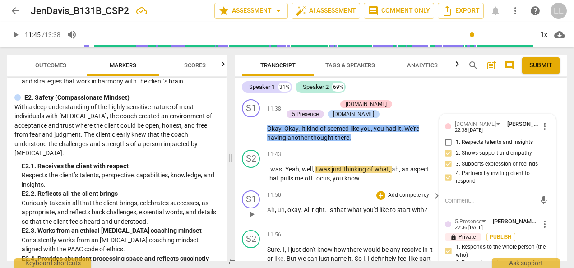
scroll to position [3010, 0]
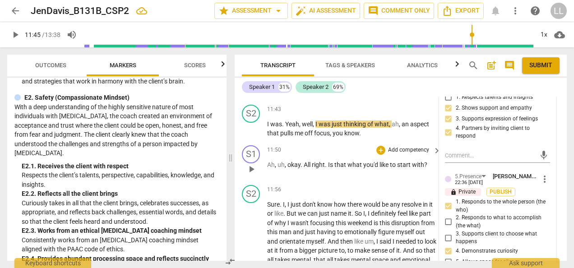
click at [400, 154] on p "Add competency" at bounding box center [408, 150] width 43 height 8
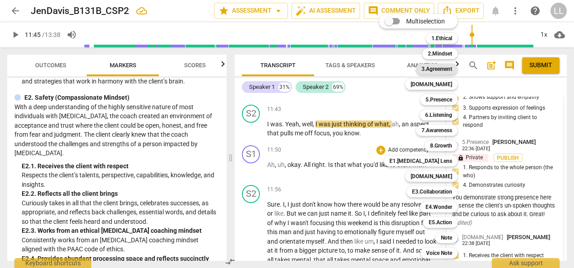
click at [438, 70] on b "3.Agreement" at bounding box center [437, 69] width 31 height 11
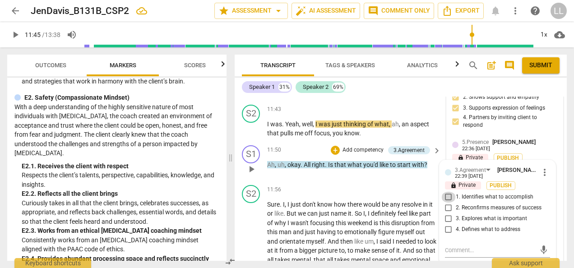
click at [448, 203] on input "1. Identifies what to accomplish" at bounding box center [449, 197] width 14 height 11
click at [506, 190] on span "Publish" at bounding box center [501, 186] width 14 height 8
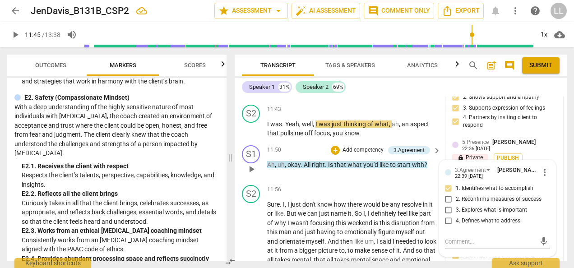
click at [344, 154] on p "Add competency" at bounding box center [363, 150] width 43 height 8
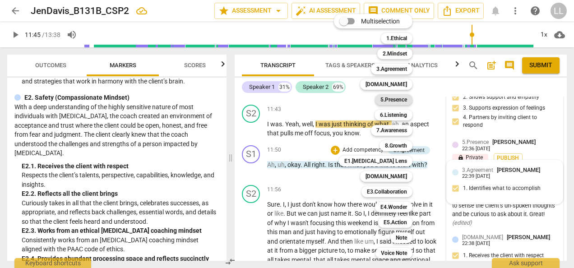
click at [397, 100] on b "5.Presence" at bounding box center [394, 99] width 27 height 11
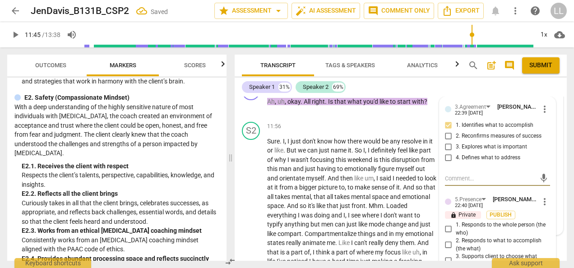
scroll to position [3101, 0]
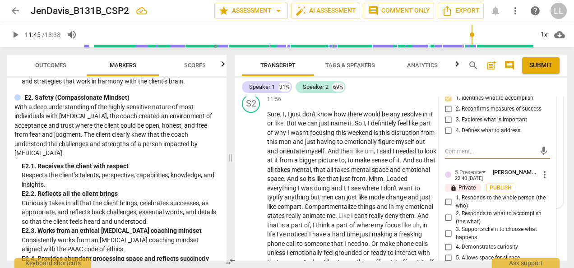
click at [443, 223] on input "2. Responds to what to accomplish (the what)" at bounding box center [449, 218] width 14 height 11
click at [451, 239] on input "3. Supports client to choose what happens" at bounding box center [449, 233] width 14 height 11
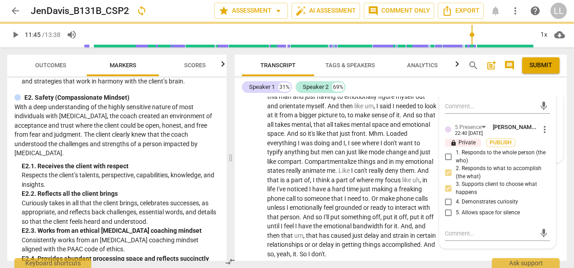
click at [451, 208] on input "4. Demonstrates curiosity" at bounding box center [449, 202] width 14 height 11
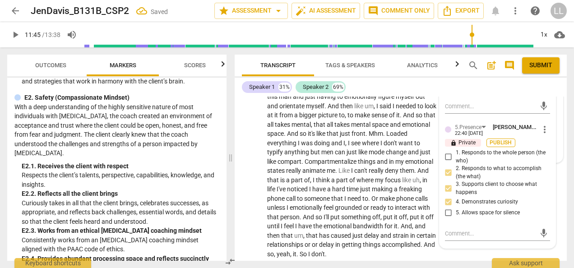
click at [500, 147] on span "Publish" at bounding box center [501, 143] width 14 height 8
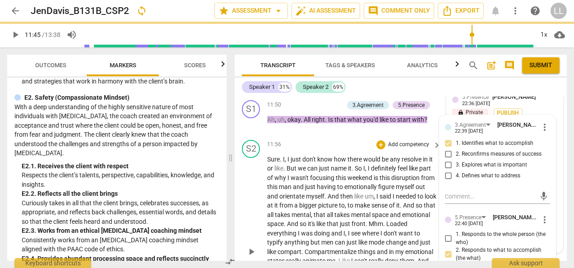
scroll to position [3010, 0]
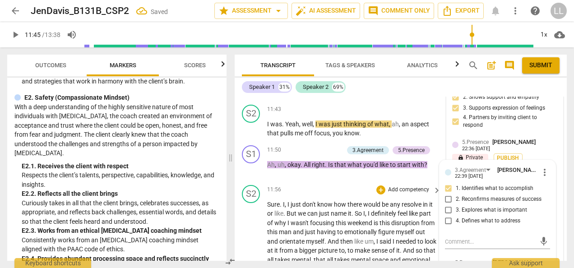
click at [303, 154] on p "Add competency" at bounding box center [322, 150] width 43 height 8
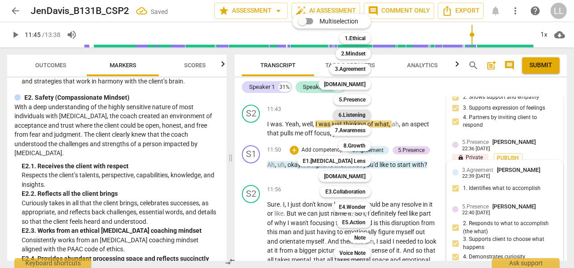
click at [354, 116] on b "6.Listening" at bounding box center [352, 115] width 27 height 11
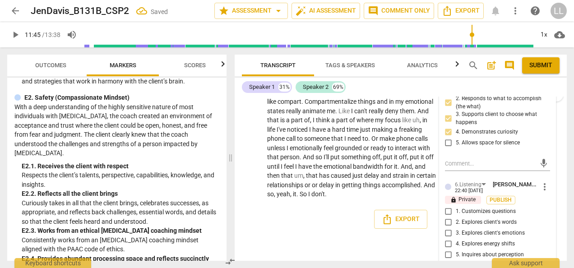
scroll to position [3266, 0]
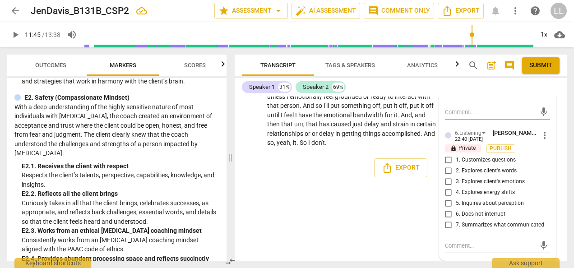
click at [443, 155] on input "1. Customizes questions" at bounding box center [449, 160] width 14 height 11
click at [498, 146] on span "Publish" at bounding box center [501, 149] width 14 height 8
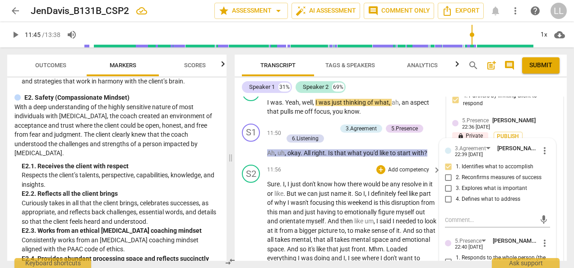
scroll to position [3031, 0]
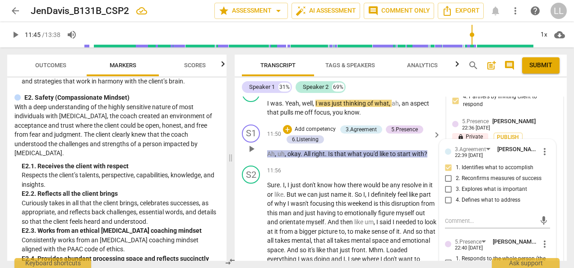
click at [303, 134] on p "Add competency" at bounding box center [315, 130] width 43 height 8
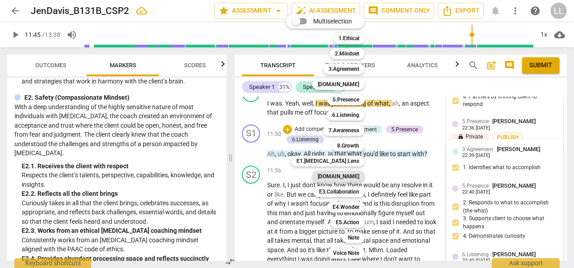
click at [351, 177] on b "[DOMAIN_NAME]" at bounding box center [339, 176] width 42 height 11
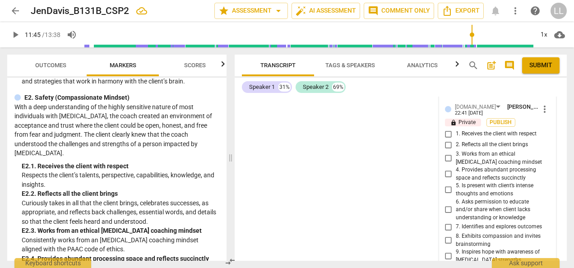
scroll to position [3405, 0]
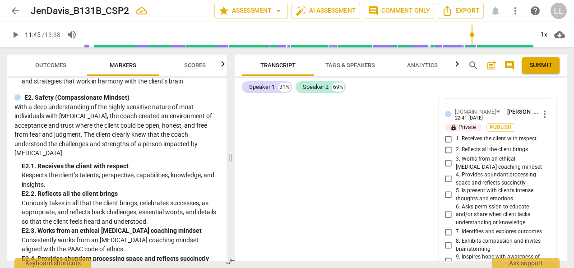
click at [448, 144] on input "1. Receives the client with respect" at bounding box center [449, 139] width 14 height 11
click at [449, 237] on input "7. Identifies and explores outcomes" at bounding box center [449, 232] width 14 height 11
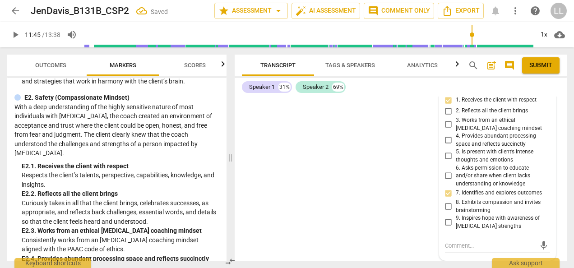
click at [449, 206] on input "8. Exhibits compassion and invites brainstorming" at bounding box center [449, 206] width 14 height 11
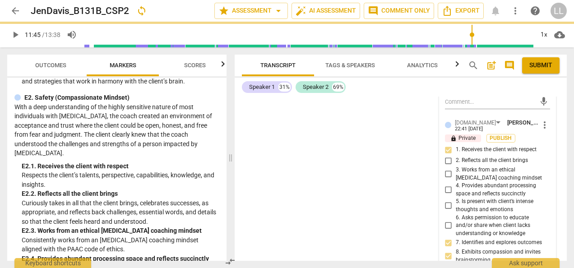
scroll to position [3360, 0]
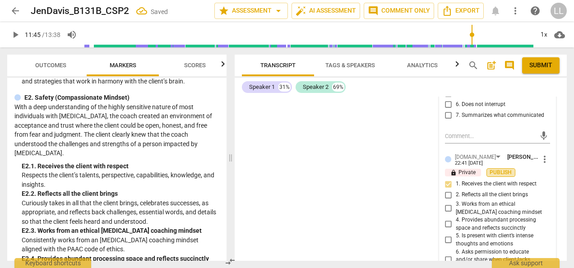
click at [503, 177] on span "Publish" at bounding box center [501, 173] width 14 height 8
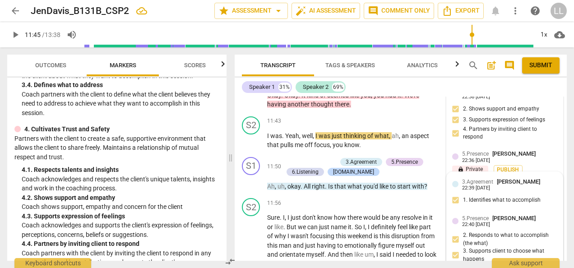
scroll to position [271, 0]
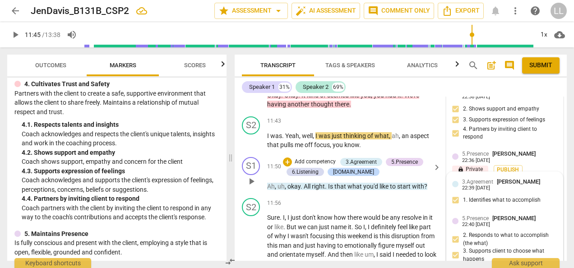
click at [297, 166] on p "Add competency" at bounding box center [315, 162] width 43 height 8
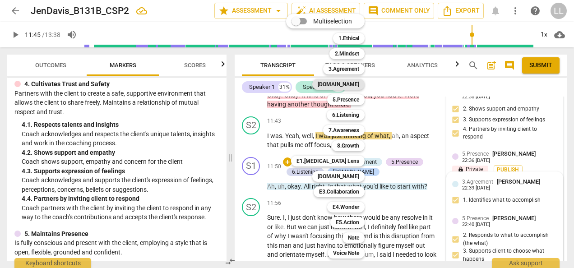
click at [349, 84] on b "[DOMAIN_NAME]" at bounding box center [339, 84] width 42 height 11
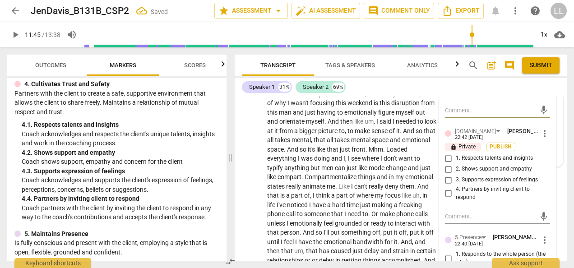
scroll to position [3137, 0]
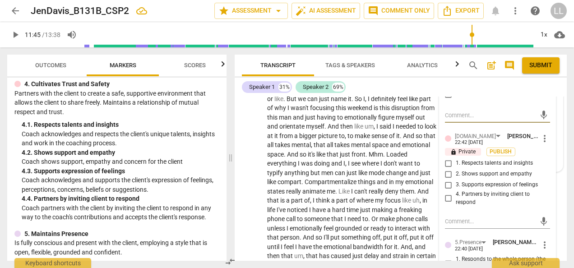
click at [447, 180] on input "2. Shows support and empathy" at bounding box center [449, 174] width 14 height 11
click at [449, 204] on input "4. Partners by inviting client to respond" at bounding box center [449, 198] width 14 height 11
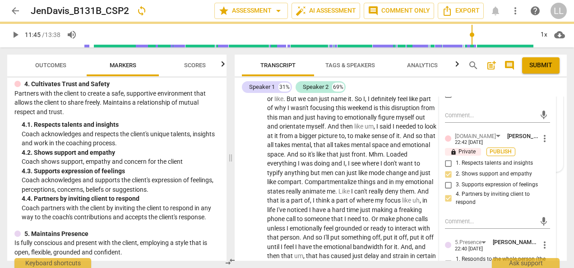
click at [503, 156] on span "Publish" at bounding box center [501, 152] width 14 height 8
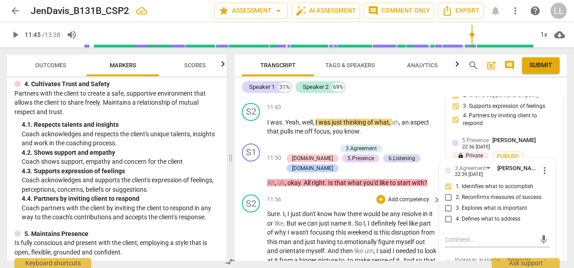
scroll to position [3001, 0]
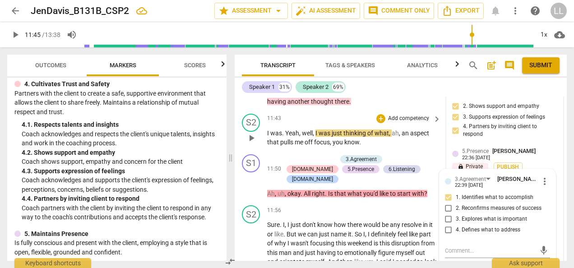
click at [438, 147] on div "I was . Yeah , well , I was just thinking of what , ah , an aspect that pulls m…" at bounding box center [354, 138] width 175 height 19
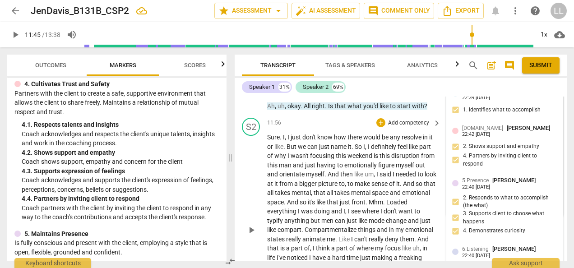
scroll to position [3099, 0]
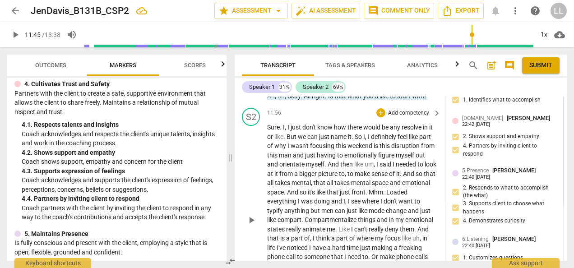
click at [251, 219] on span "play_arrow" at bounding box center [251, 220] width 11 height 11
click at [251, 216] on span "pause" at bounding box center [251, 220] width 11 height 11
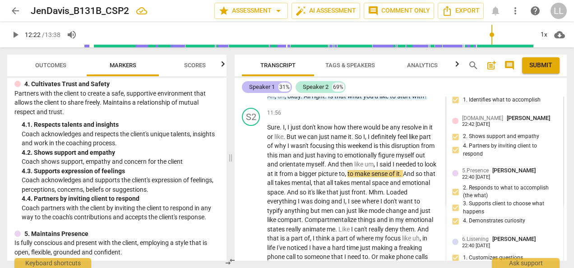
click at [277, 86] on div "Speaker 1 31%" at bounding box center [267, 87] width 50 height 12
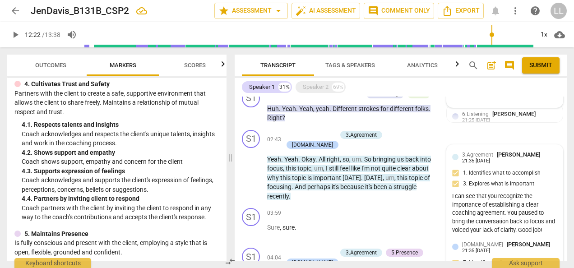
scroll to position [0, 0]
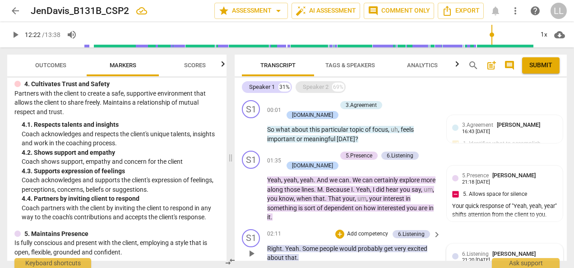
click at [320, 85] on div "Speaker 2" at bounding box center [316, 87] width 26 height 9
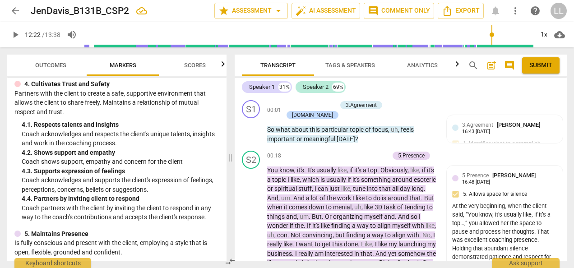
click at [511, 66] on span "comment" at bounding box center [509, 65] width 11 height 11
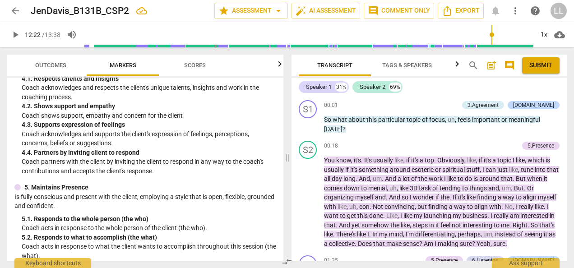
scroll to position [234, 0]
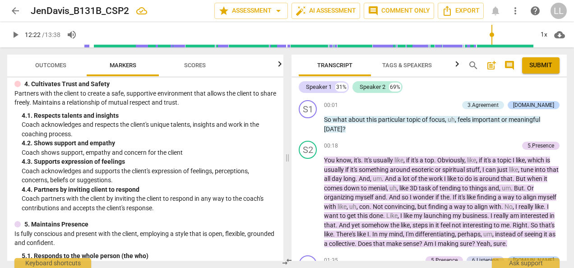
click at [511, 66] on span "comment" at bounding box center [509, 65] width 11 height 11
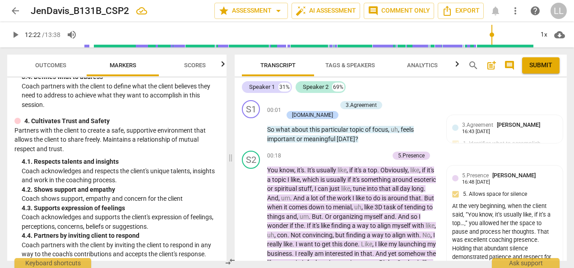
scroll to position [271, 0]
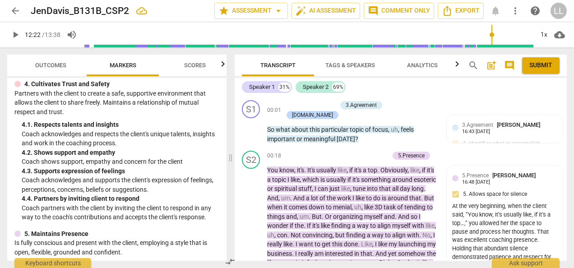
click at [490, 67] on span "post_add" at bounding box center [491, 65] width 11 height 11
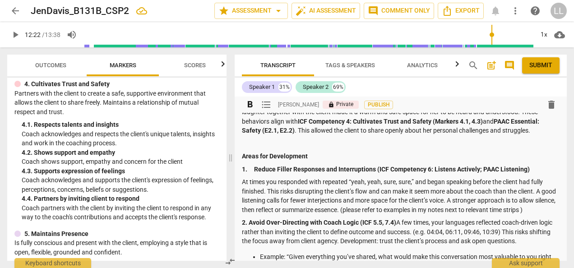
scroll to position [181, 0]
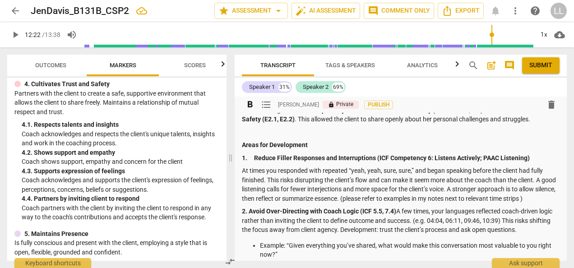
click at [386, 211] on strong "2. Avoid Over-Directing with Coach Logic (ICF 5.5, 7.4)" at bounding box center [319, 211] width 154 height 7
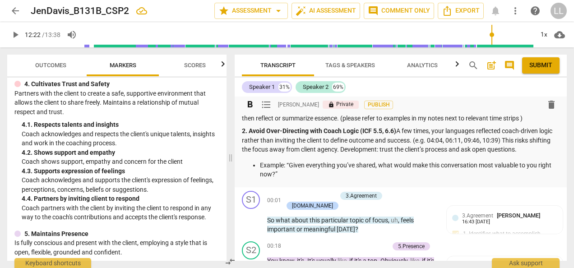
scroll to position [271, 0]
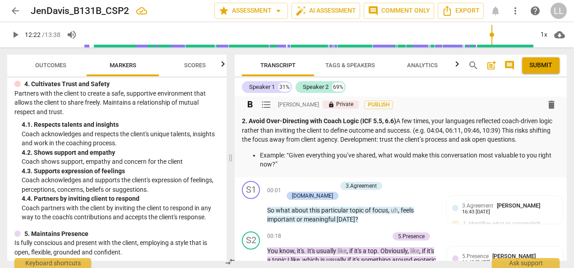
click at [293, 165] on p "Example: “Given everything you’ve shared, what would make this conversation mos…" at bounding box center [410, 160] width 300 height 19
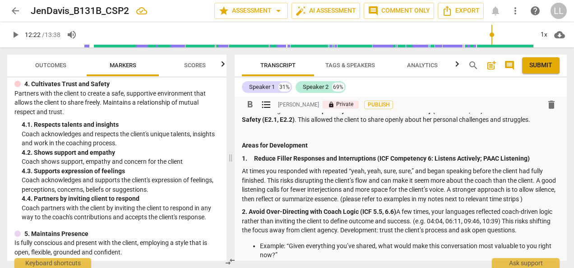
scroll to position [226, 0]
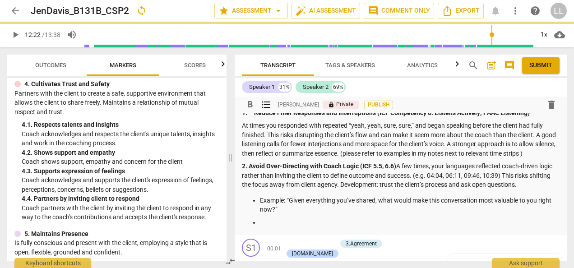
click at [267, 108] on span "format_list_bulleted" at bounding box center [266, 104] width 11 height 11
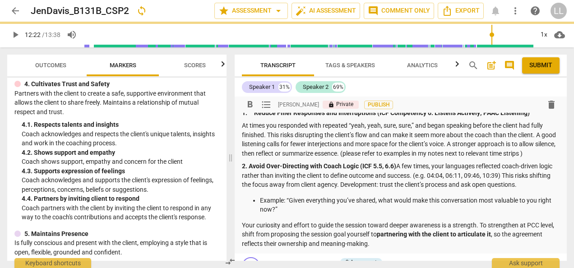
click at [241, 228] on div "format_bold format_list_bulleted [PERSON_NAME] lock Private Publish delete Summ…" at bounding box center [401, 62] width 332 height 383
click at [243, 225] on p "Your curiosity and effort to guide the session toward deeper awareness is a str…" at bounding box center [401, 235] width 318 height 28
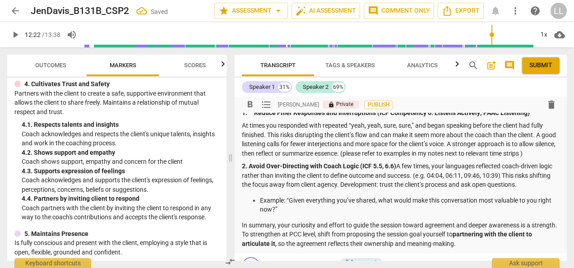
click at [329, 232] on p "In summary, your curiosity and effort to guide the session toward agreement and…" at bounding box center [401, 235] width 318 height 28
click at [329, 224] on p "In summary, your curiosity and effort to guide the session toward agreement and…" at bounding box center [401, 235] width 318 height 28
click at [331, 234] on p "In summary, your effort to guide the session toward agreement and deeper awaren…" at bounding box center [401, 235] width 318 height 28
click at [274, 234] on p "In summary, your effort to guide the session toward agreement and deeper awaren…" at bounding box center [401, 235] width 318 height 28
click at [466, 244] on p "In summary, your effort to guide the session toward agreement and deeper awaren…" at bounding box center [401, 235] width 318 height 28
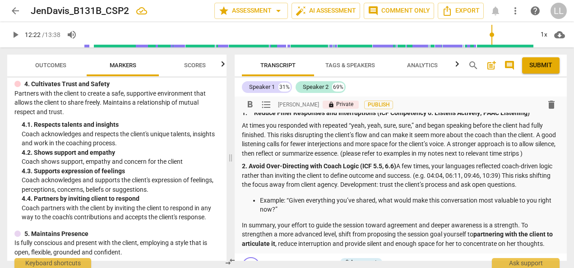
click at [373, 242] on p "In summary, your effort to guide the session toward agreement and deeper awaren…" at bounding box center [401, 235] width 318 height 28
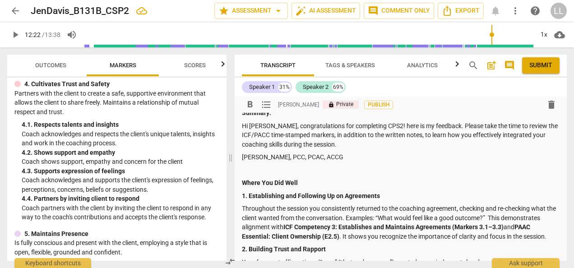
scroll to position [0, 0]
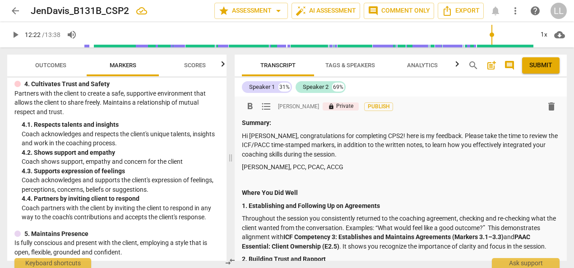
click at [542, 65] on span "Submit" at bounding box center [541, 65] width 23 height 9
